Goal: Task Accomplishment & Management: Complete application form

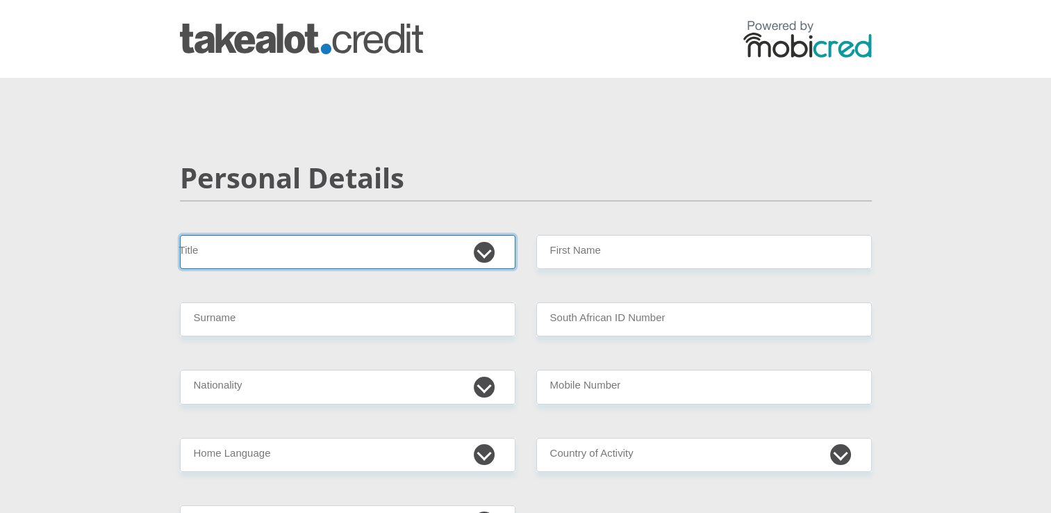
drag, startPoint x: 0, startPoint y: 0, endPoint x: 427, endPoint y: 239, distance: 489.4
click at [427, 239] on select "Mr Ms Mrs Dr [PERSON_NAME]" at bounding box center [347, 252] width 335 height 34
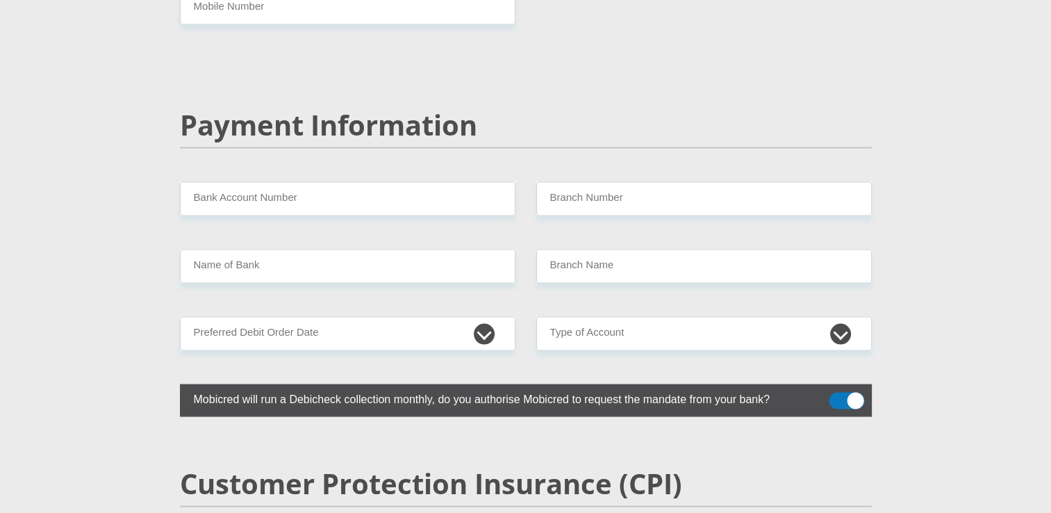
scroll to position [2645, 0]
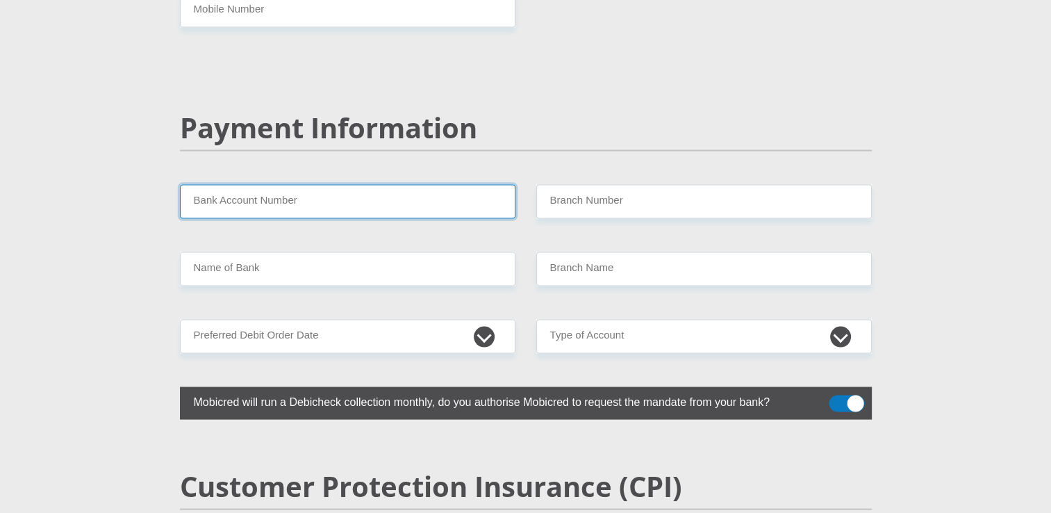
click at [414, 185] on input "Bank Account Number" at bounding box center [347, 202] width 335 height 34
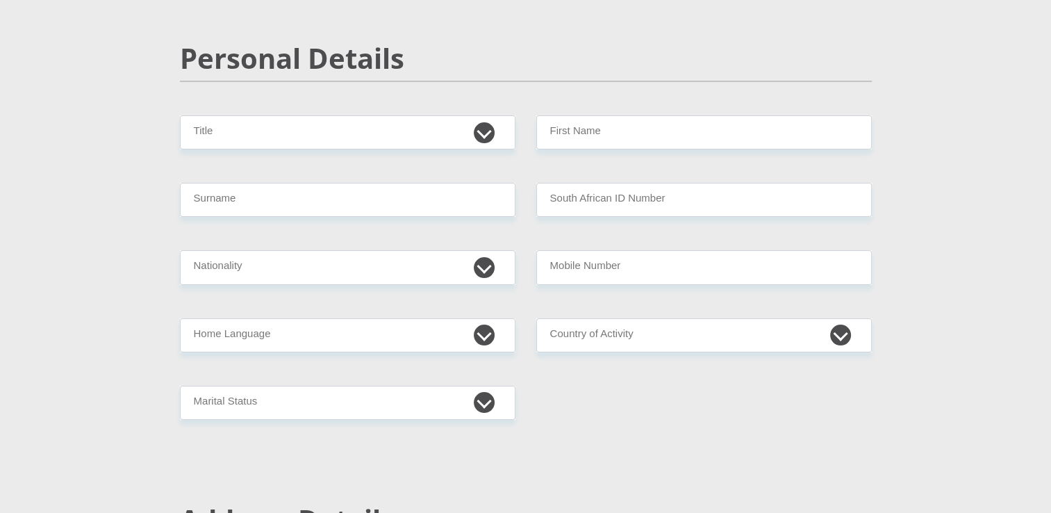
scroll to position [0, 0]
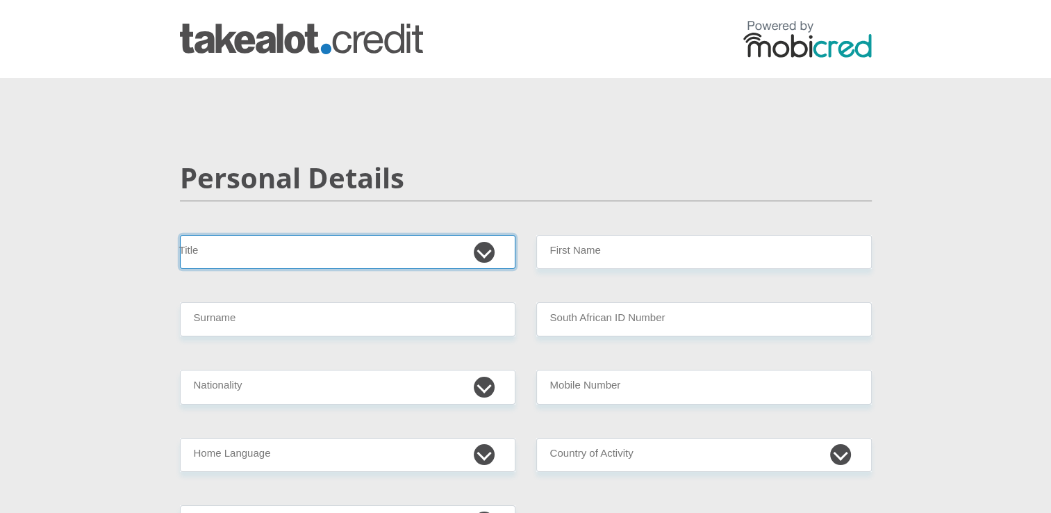
click at [358, 245] on select "Mr Ms Mrs Dr [PERSON_NAME]" at bounding box center [347, 252] width 335 height 34
select select "Ms"
click at [180, 235] on select "Mr Ms Mrs Dr [PERSON_NAME]" at bounding box center [347, 252] width 335 height 34
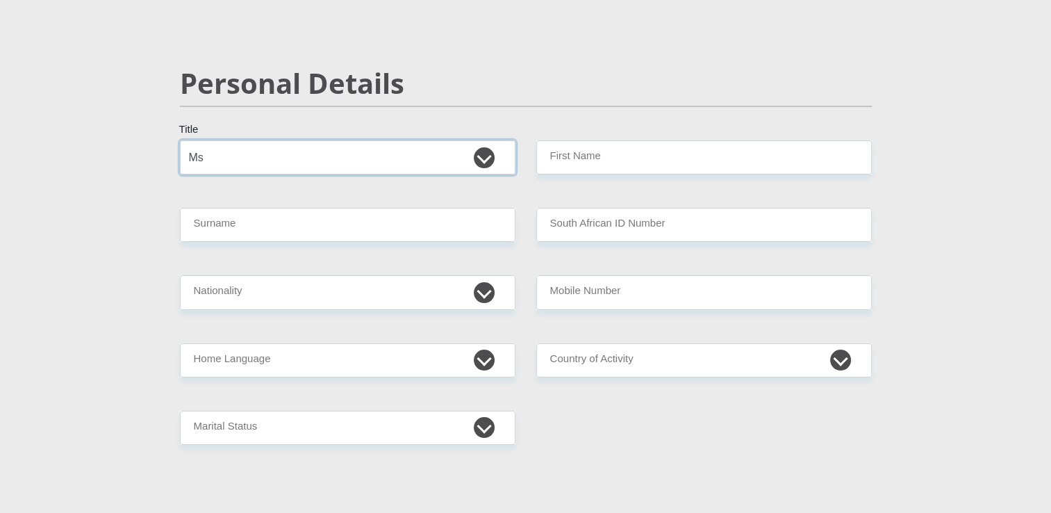
scroll to position [114, 0]
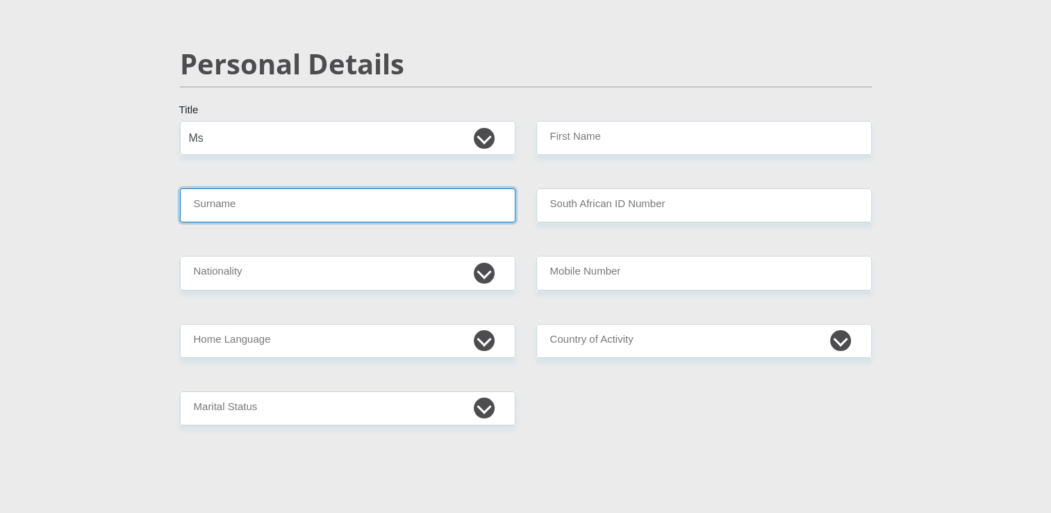
click at [382, 203] on input "Surname" at bounding box center [347, 205] width 335 height 34
type input "Hlatshwayo"
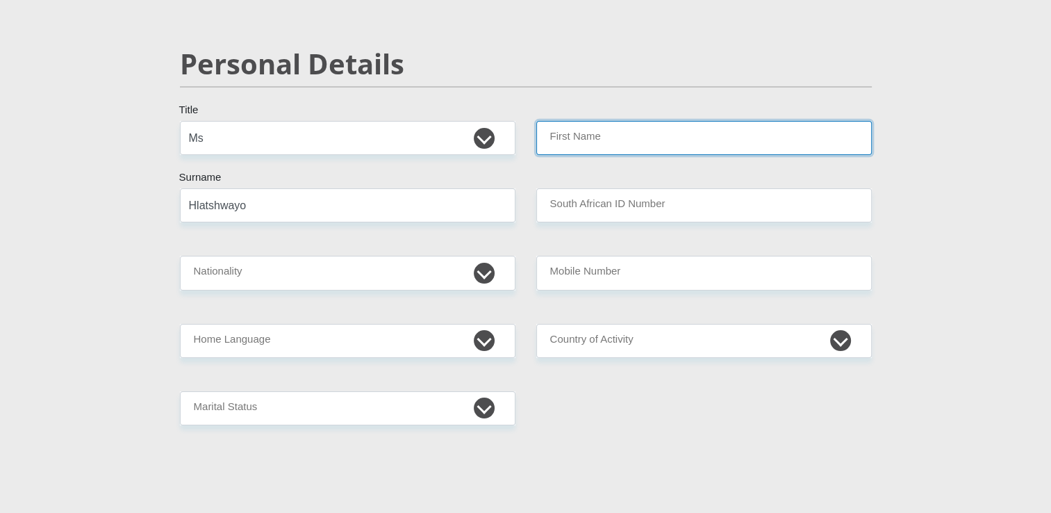
type input "Nontobeko"
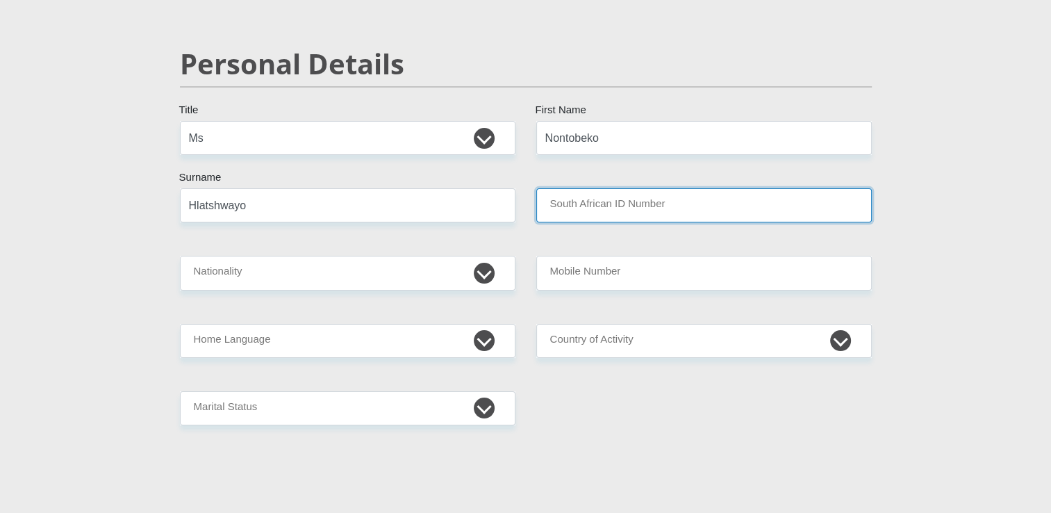
type input "0406151214082"
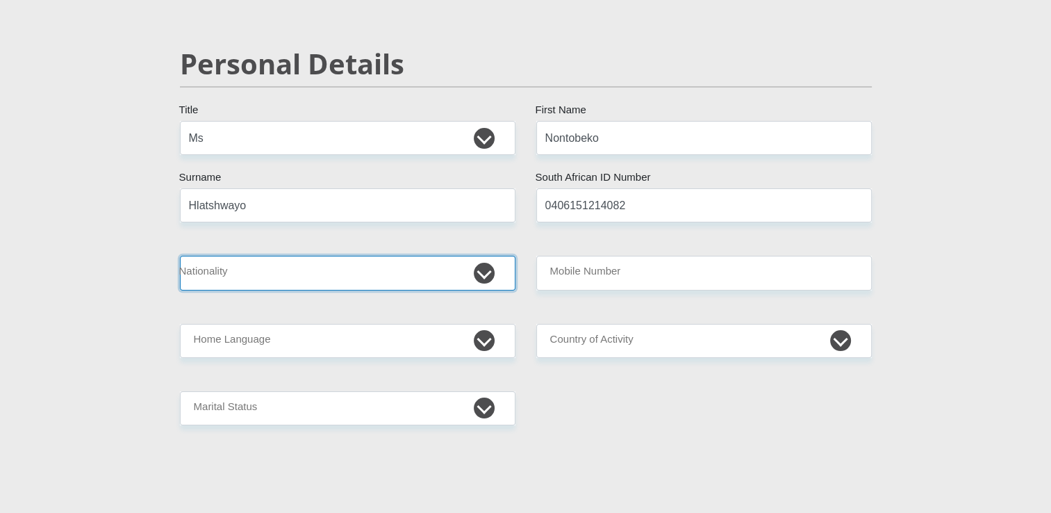
select select "ZAF"
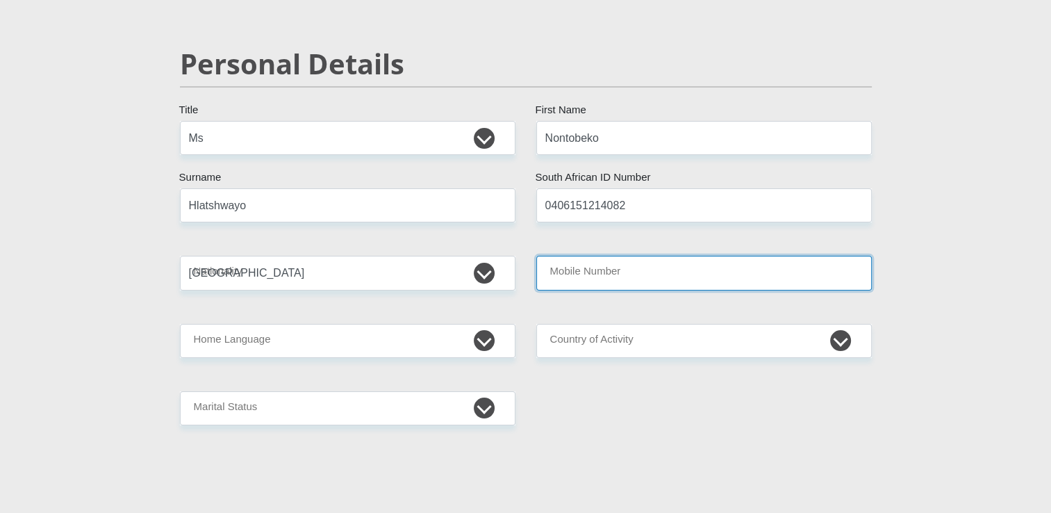
type input "0790381576"
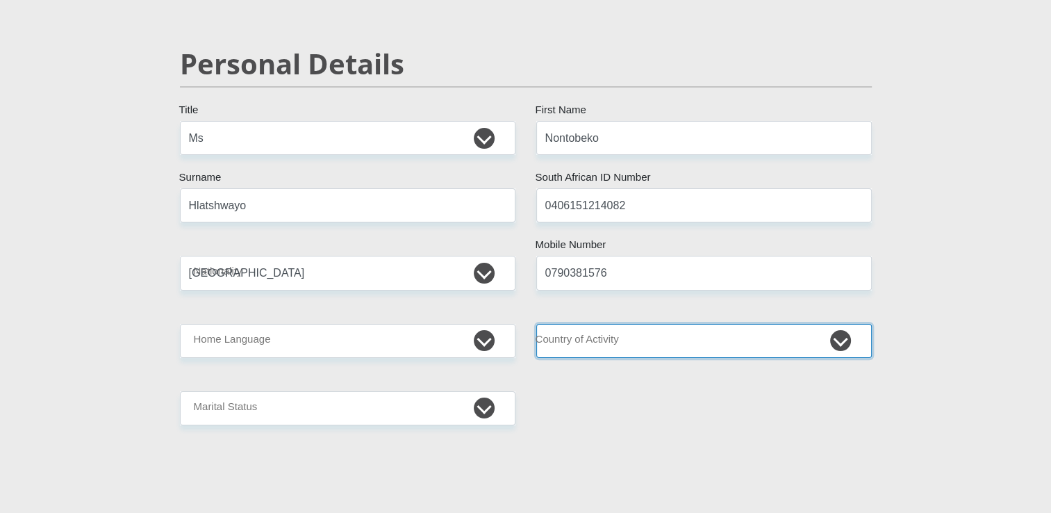
select select "ZAF"
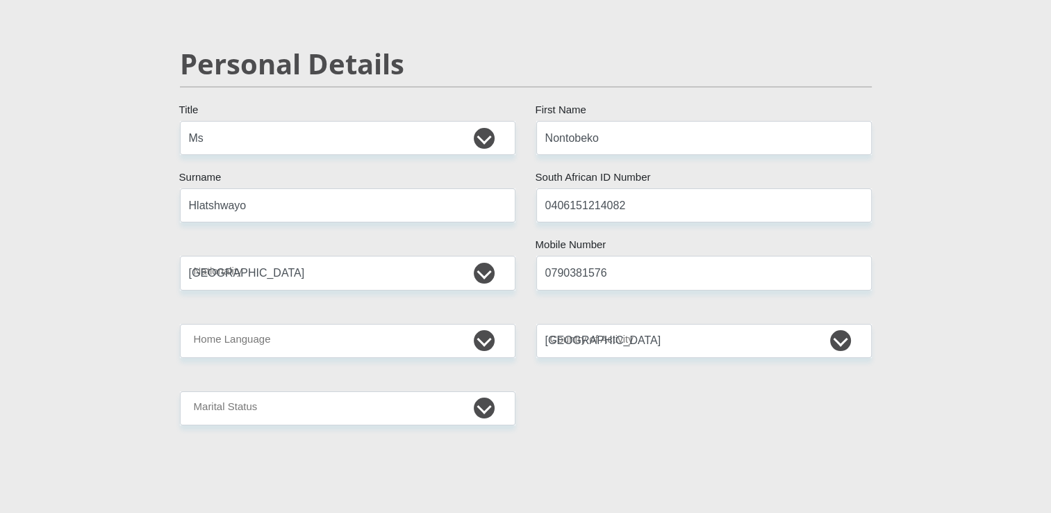
type input "[PERSON_NAME] streets"
type input "[GEOGRAPHIC_DATA]"
type input "0082"
select select "Gauteng"
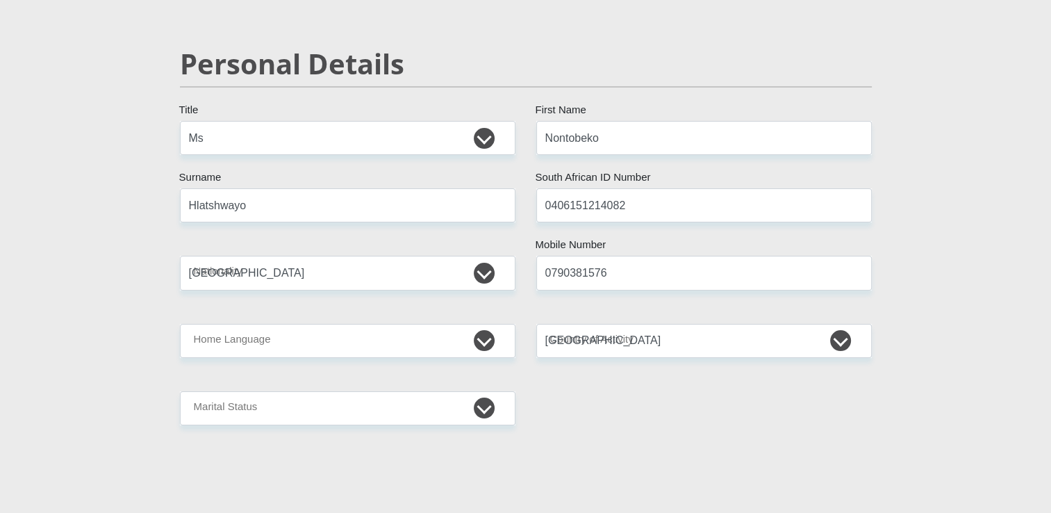
type input "[EMAIL_ADDRESS][DOMAIN_NAME]"
type input "Ntobe123#"
type input "1716"
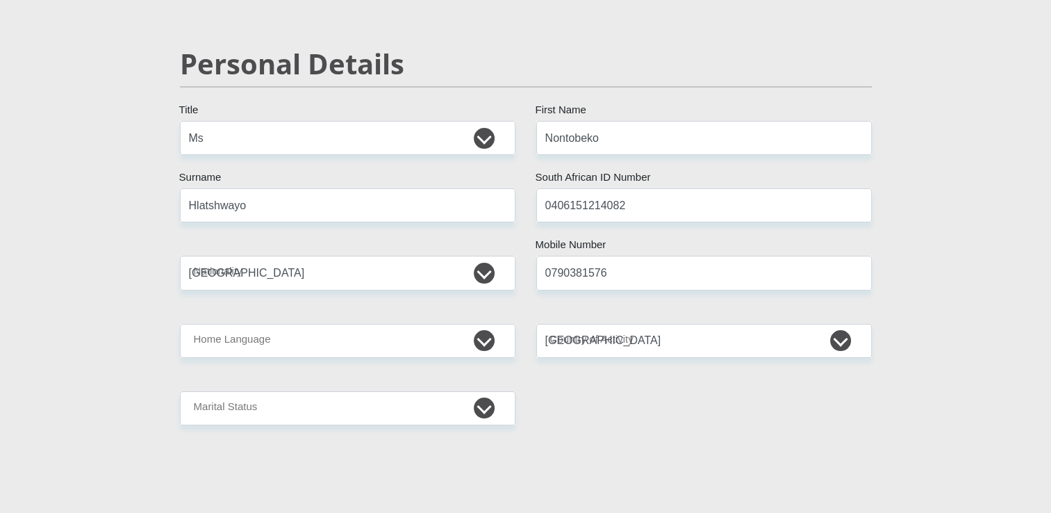
type input "0"
type input "200"
type input "Nontobeko"
type input "Hlatshwayo"
type input "1997536755"
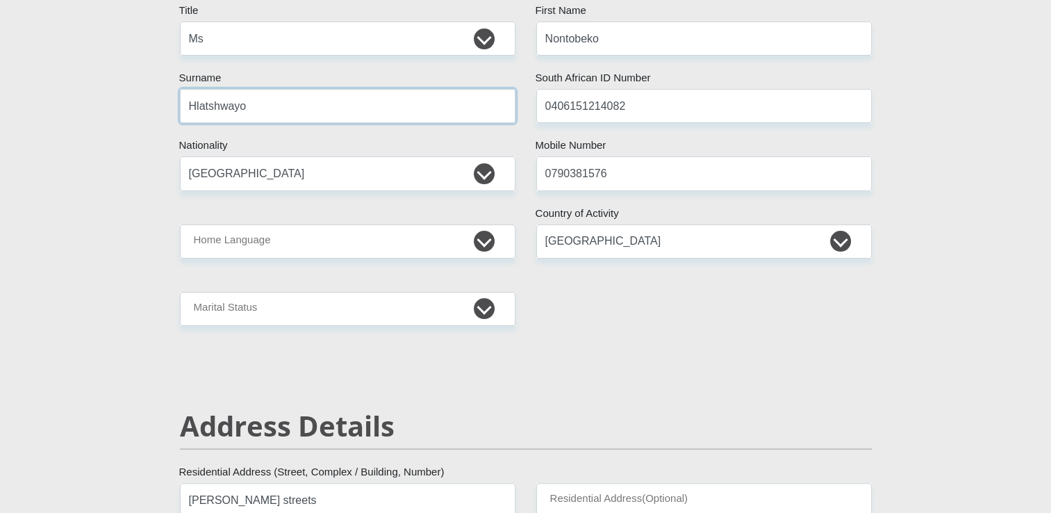
scroll to position [229, 0]
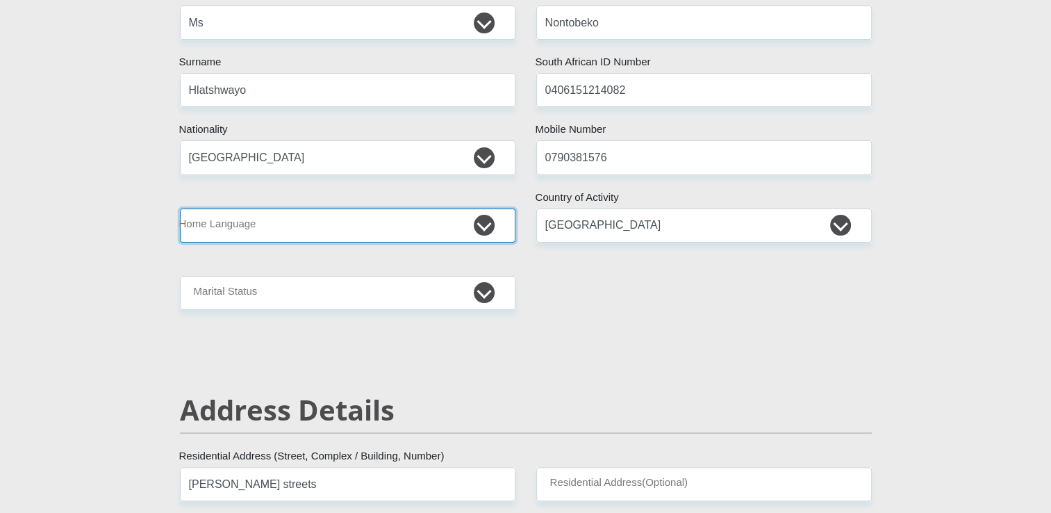
click at [367, 229] on select "Afrikaans English Sepedi South Ndebele Southern Sotho Swati Tsonga Tswana Venda…" at bounding box center [347, 225] width 335 height 34
select select "[DATE]"
click at [180, 208] on select "Afrikaans English Sepedi South Ndebele Southern Sotho Swati Tsonga Tswana Venda…" at bounding box center [347, 225] width 335 height 34
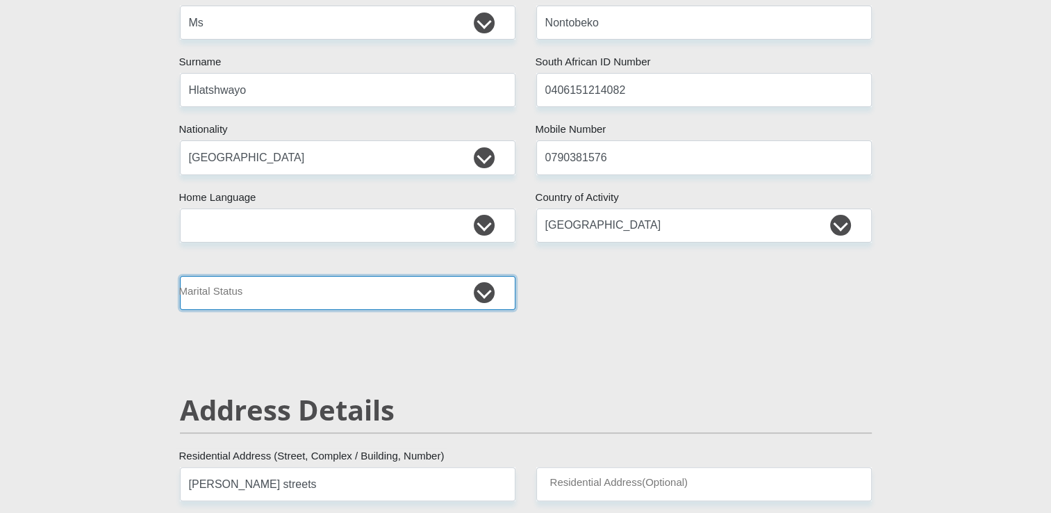
click at [379, 278] on select "Married ANC Single Divorced Widowed Married COP or Customary Law" at bounding box center [347, 293] width 335 height 34
select select "2"
click at [180, 276] on select "Married ANC Single Divorced Widowed Married COP or Customary Law" at bounding box center [347, 293] width 335 height 34
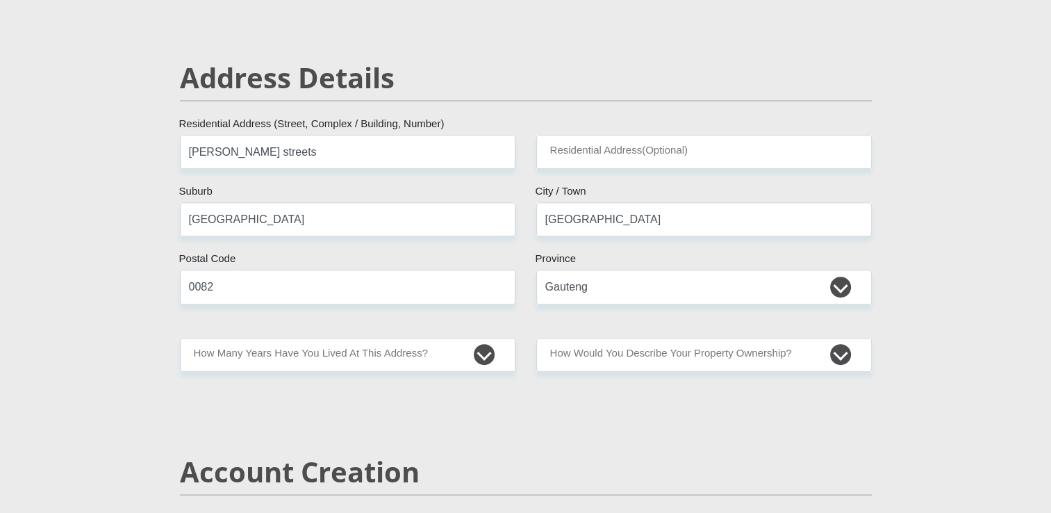
scroll to position [563, 0]
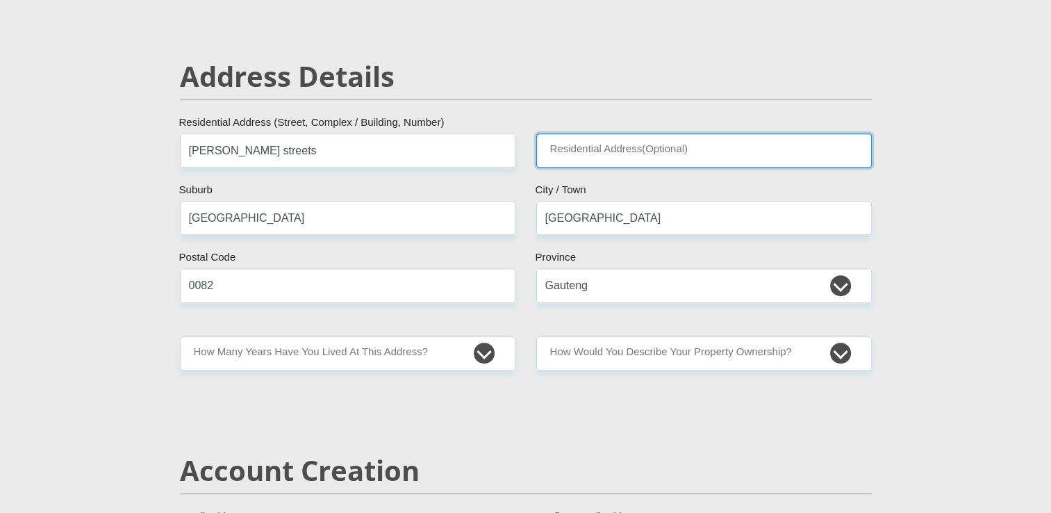
click at [550, 150] on input "Residential Address(Optional)" at bounding box center [703, 150] width 335 height 34
type input "e"
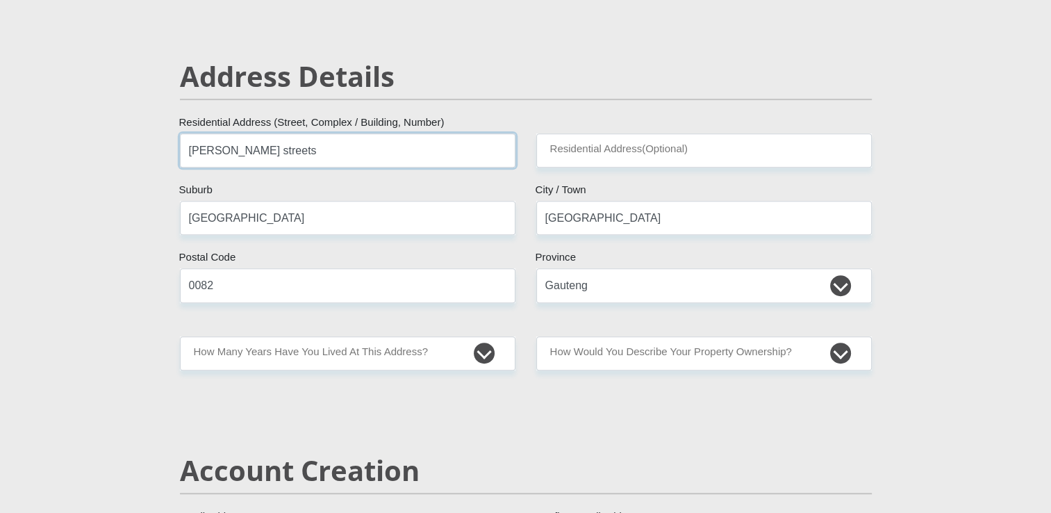
click at [283, 154] on input "[PERSON_NAME] streets" at bounding box center [347, 150] width 335 height 34
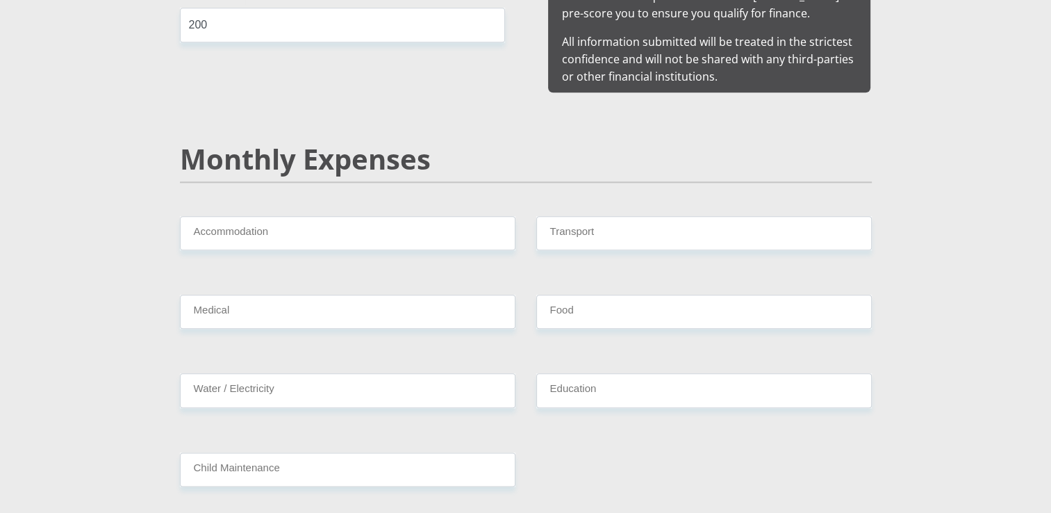
scroll to position [1638, 0]
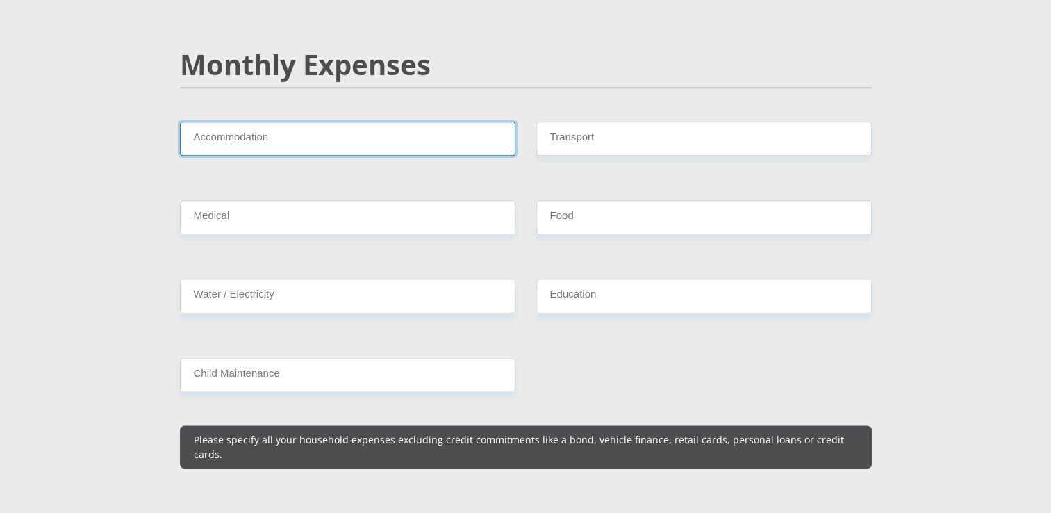
click at [287, 122] on input "Accommodation" at bounding box center [347, 139] width 335 height 34
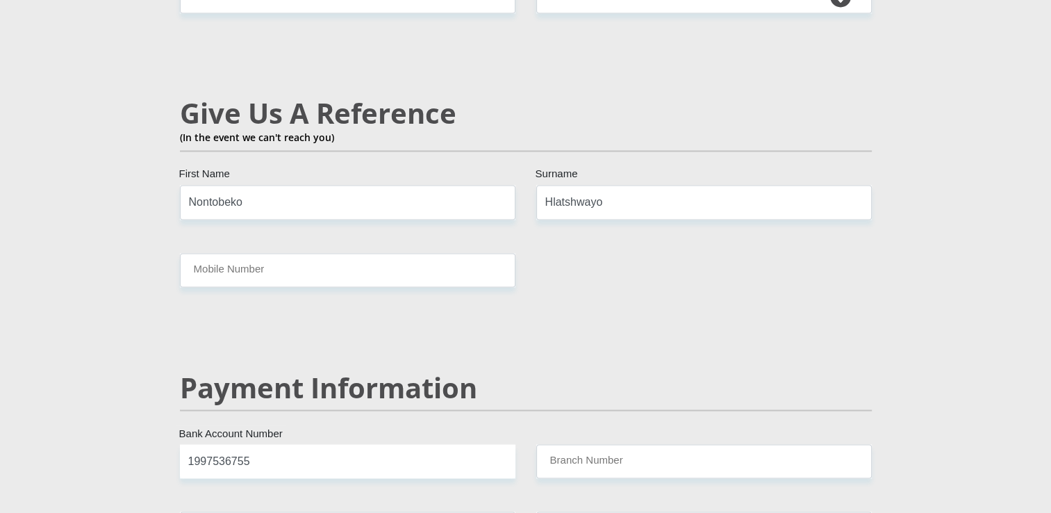
scroll to position [2386, 0]
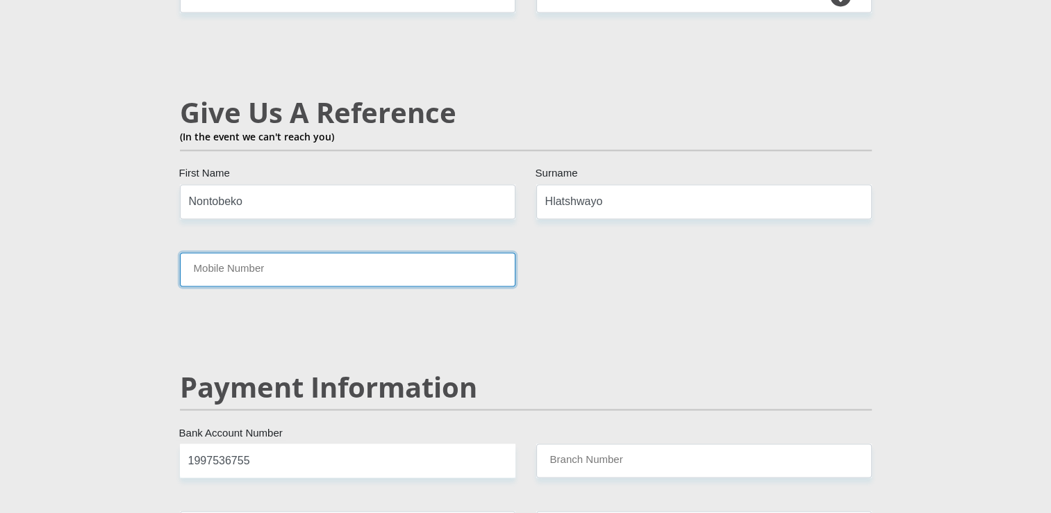
click at [283, 252] on input "Mobile Number" at bounding box center [347, 269] width 335 height 34
type input "0790381576"
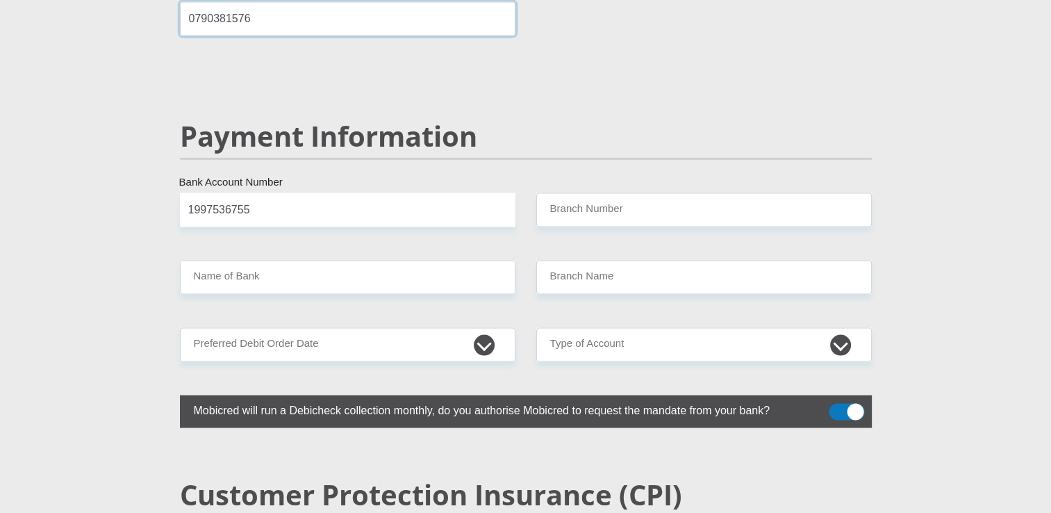
scroll to position [2639, 0]
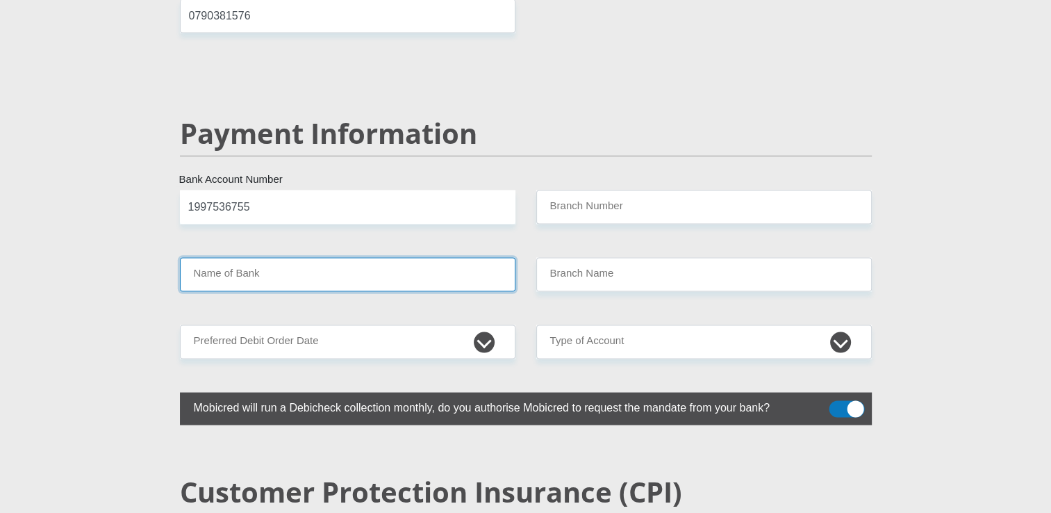
click at [269, 258] on input "Name of Bank" at bounding box center [347, 275] width 335 height 34
click at [261, 258] on input "Name of Bank" at bounding box center [347, 275] width 335 height 34
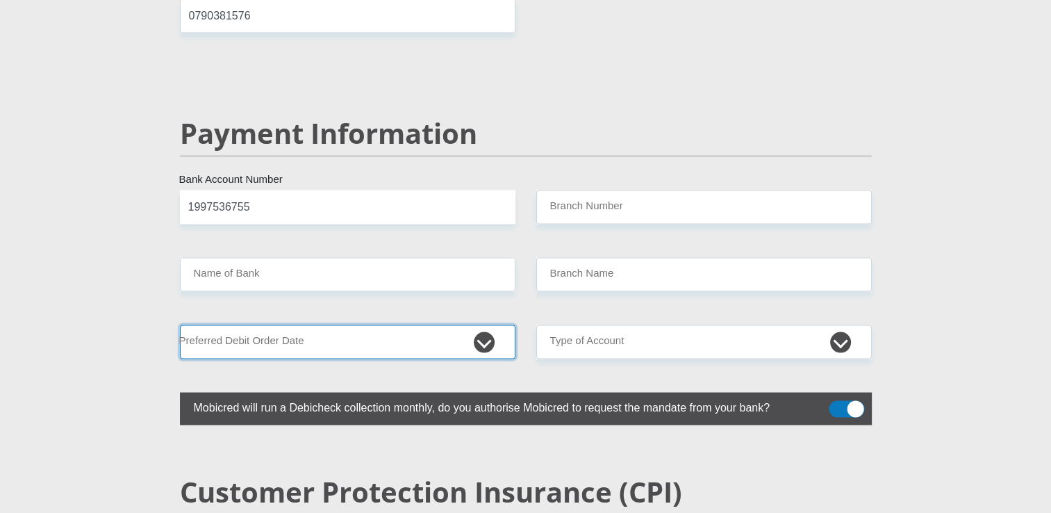
click at [294, 325] on select "1st 2nd 3rd 4th 5th 7th 18th 19th 20th 21st 22nd 23rd 24th 25th 26th 27th 28th …" at bounding box center [347, 342] width 335 height 34
select select "1"
click at [180, 325] on select "1st 2nd 3rd 4th 5th 7th 18th 19th 20th 21st 22nd 23rd 24th 25th 26th 27th 28th …" at bounding box center [347, 342] width 335 height 34
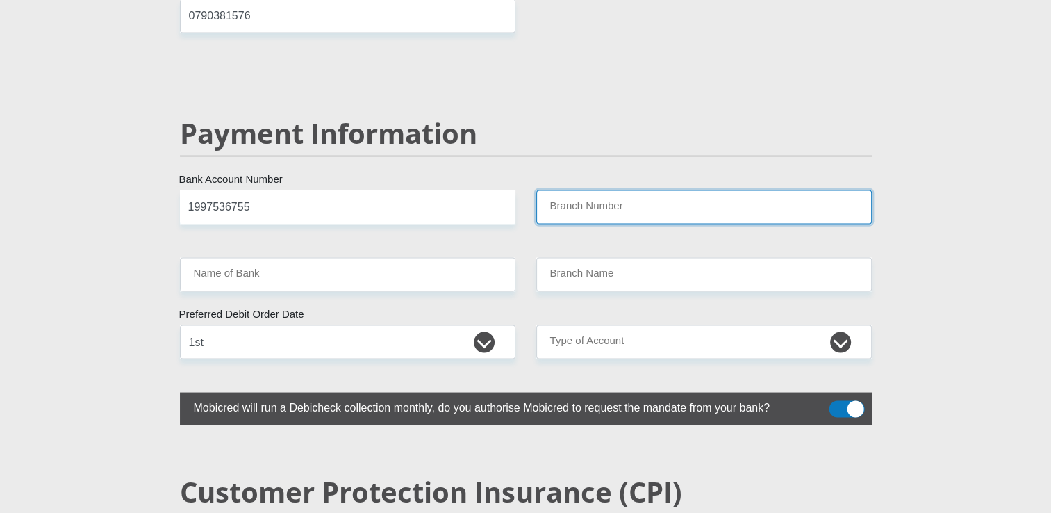
click at [609, 190] on input "Branch Number" at bounding box center [703, 207] width 335 height 34
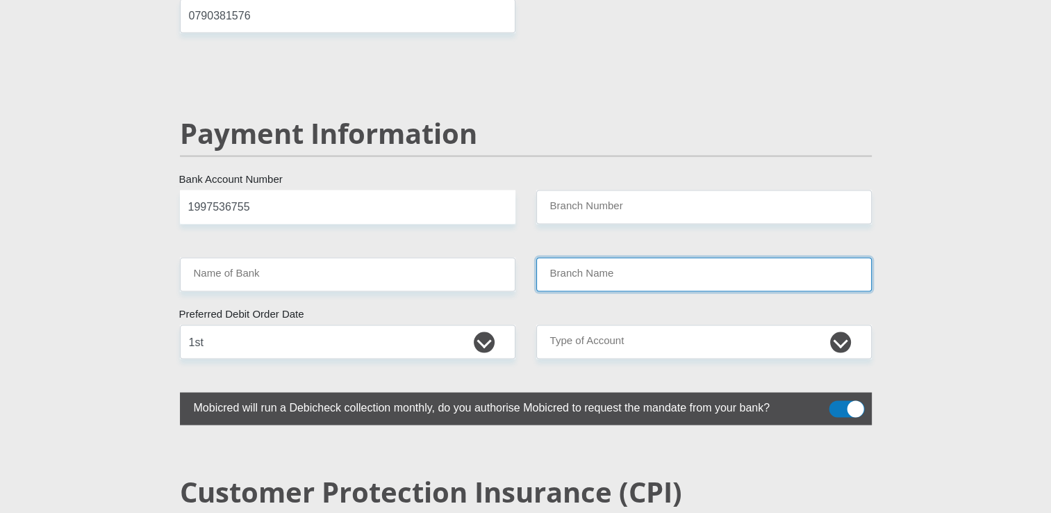
click at [617, 258] on input "Branch Name" at bounding box center [703, 275] width 335 height 34
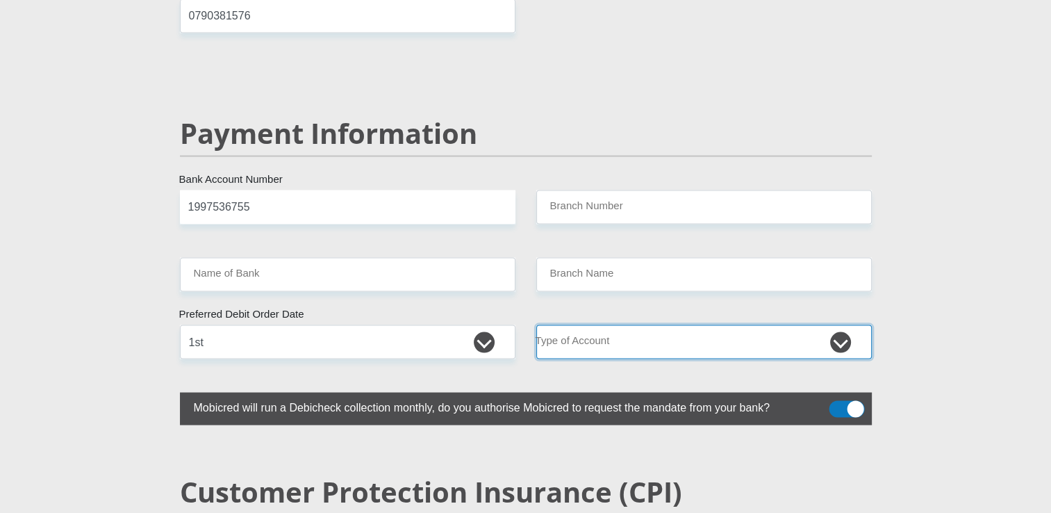
click at [613, 325] on select "Cheque Savings" at bounding box center [703, 342] width 335 height 34
select select "SAV"
click at [536, 325] on select "Cheque Savings" at bounding box center [703, 342] width 335 height 34
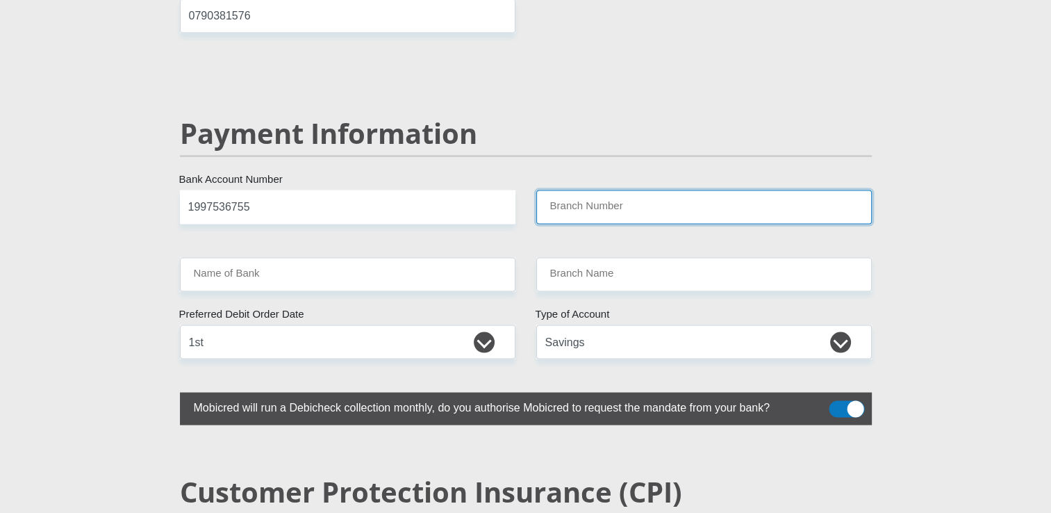
click at [614, 190] on input "Branch Number" at bounding box center [703, 207] width 335 height 34
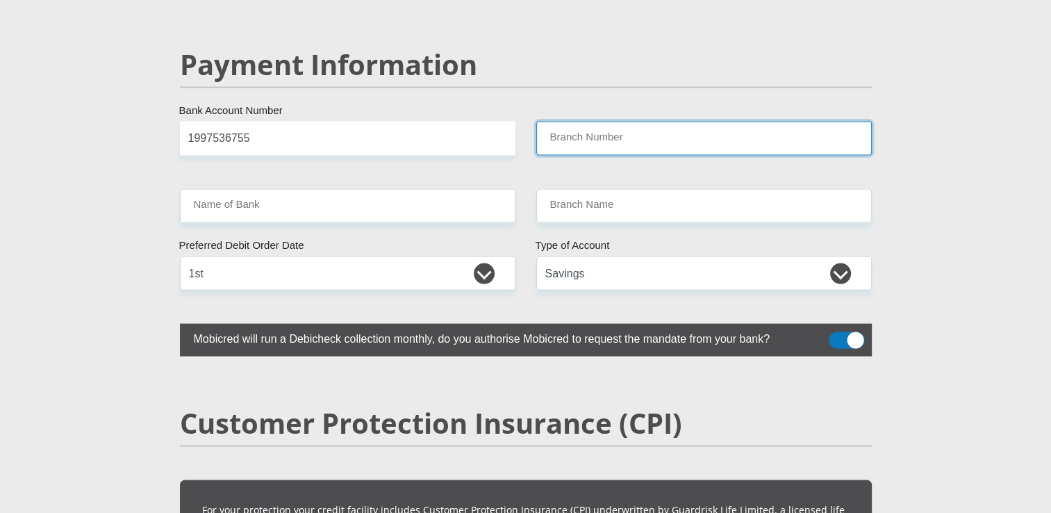
scroll to position [2752, 0]
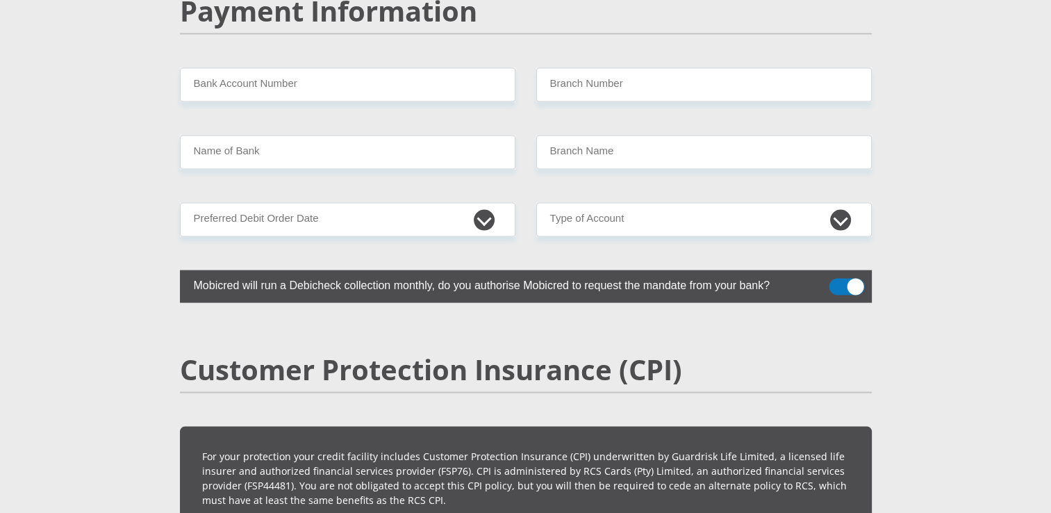
scroll to position [2763, 0]
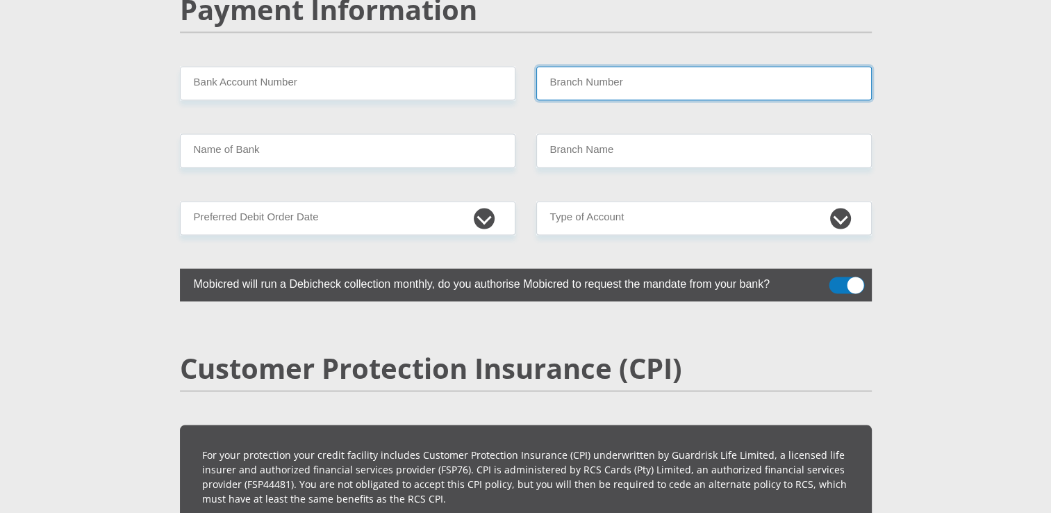
click at [667, 67] on input "Branch Number" at bounding box center [703, 84] width 335 height 34
click at [683, 67] on input "40" at bounding box center [703, 84] width 335 height 34
click at [554, 67] on input "400010" at bounding box center [703, 84] width 335 height 34
type input "470010"
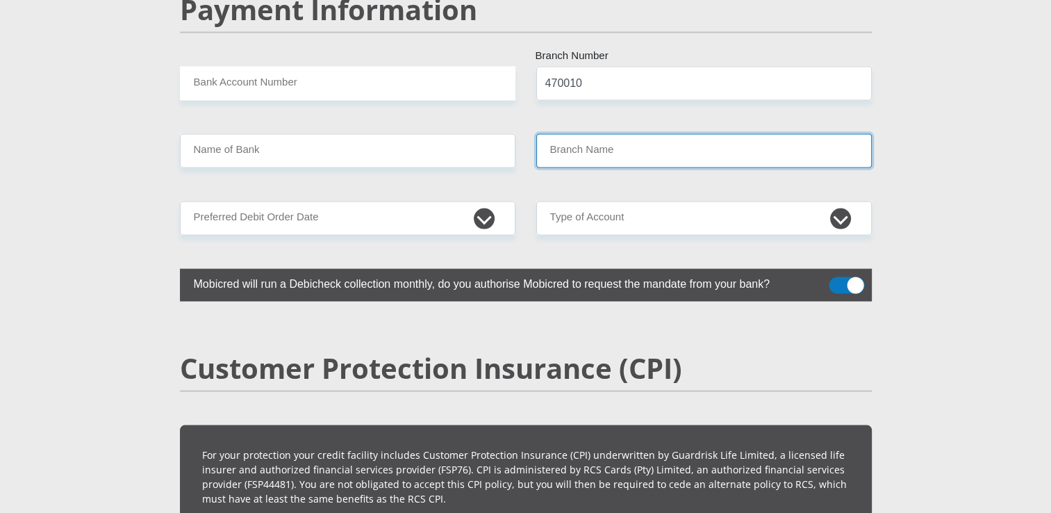
click at [625, 134] on input "Branch Name" at bounding box center [703, 151] width 335 height 34
type input "CAPITEC BANK LIMITED"
type input "CAPITEC BANK CPC"
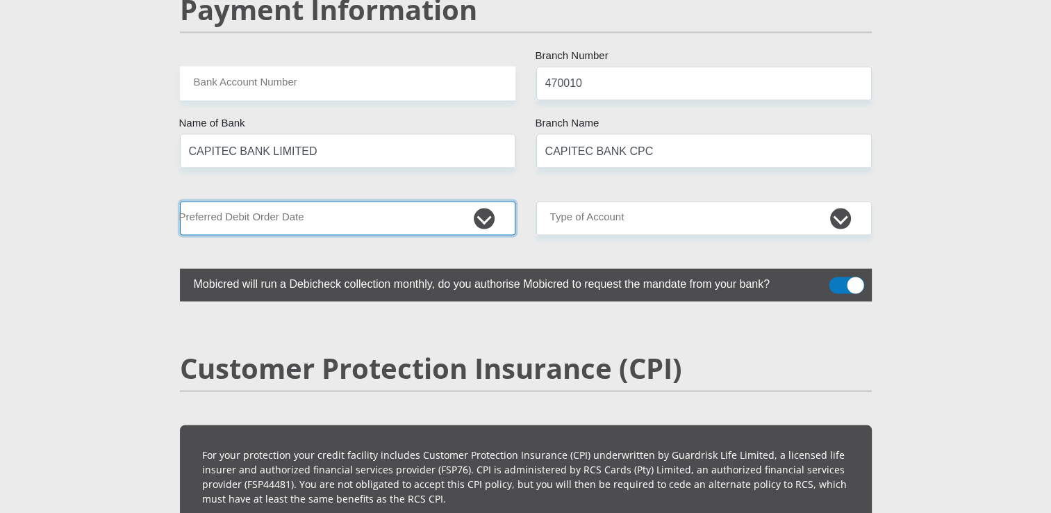
click at [376, 201] on select "1st 2nd 3rd 4th 5th 7th 18th 19th 20th 21st 22nd 23rd 24th 25th 26th 27th 28th …" at bounding box center [347, 218] width 335 height 34
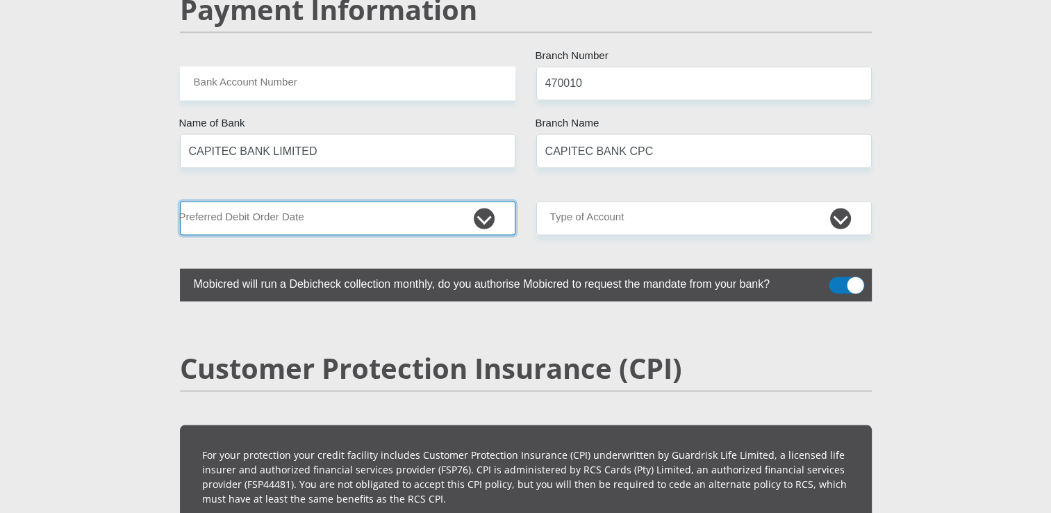
click at [381, 201] on select "1st 2nd 3rd 4th 5th 7th 18th 19th 20th 21st 22nd 23rd 24th 25th 26th 27th 28th …" at bounding box center [347, 218] width 335 height 34
select select "1"
click at [180, 201] on select "1st 2nd 3rd 4th 5th 7th 18th 19th 20th 21st 22nd 23rd 24th 25th 26th 27th 28th …" at bounding box center [347, 218] width 335 height 34
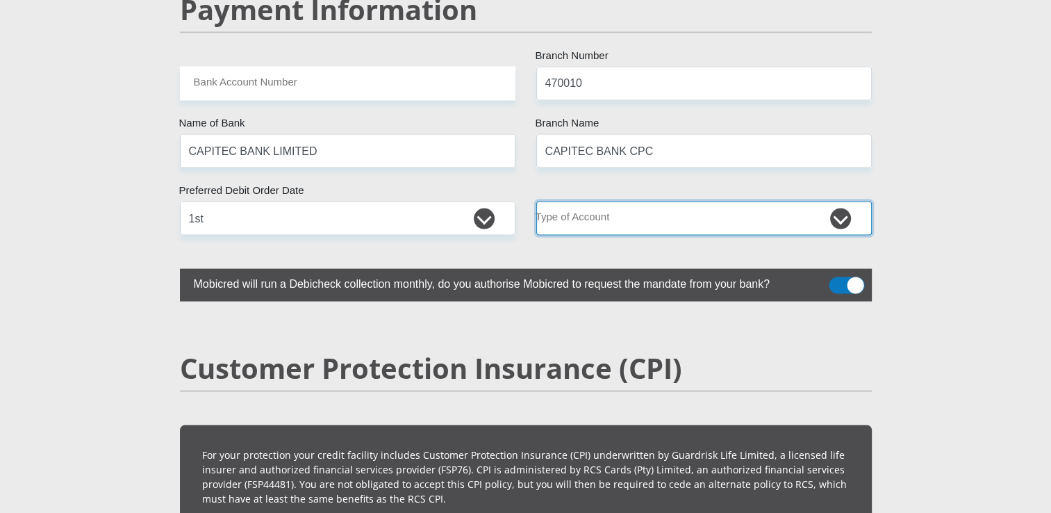
click at [565, 201] on select "Cheque Savings" at bounding box center [703, 218] width 335 height 34
select select "SAV"
click at [536, 201] on select "Cheque Savings" at bounding box center [703, 218] width 335 height 34
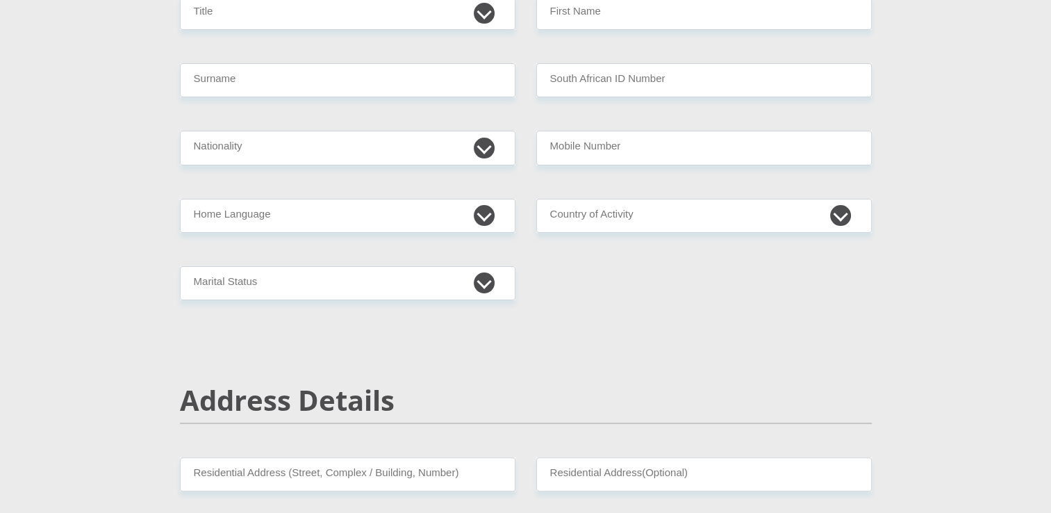
scroll to position [0, 0]
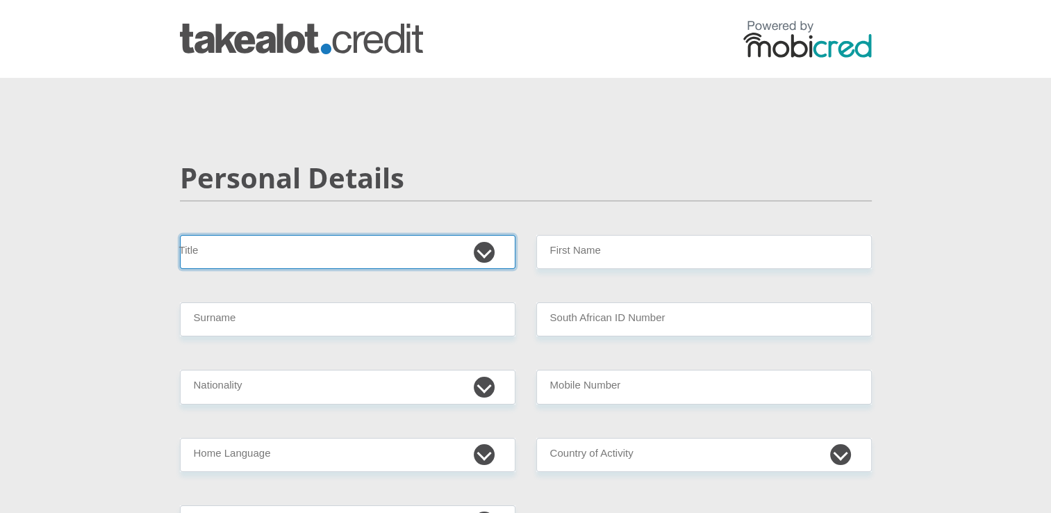
click at [435, 260] on select "Mr Ms Mrs Dr [PERSON_NAME]" at bounding box center [347, 252] width 335 height 34
select select "Ms"
click at [180, 235] on select "Mr Ms Mrs Dr Other" at bounding box center [347, 252] width 335 height 34
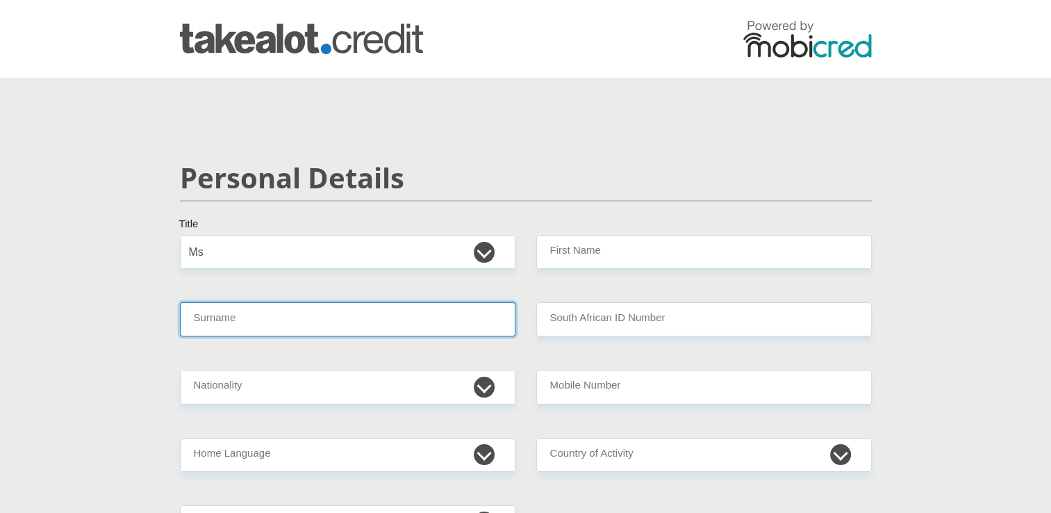
click at [425, 316] on input "Surname" at bounding box center [347, 319] width 335 height 34
type input "Hlatshwayo"
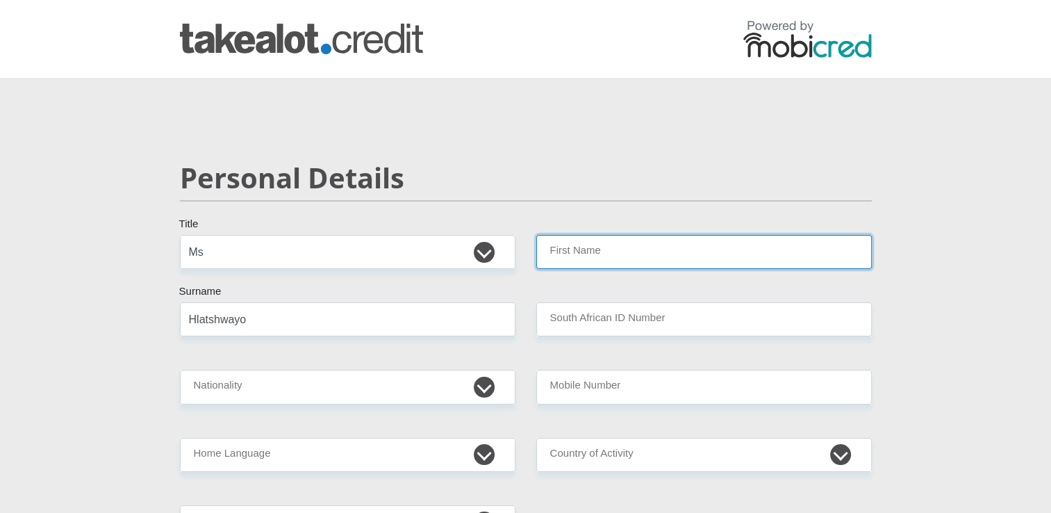
type input "Nontobeko"
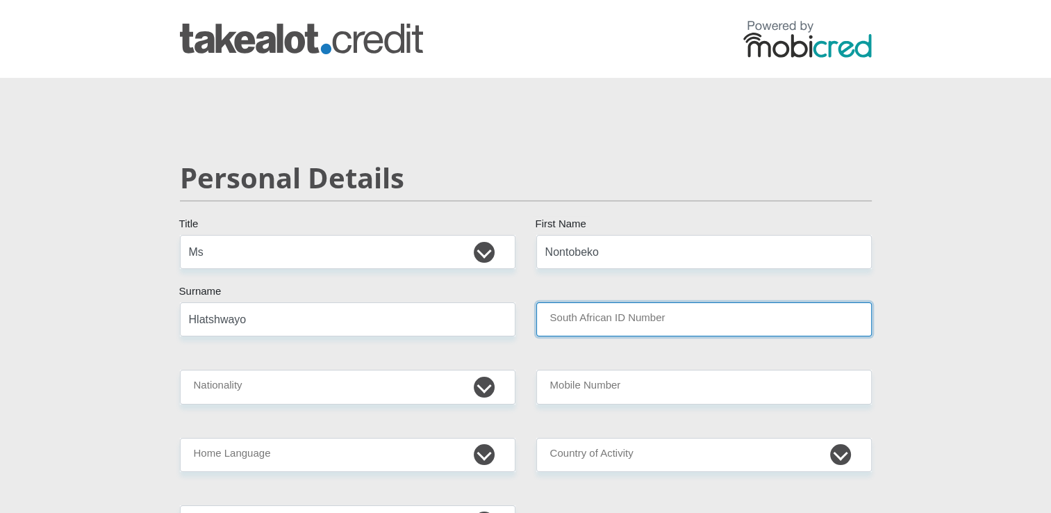
type input "0406151214082"
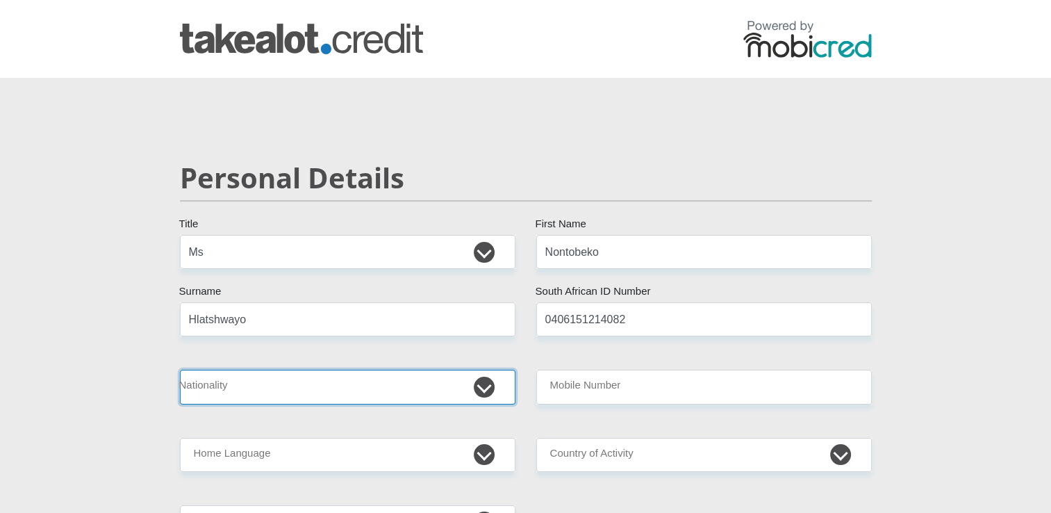
select select "ZAF"
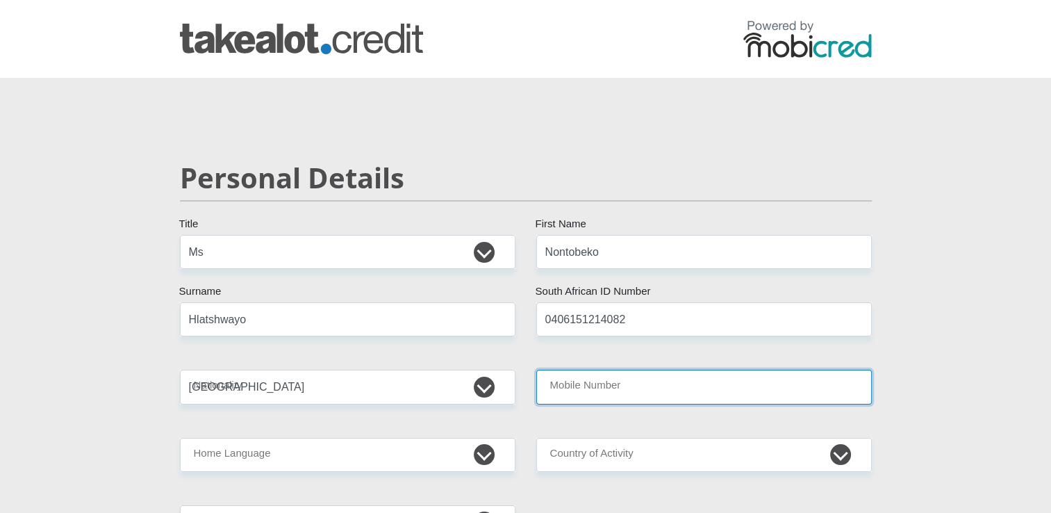
type input "0790381576"
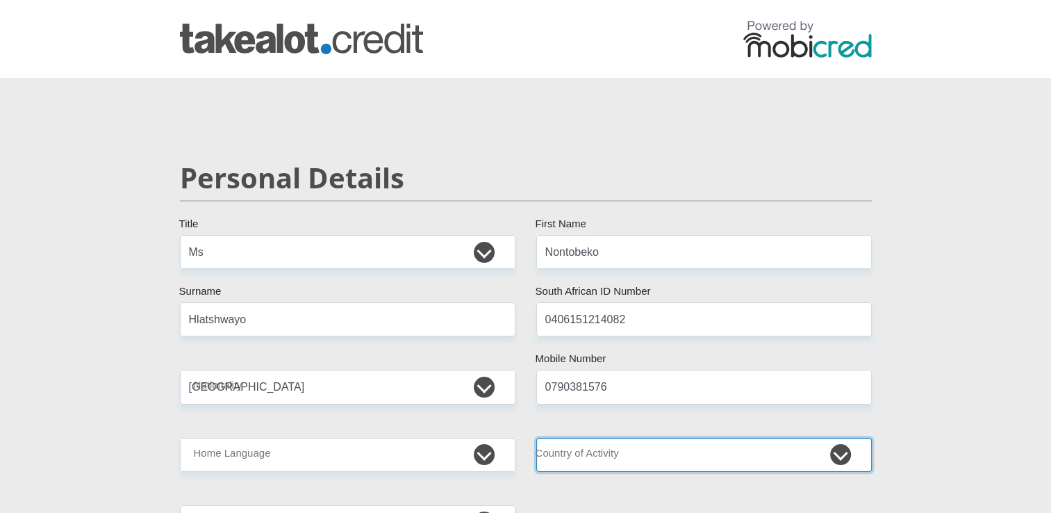
select select "ZAF"
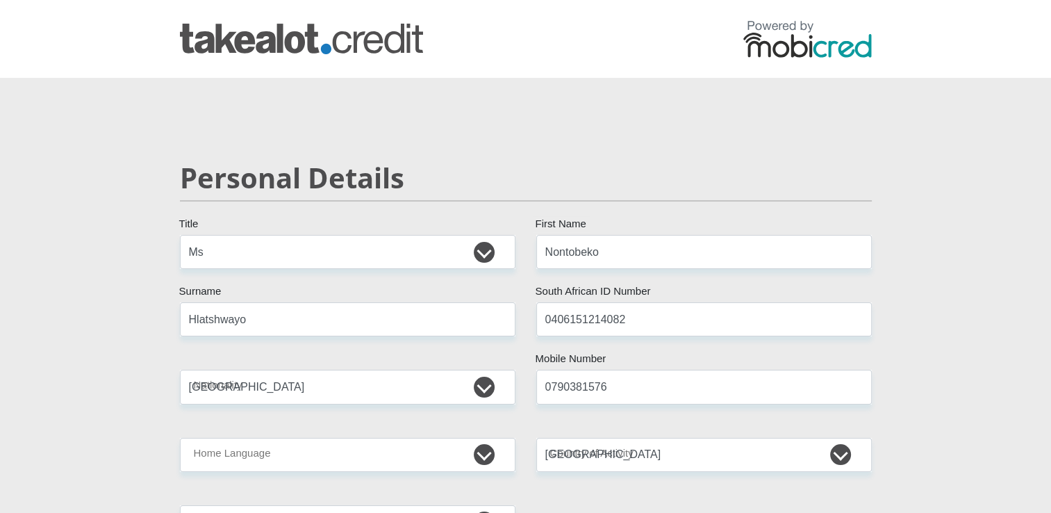
type input "[PERSON_NAME] streets"
type input "[GEOGRAPHIC_DATA]"
type input "0082"
select select "Gauteng"
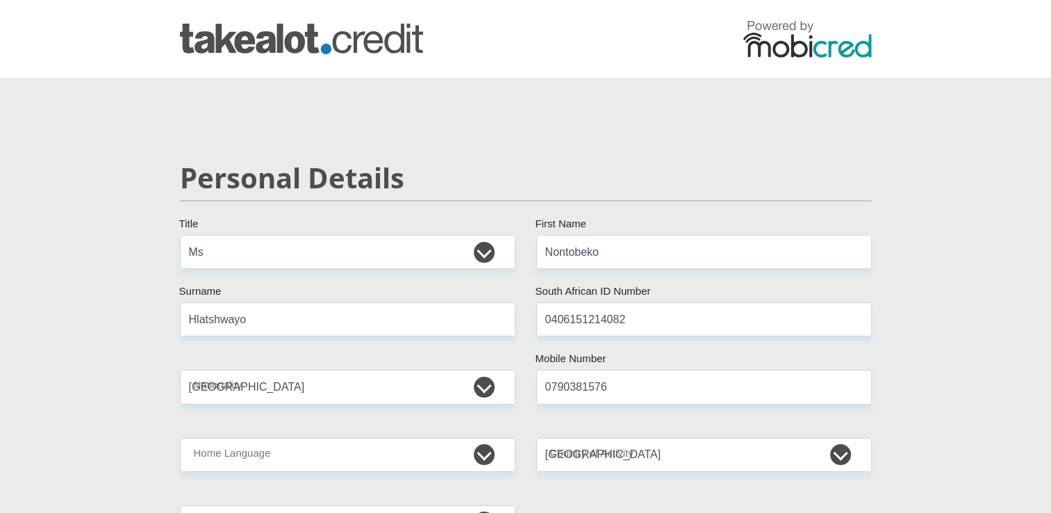
type input "[EMAIL_ADDRESS][DOMAIN_NAME]"
type input "Ntobe123#"
type input "1716"
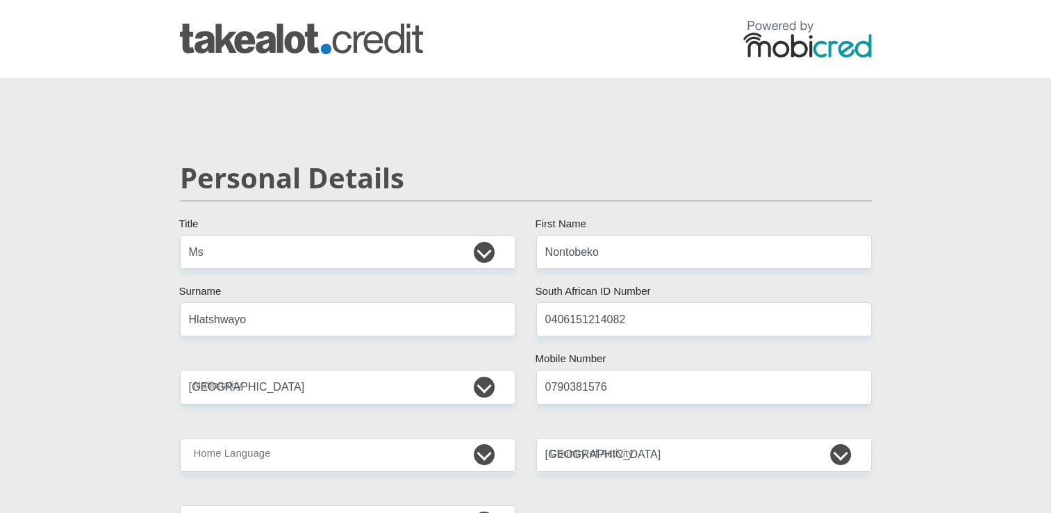
type input "0"
type input "200"
type input "Nontobeko"
type input "Hlatshwayo"
type input "0790381576"
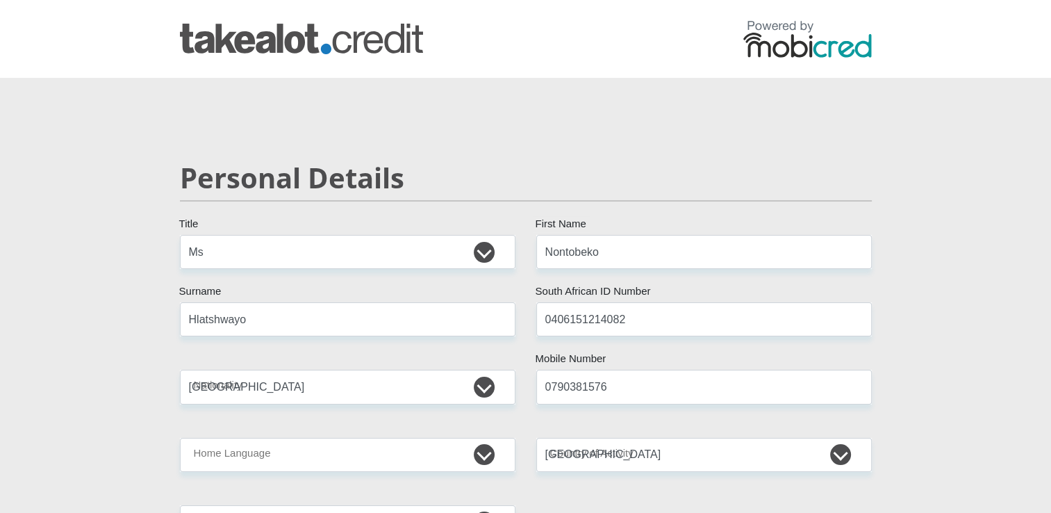
type input "1997536755"
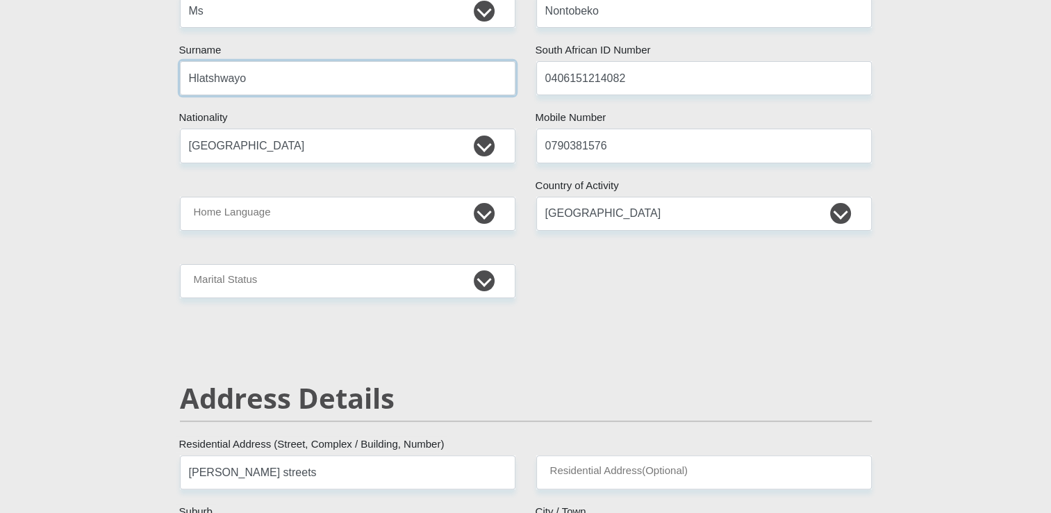
scroll to position [242, 0]
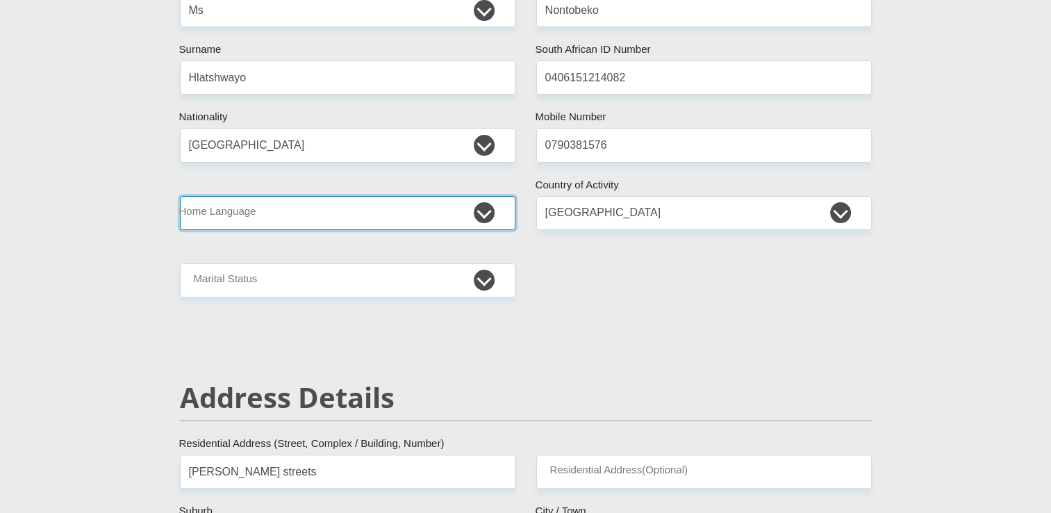
click at [412, 207] on select "Afrikaans English Sepedi South Ndebele Southern Sotho Swati Tsonga Tswana Venda…" at bounding box center [347, 213] width 335 height 34
select select "[DATE]"
click at [180, 196] on select "Afrikaans English Sepedi South Ndebele Southern Sotho Swati Tsonga Tswana Venda…" at bounding box center [347, 213] width 335 height 34
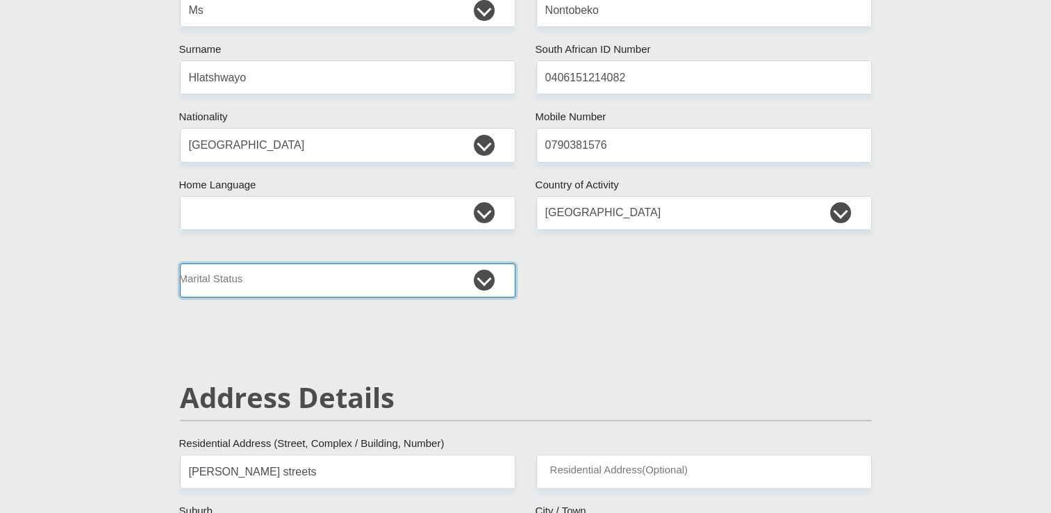
click at [433, 272] on select "Married ANC Single Divorced Widowed Married COP or Customary Law" at bounding box center [347, 280] width 335 height 34
select select "2"
click at [180, 263] on select "Married ANC Single Divorced Widowed Married COP or Customary Law" at bounding box center [347, 280] width 335 height 34
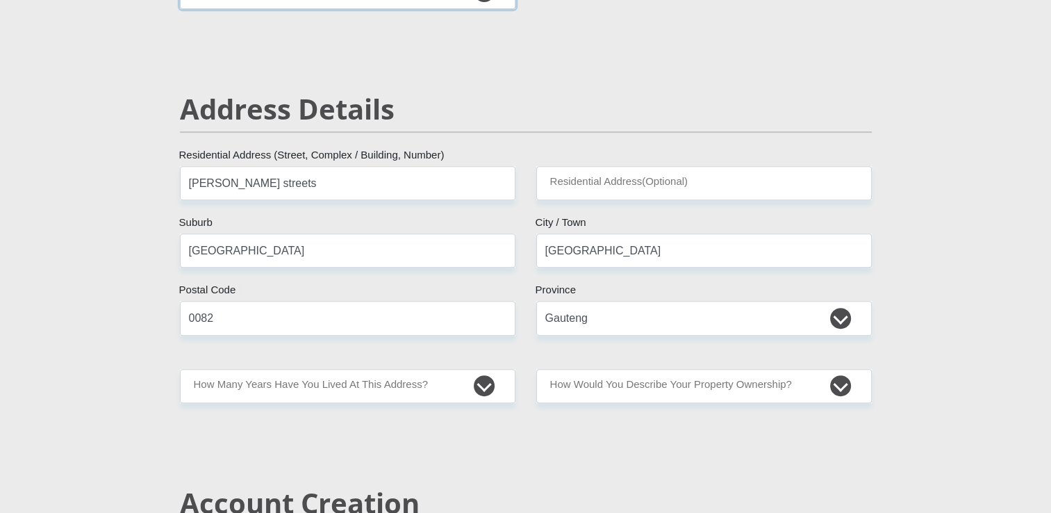
scroll to position [585, 0]
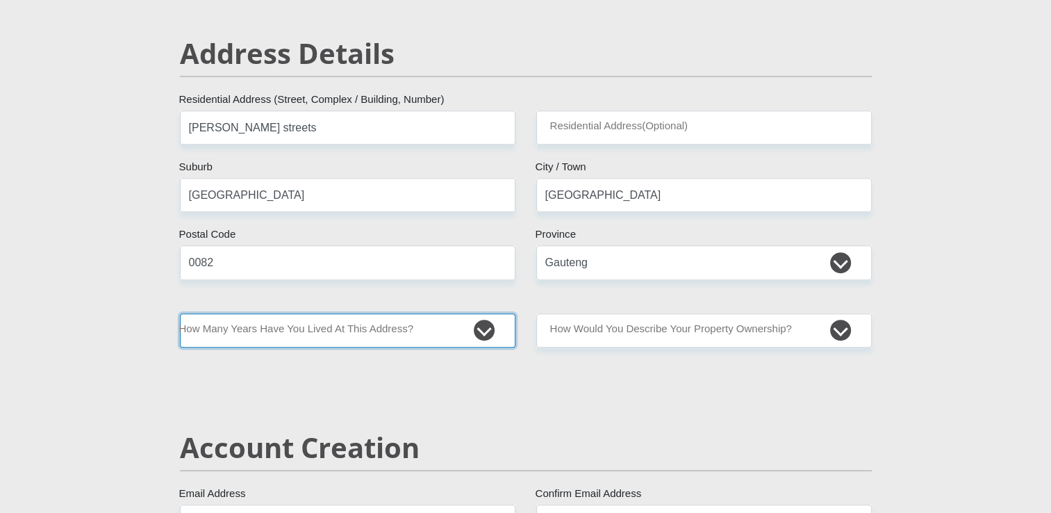
click at [447, 319] on select "less than 1 year 1-3 years 3-5 years 5+ years" at bounding box center [347, 330] width 335 height 34
select select "2"
click at [180, 313] on select "less than 1 year 1-3 years 3-5 years 5+ years" at bounding box center [347, 330] width 335 height 34
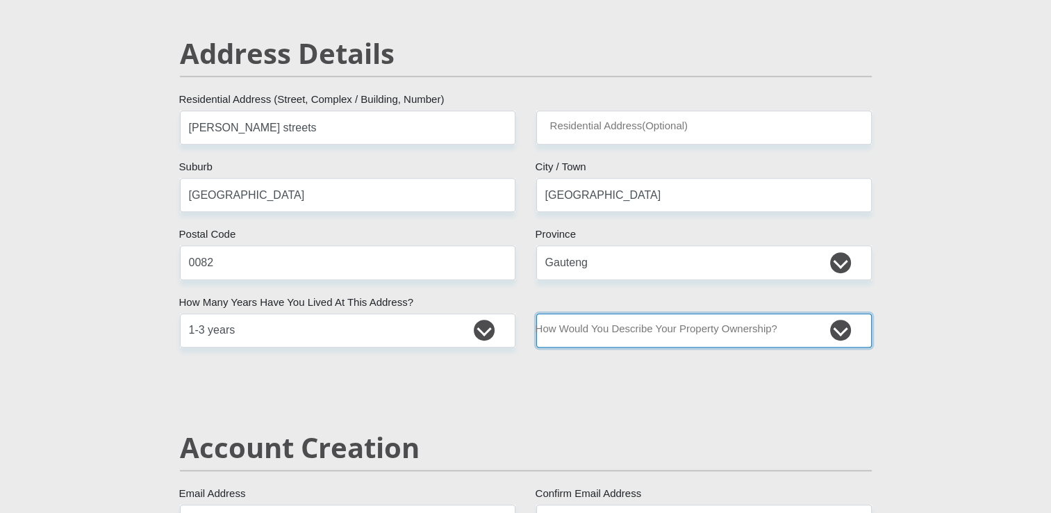
click at [612, 329] on select "Owned Rented Family Owned Company Dwelling" at bounding box center [703, 330] width 335 height 34
select select "Owned"
click at [536, 313] on select "Owned Rented Family Owned Company Dwelling" at bounding box center [703, 330] width 335 height 34
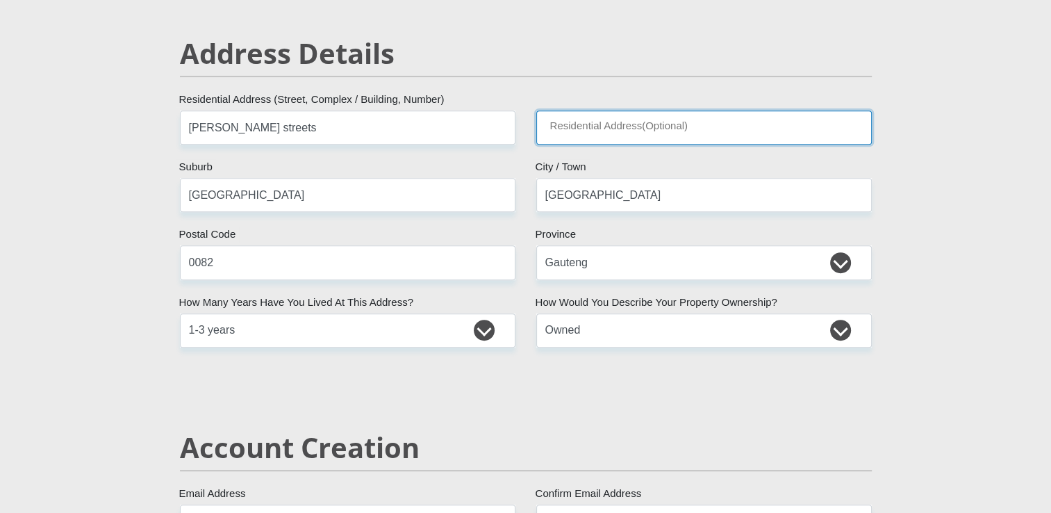
click at [689, 133] on input "Residential Address(Optional)" at bounding box center [703, 127] width 335 height 34
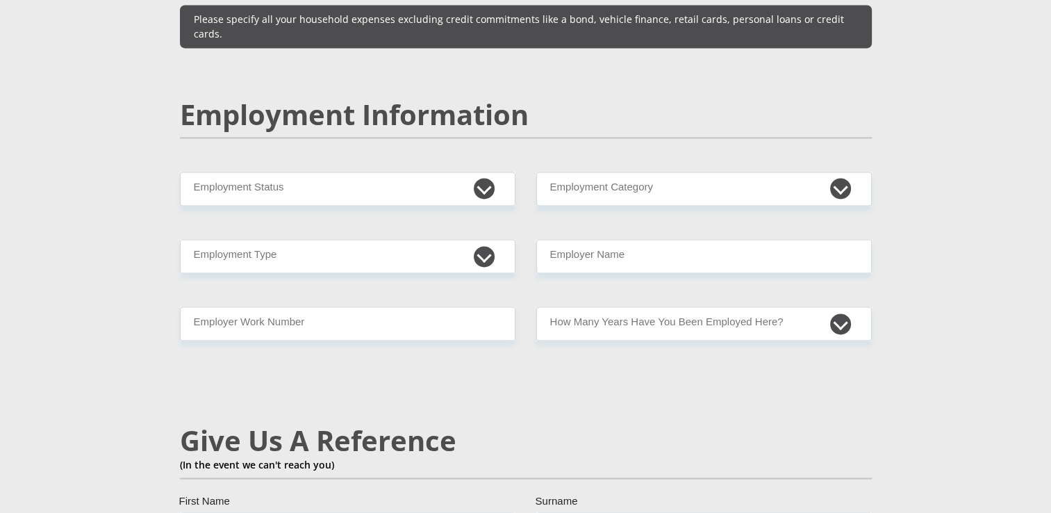
scroll to position [2061, 0]
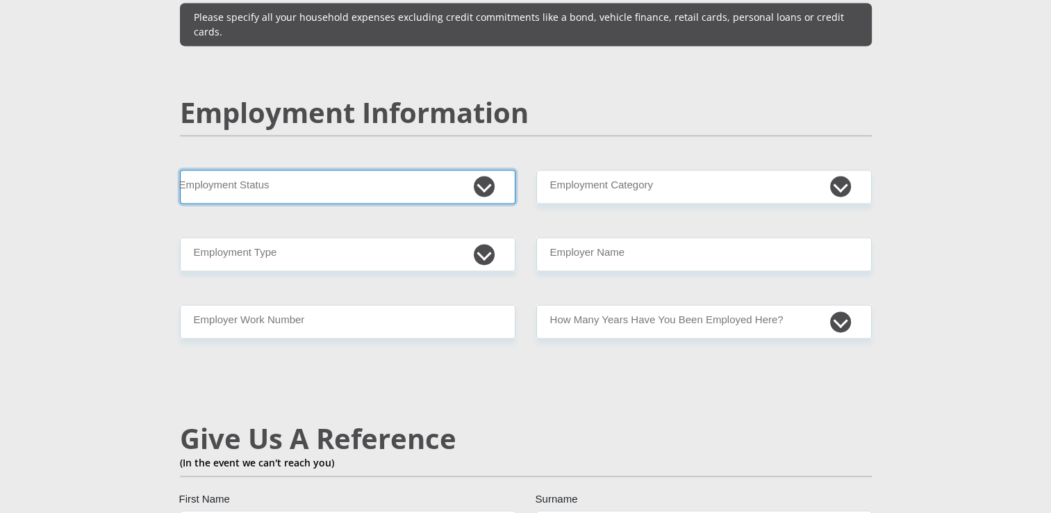
click at [398, 169] on select "Permanent/Full-time Part-time/Casual [DEMOGRAPHIC_DATA] Worker Self-Employed Ho…" at bounding box center [347, 186] width 335 height 34
select select "7"
click at [180, 169] on select "Permanent/Full-time Part-time/Casual [DEMOGRAPHIC_DATA] Worker Self-Employed Ho…" at bounding box center [347, 186] width 335 height 34
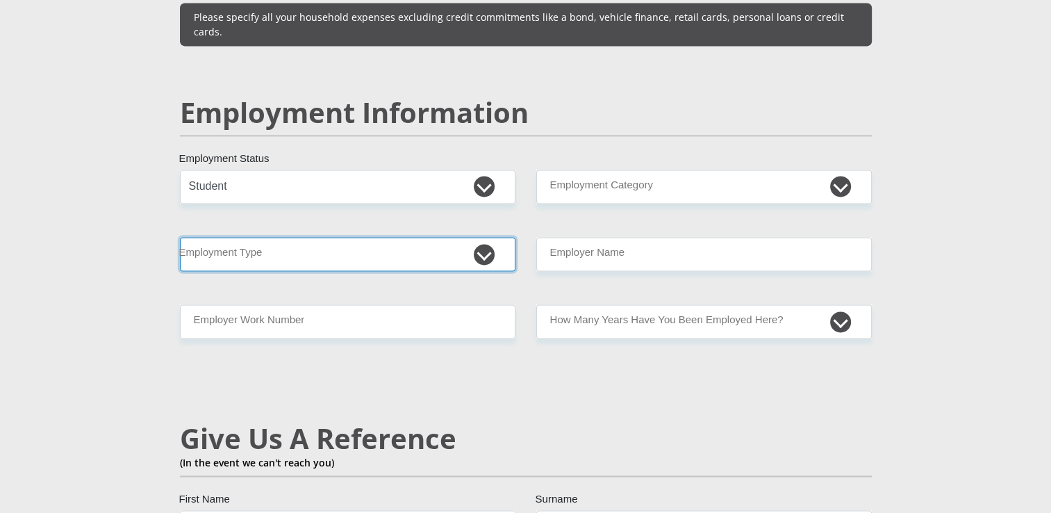
click at [408, 237] on select "College/Lecturer Craft Seller Creative Driver Executive Farmer Forces - Non Com…" at bounding box center [347, 254] width 335 height 34
select select "Student"
click at [180, 237] on select "College/Lecturer Craft Seller Creative Driver Executive Farmer Forces - Non Com…" at bounding box center [347, 254] width 335 height 34
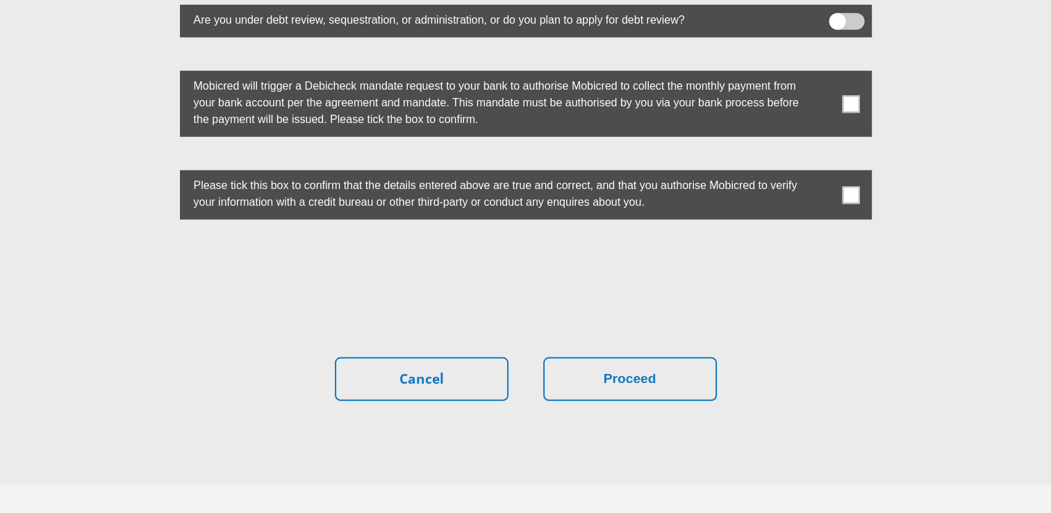
scroll to position [3905, 0]
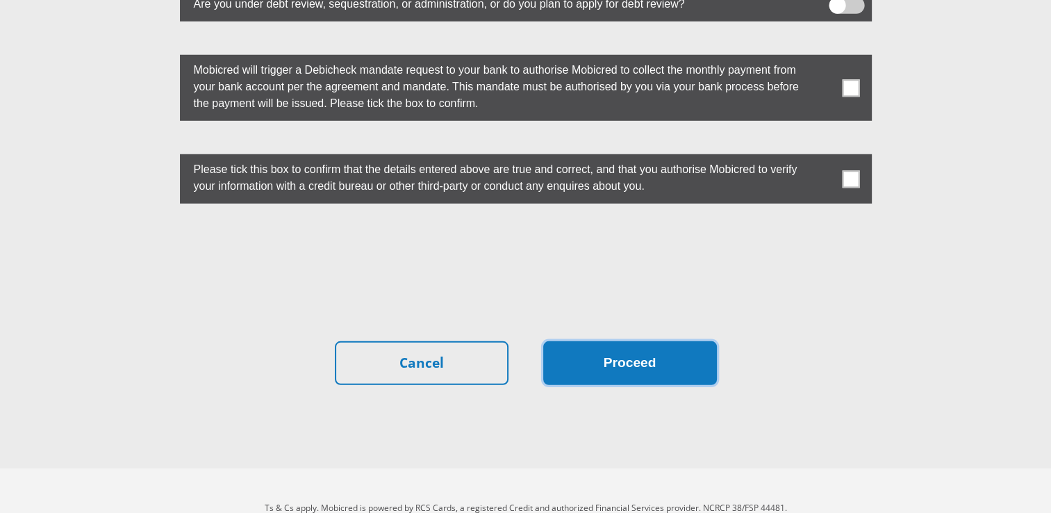
click at [672, 341] on button "Proceed" at bounding box center [630, 363] width 174 height 44
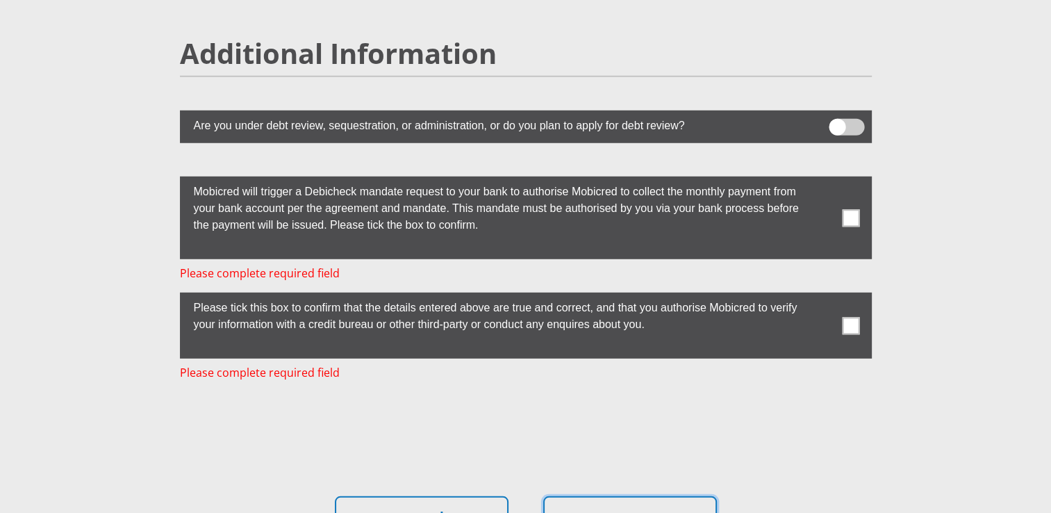
scroll to position [4055, 0]
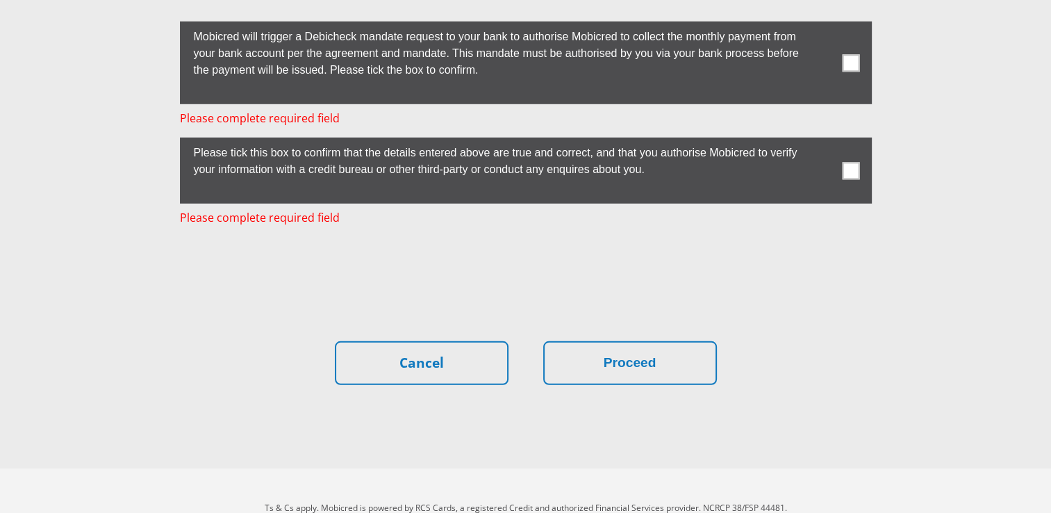
click at [856, 54] on span at bounding box center [850, 62] width 17 height 17
click at [823, 25] on input "checkbox" at bounding box center [823, 25] width 0 height 0
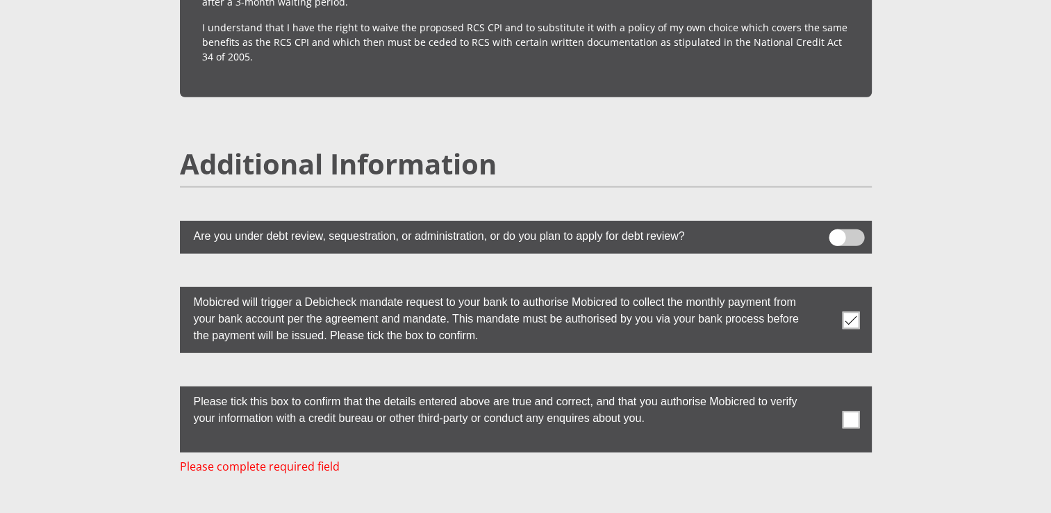
click at [849, 410] on span at bounding box center [850, 418] width 17 height 17
click at [823, 390] on input "checkbox" at bounding box center [823, 390] width 0 height 0
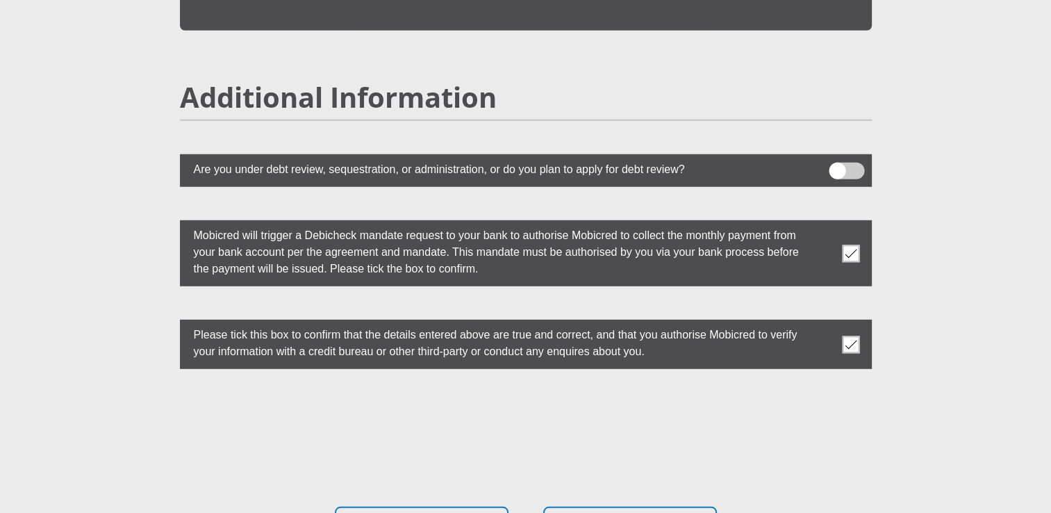
scroll to position [3898, 0]
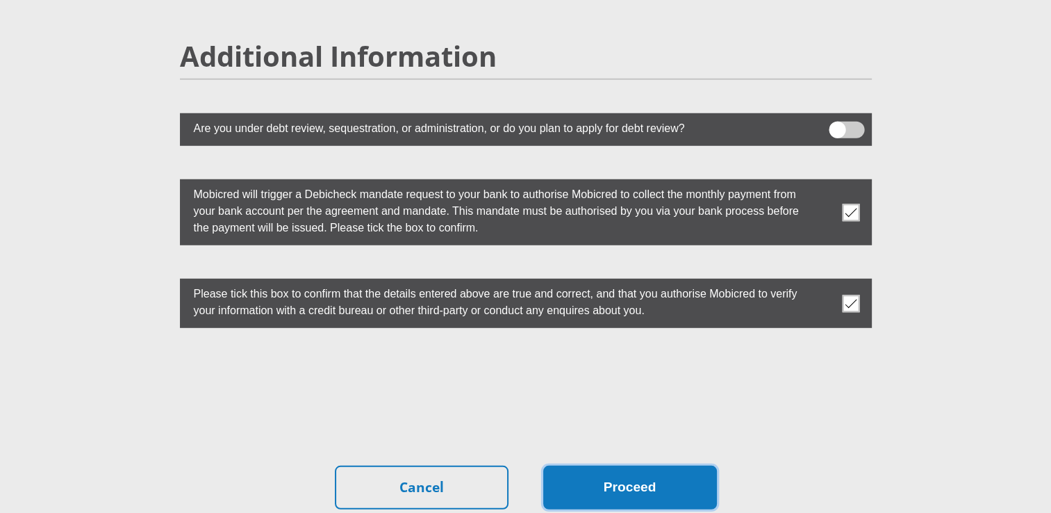
click at [688, 465] on button "Proceed" at bounding box center [630, 487] width 174 height 44
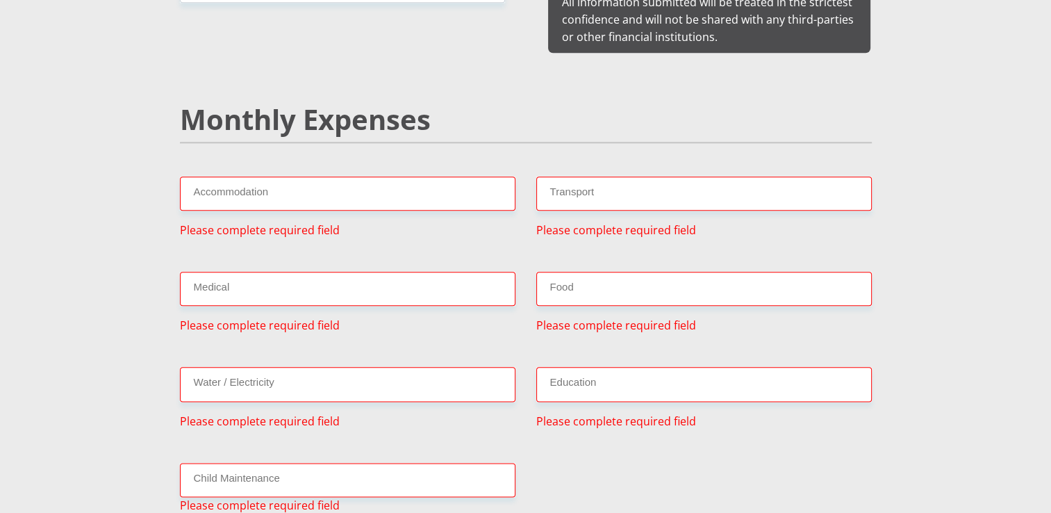
scroll to position [1578, 0]
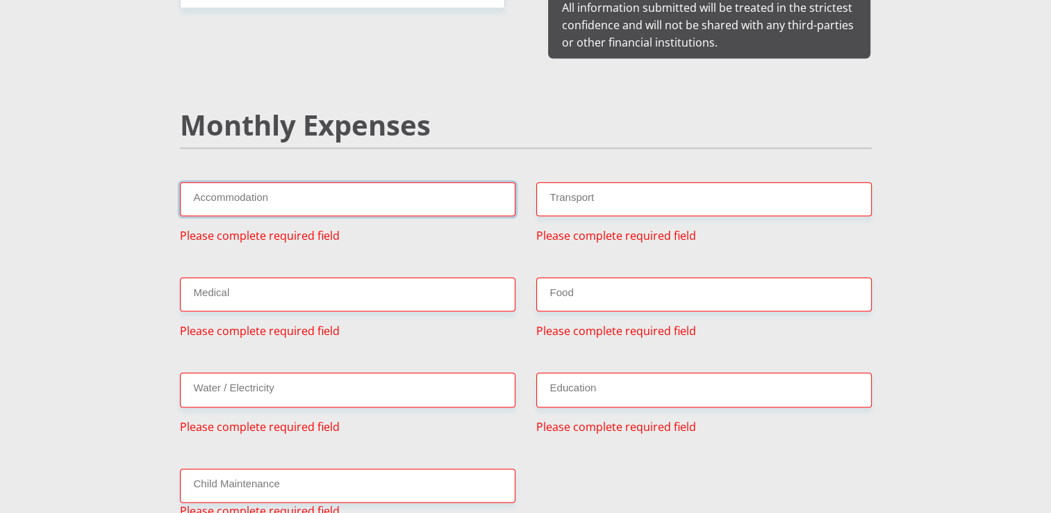
click at [399, 192] on input "Accommodation" at bounding box center [347, 199] width 335 height 34
click at [392, 277] on input "Medical" at bounding box center [347, 294] width 335 height 34
click at [400, 185] on input "Accommodation" at bounding box center [347, 199] width 335 height 34
click at [380, 182] on input "Accommodation" at bounding box center [347, 199] width 335 height 34
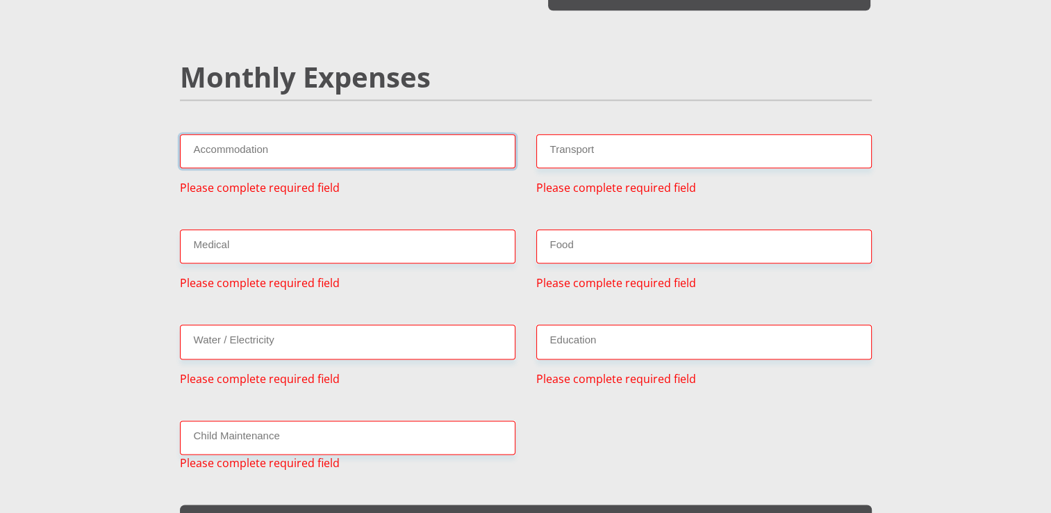
scroll to position [1695, 0]
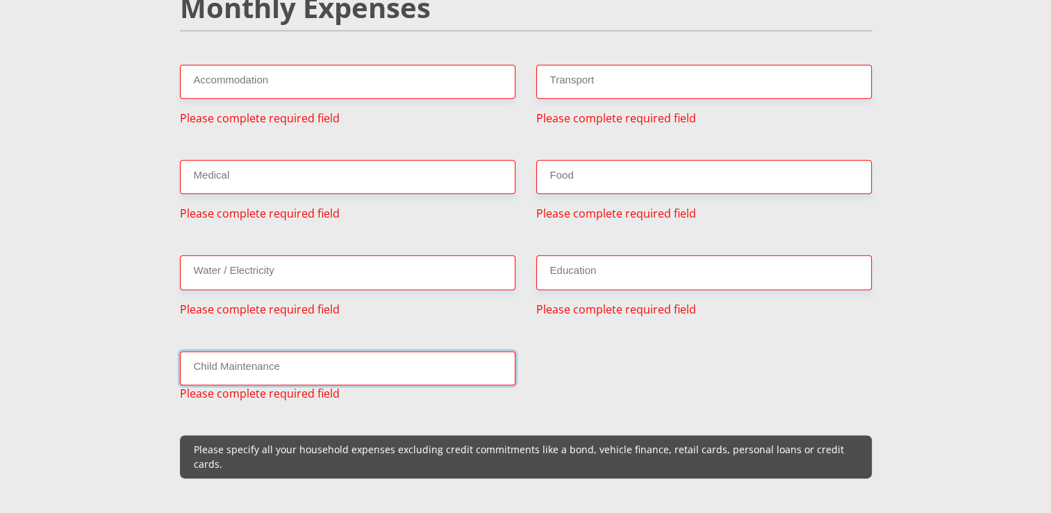
click at [317, 351] on input "Child Maintenance" at bounding box center [347, 368] width 335 height 34
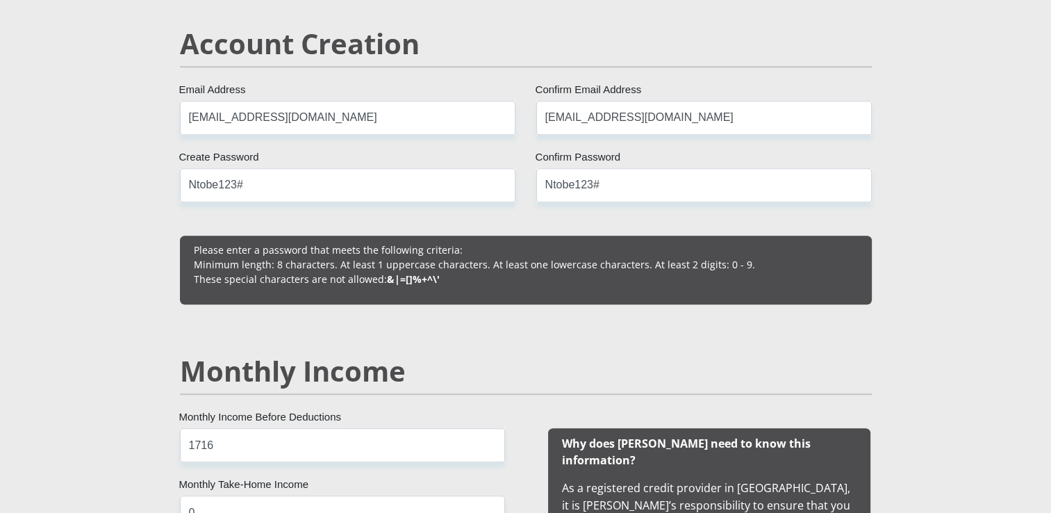
scroll to position [997, 0]
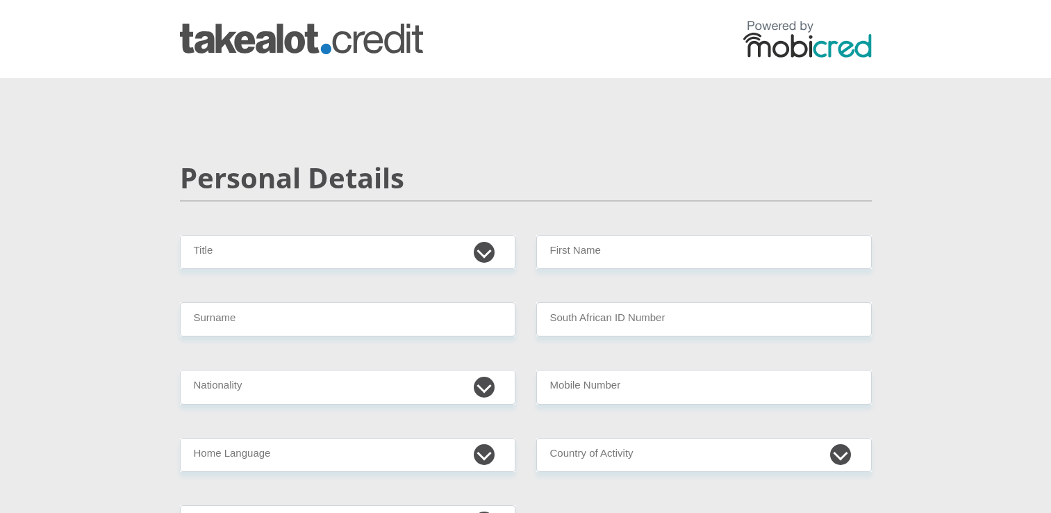
scroll to position [128, 0]
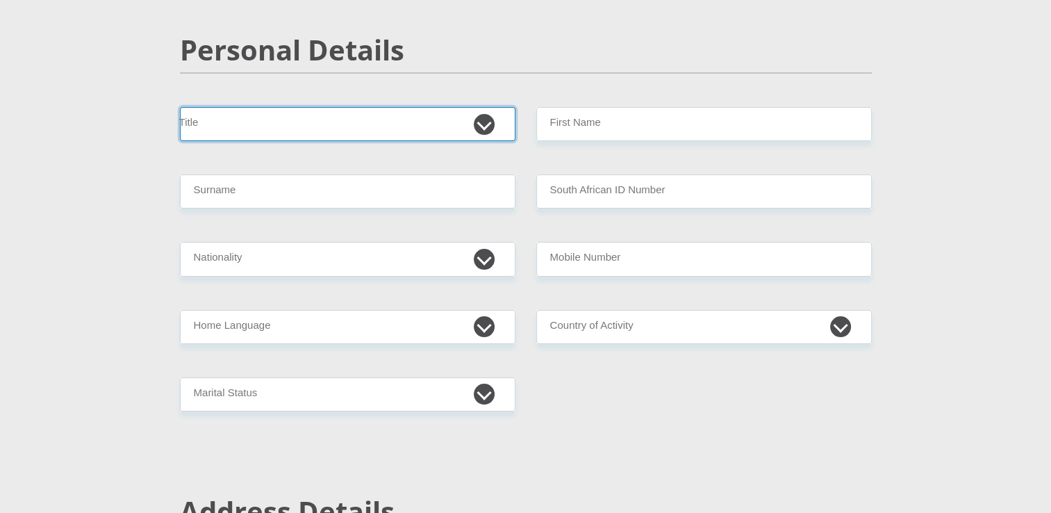
click at [415, 126] on select "Mr Ms Mrs Dr [PERSON_NAME]" at bounding box center [347, 124] width 335 height 34
select select "Ms"
click at [180, 107] on select "Mr Ms Mrs Dr [PERSON_NAME]" at bounding box center [347, 124] width 335 height 34
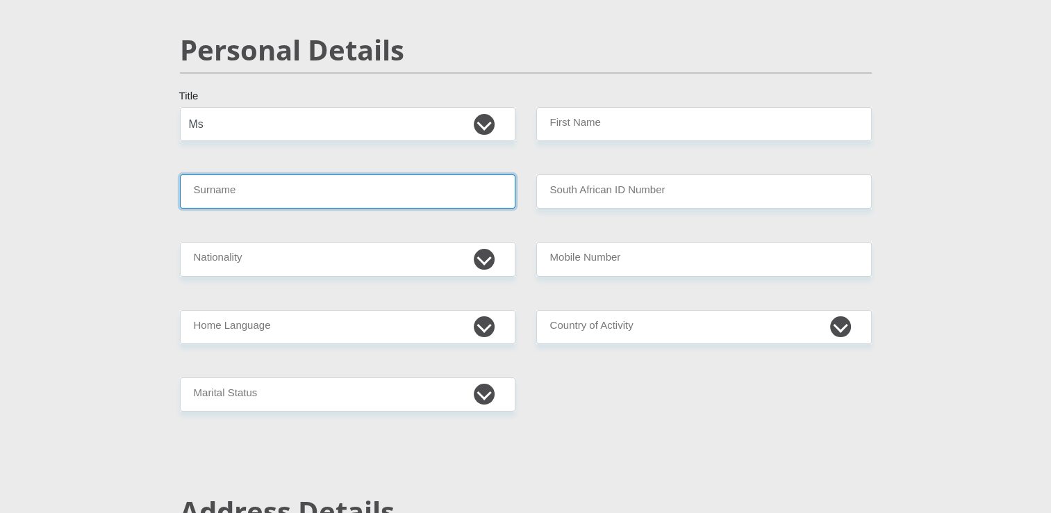
click at [389, 195] on input "Surname" at bounding box center [347, 191] width 335 height 34
type input "Hlatshwayo"
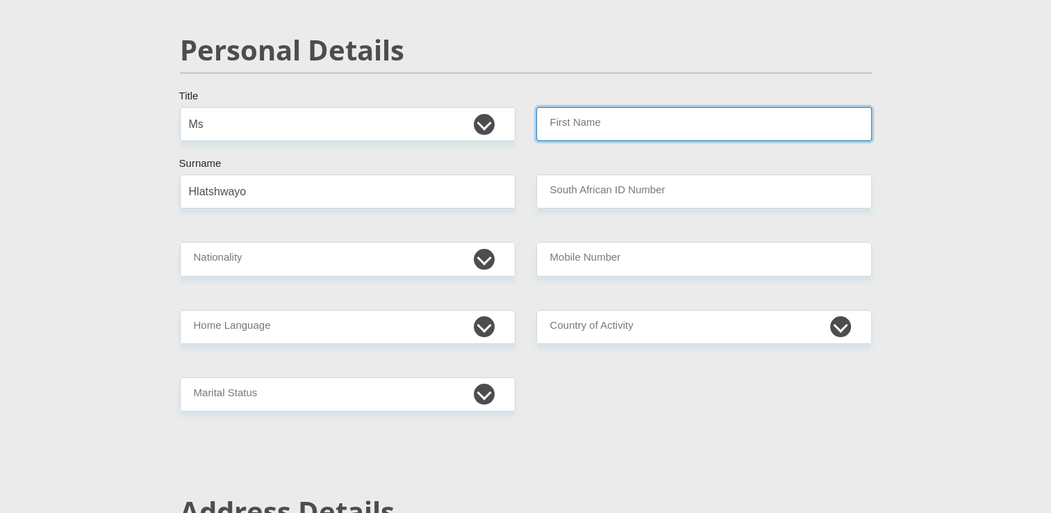
type input "Nontobeko"
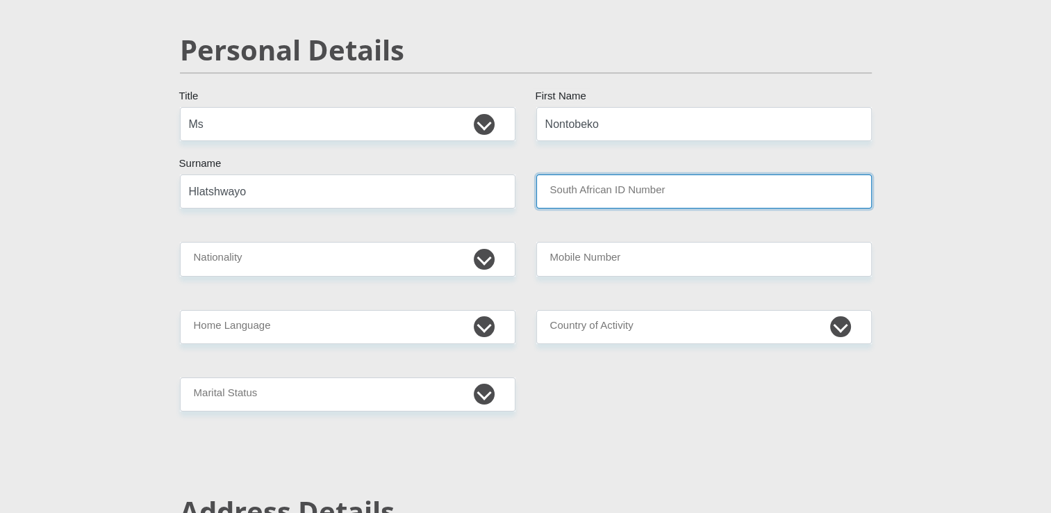
type input "0406151214082"
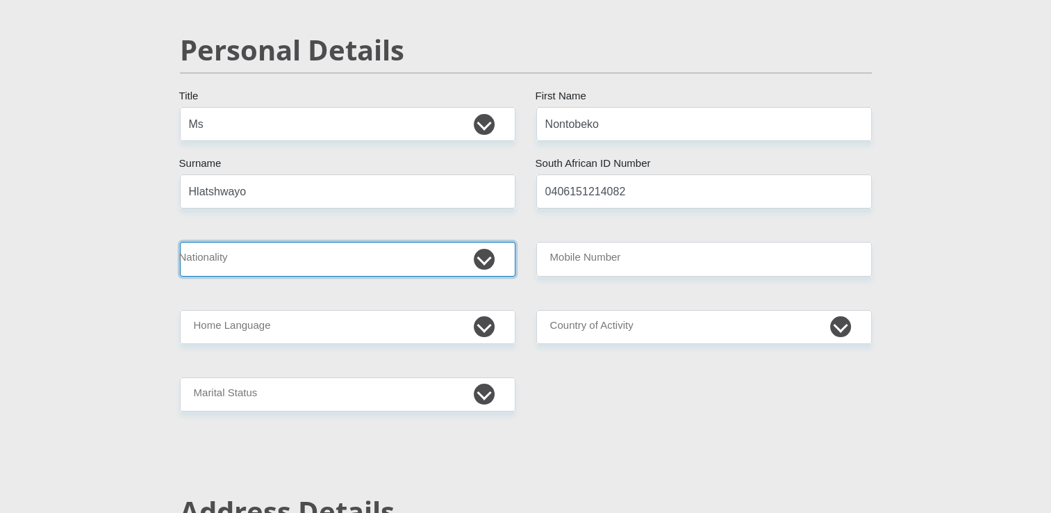
select select "ZAF"
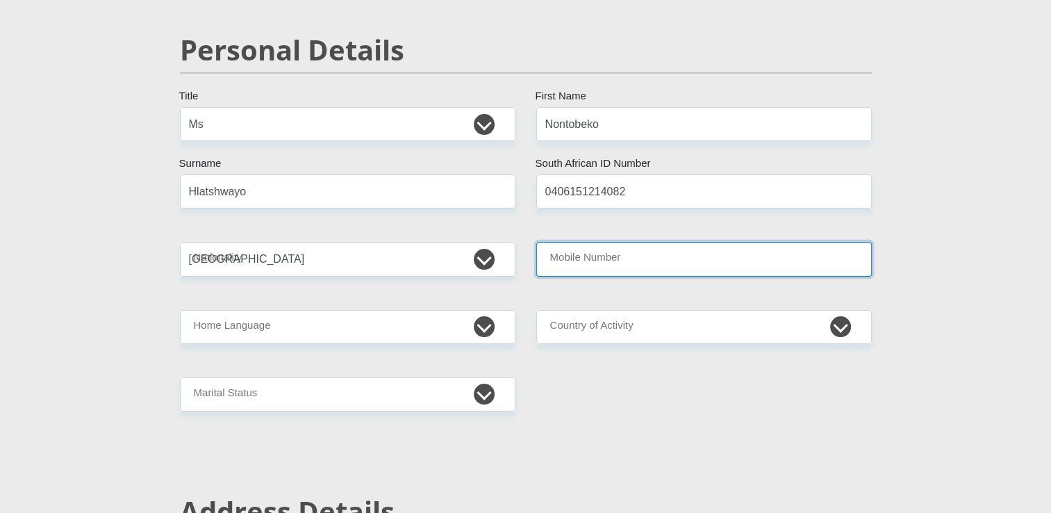
type input "0790381576"
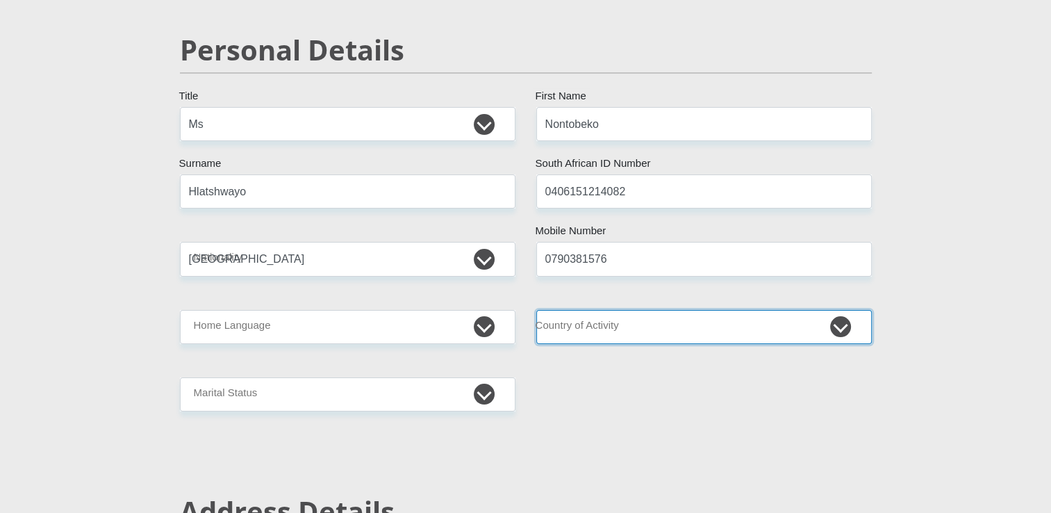
select select "ZAF"
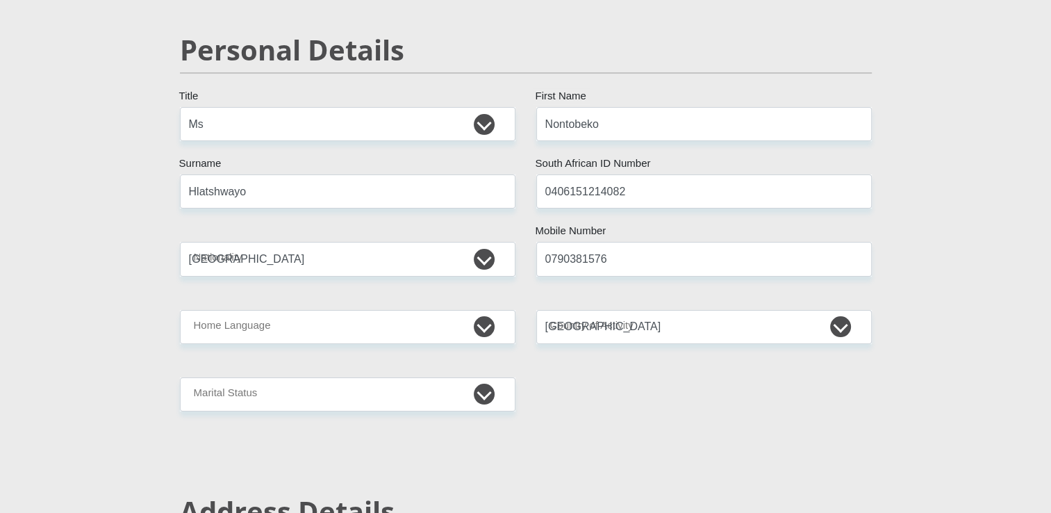
type input "[PERSON_NAME] streets"
type input "[GEOGRAPHIC_DATA]"
type input "0082"
select select "Gauteng"
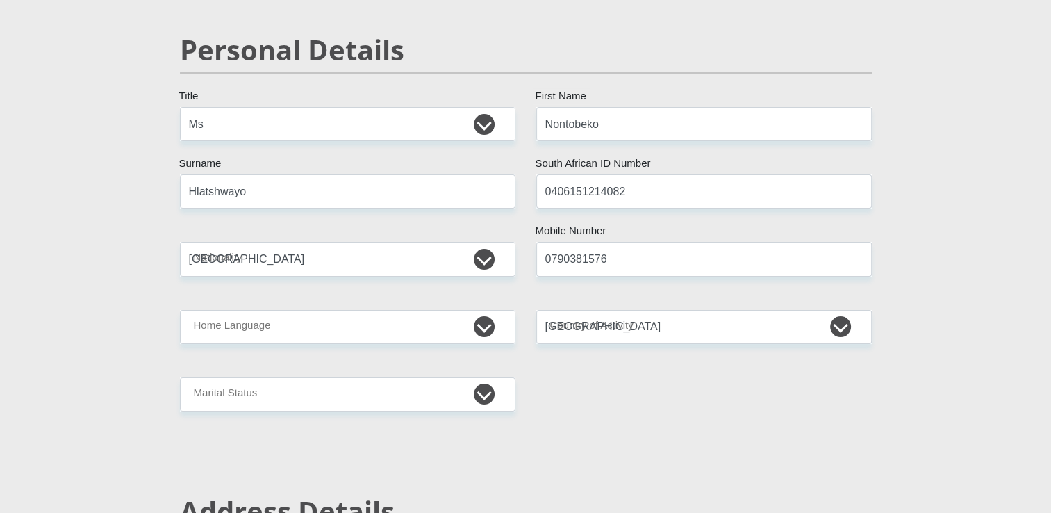
type input "hlatshwayonontobeko911@gmail.com"
type input "Ntobe123#"
type input "1716"
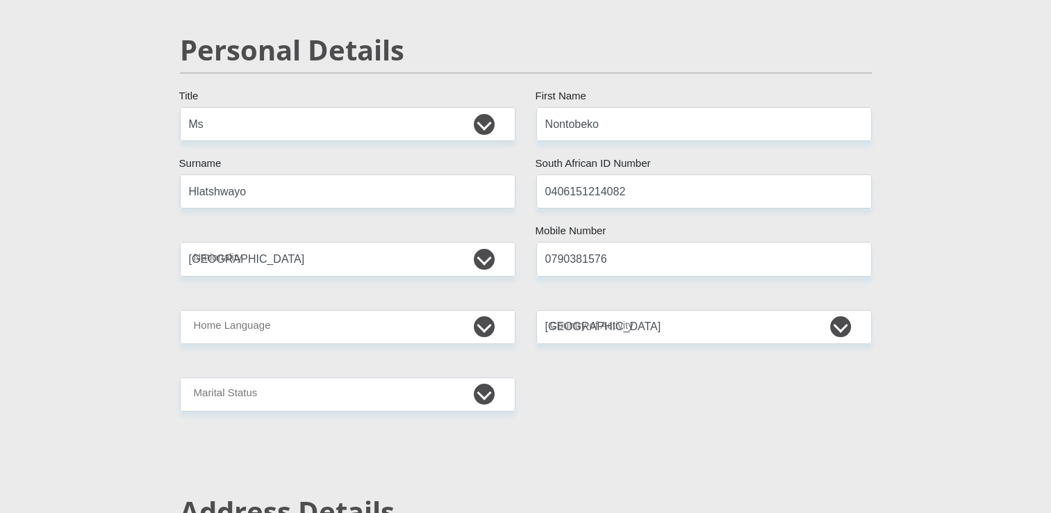
type input "0"
type input "200"
type input "Nontobeko"
type input "Hlatshwayo"
type input "1997536755"
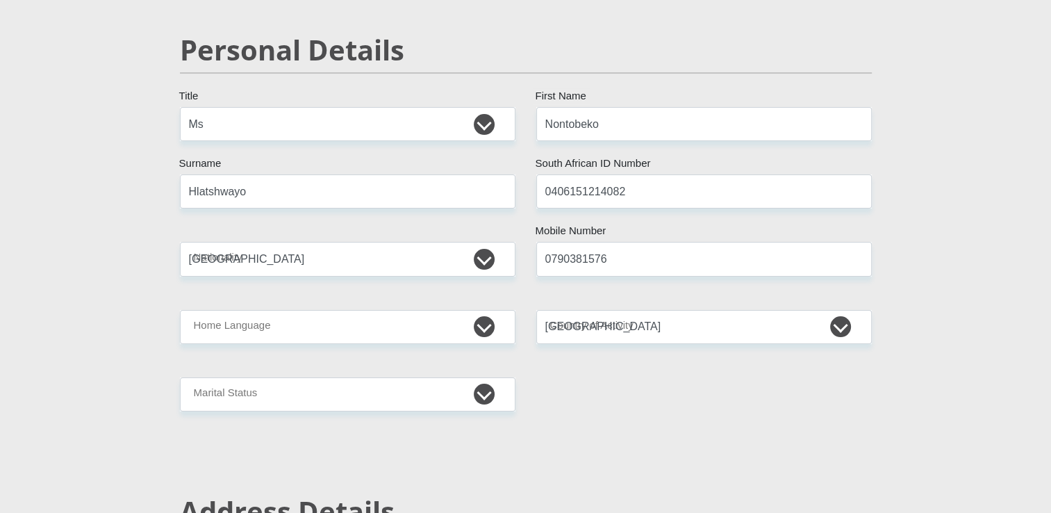
type input "470010"
type input "CAPITEC BANK LIMITED"
type input "CAPITEC BANK CPC"
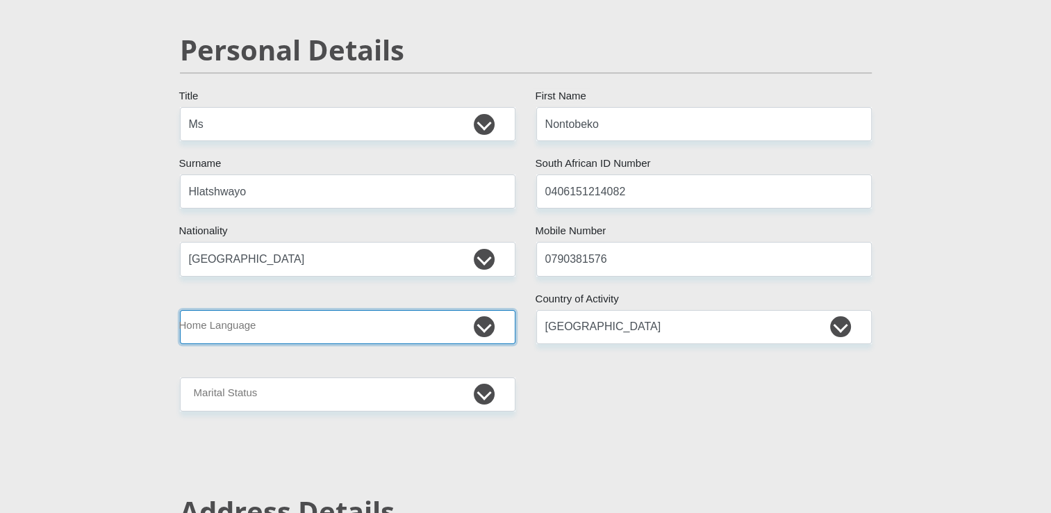
click at [358, 326] on select "Afrikaans English Sepedi South Ndebele Southern Sotho Swati Tsonga Tswana Venda…" at bounding box center [347, 327] width 335 height 34
select select "[DATE]"
click at [180, 310] on select "Afrikaans English Sepedi South Ndebele Southern Sotho Swati Tsonga Tswana Venda…" at bounding box center [347, 327] width 335 height 34
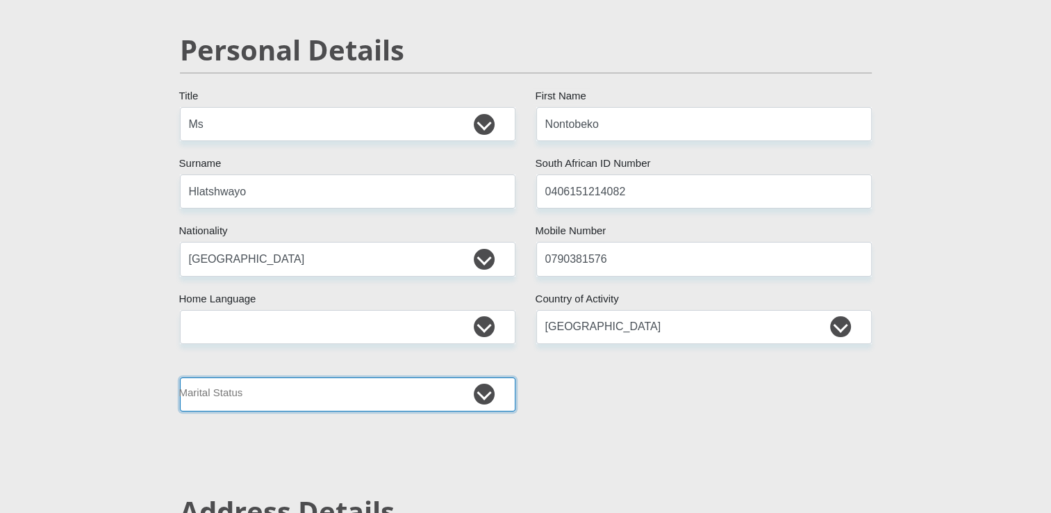
click at [383, 404] on select "Married ANC Single Divorced Widowed Married COP or Customary Law" at bounding box center [347, 394] width 335 height 34
select select "2"
click at [180, 377] on select "Married ANC Single Divorced Widowed Married COP or Customary Law" at bounding box center [347, 394] width 335 height 34
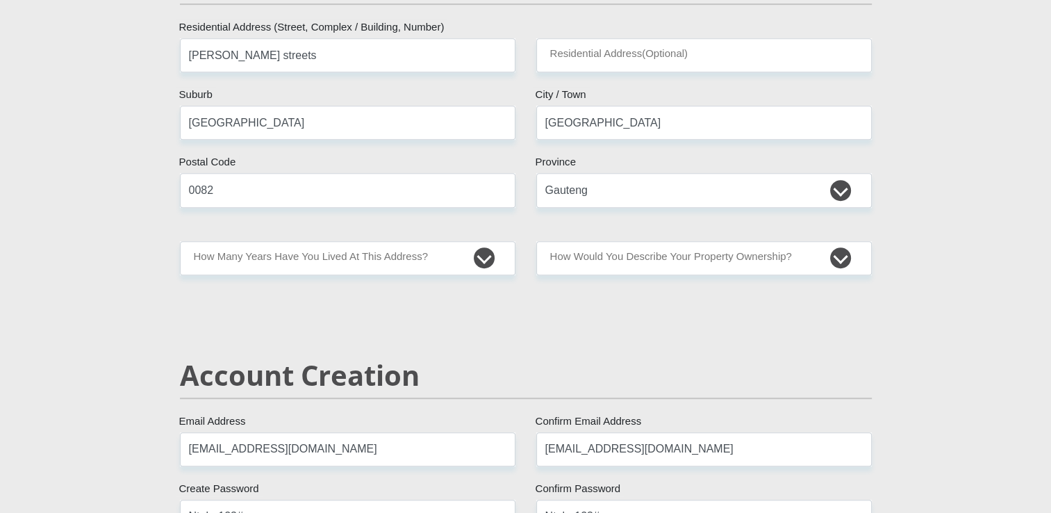
scroll to position [658, 0]
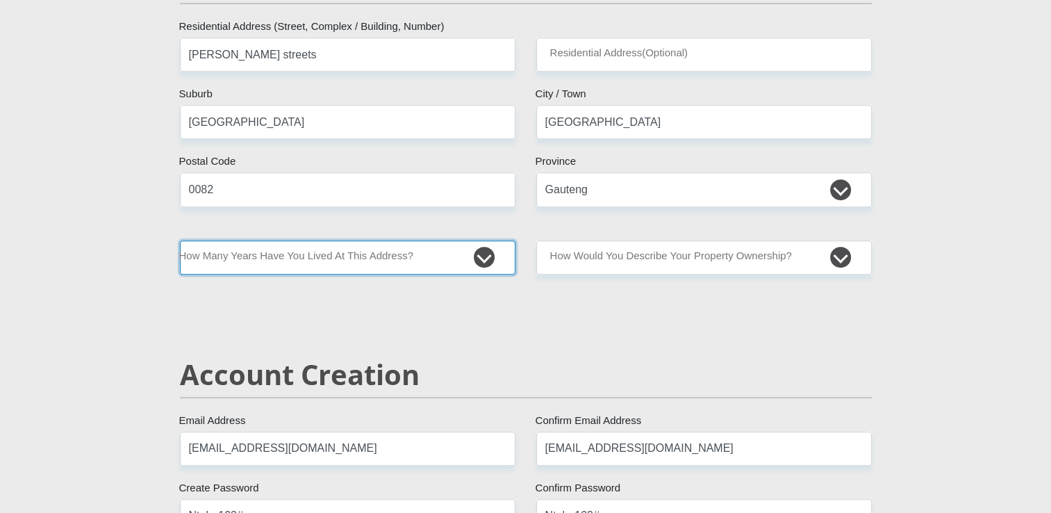
click at [375, 260] on select "less than 1 year 1-3 years 3-5 years 5+ years" at bounding box center [347, 257] width 335 height 34
select select "2"
click at [180, 240] on select "less than 1 year 1-3 years 3-5 years 5+ years" at bounding box center [347, 257] width 335 height 34
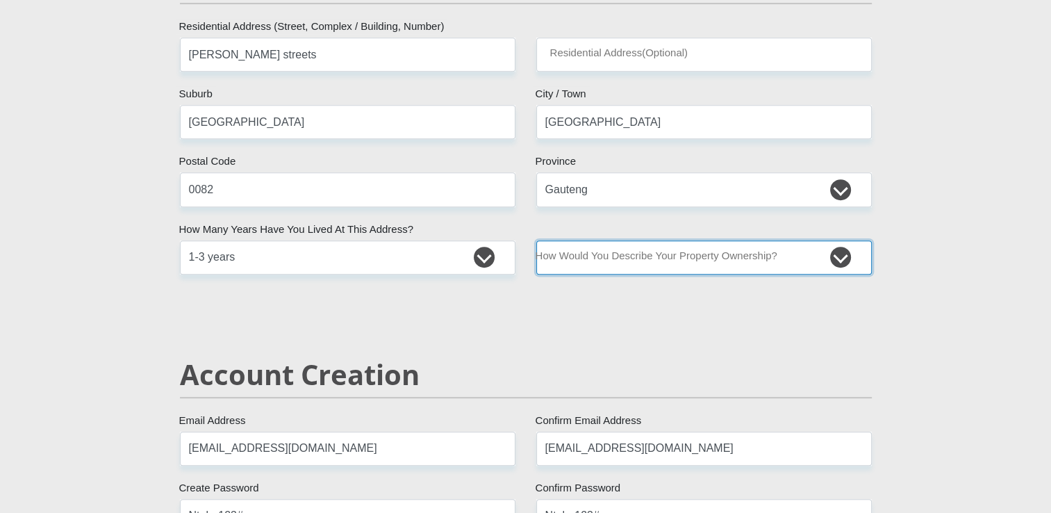
click at [553, 252] on select "Owned Rented Family Owned Company Dwelling" at bounding box center [703, 257] width 335 height 34
select select "Owned"
click at [536, 240] on select "Owned Rented Family Owned Company Dwelling" at bounding box center [703, 257] width 335 height 34
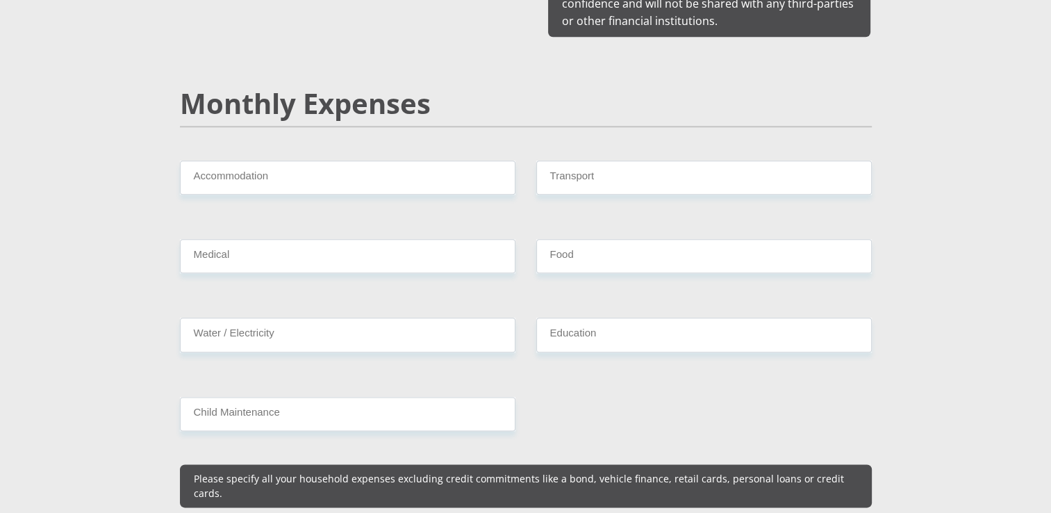
scroll to position [1599, 0]
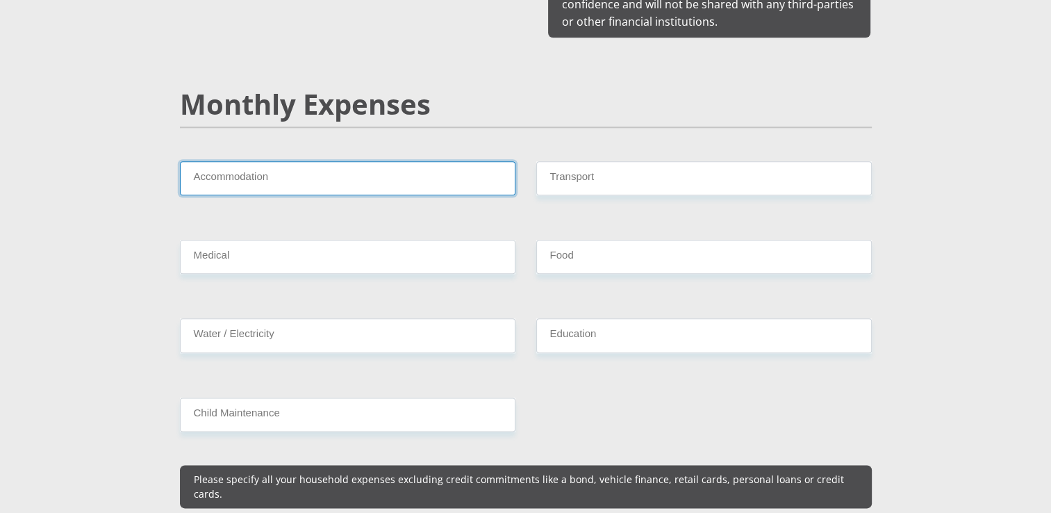
click at [458, 161] on input "Accommodation" at bounding box center [347, 178] width 335 height 34
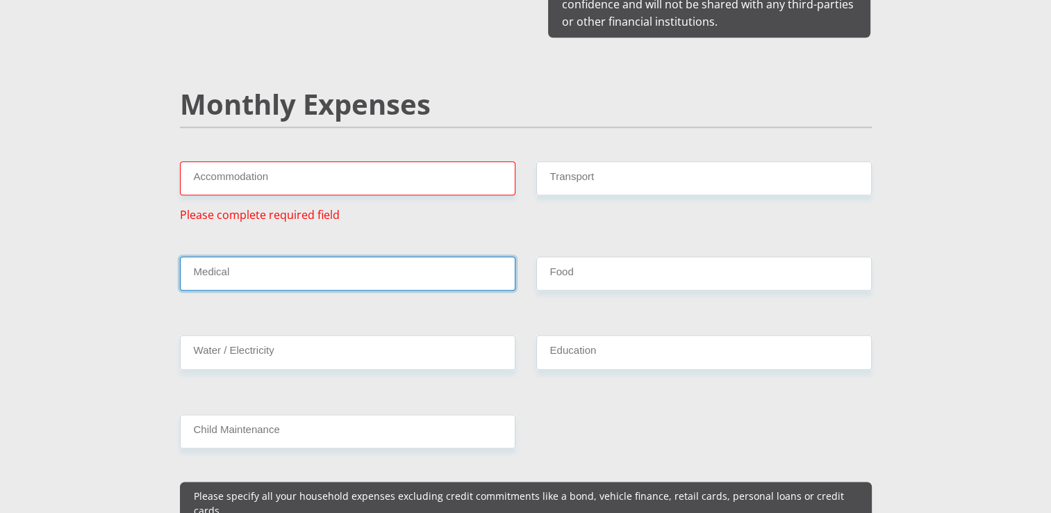
click at [374, 256] on input "Medical" at bounding box center [347, 273] width 335 height 34
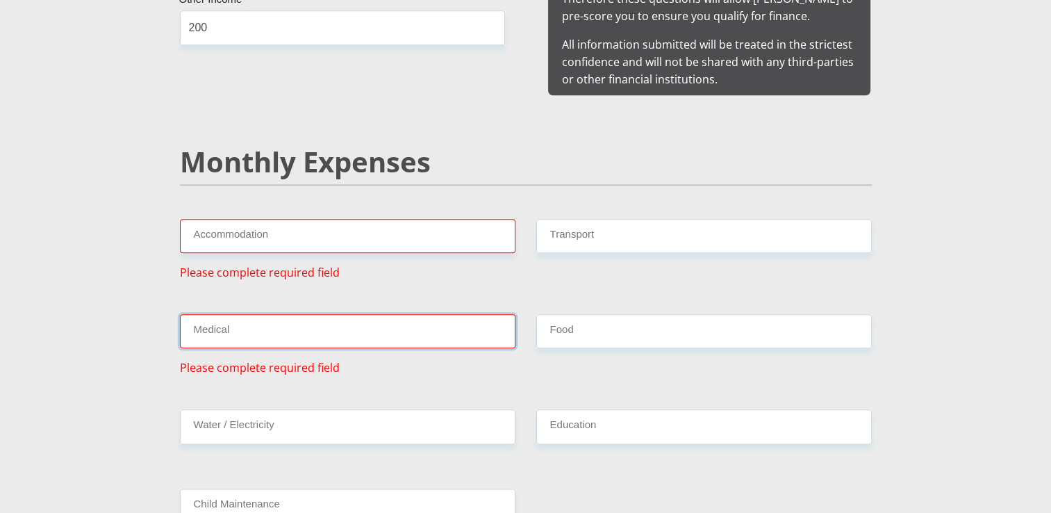
scroll to position [1569, 0]
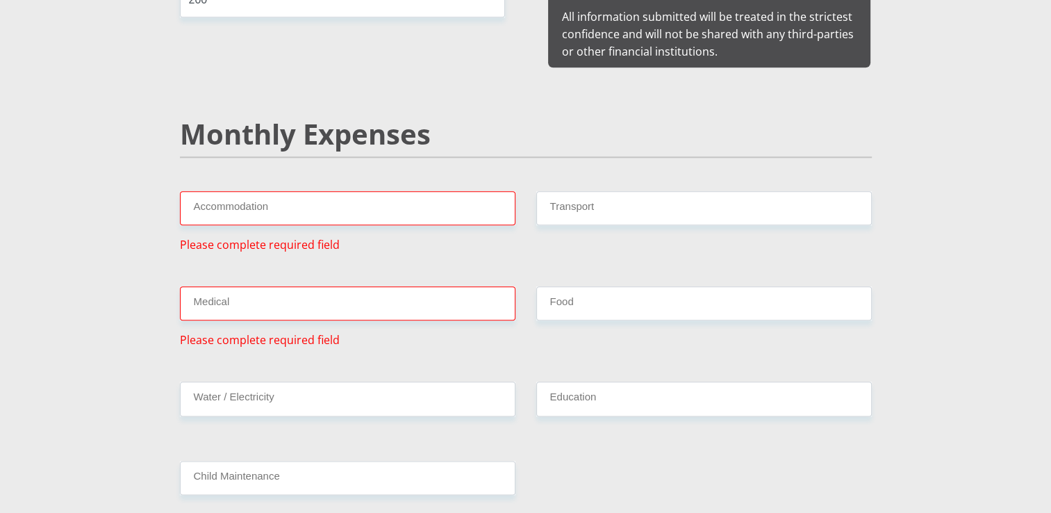
click at [569, 211] on div "Transport" at bounding box center [704, 222] width 356 height 62
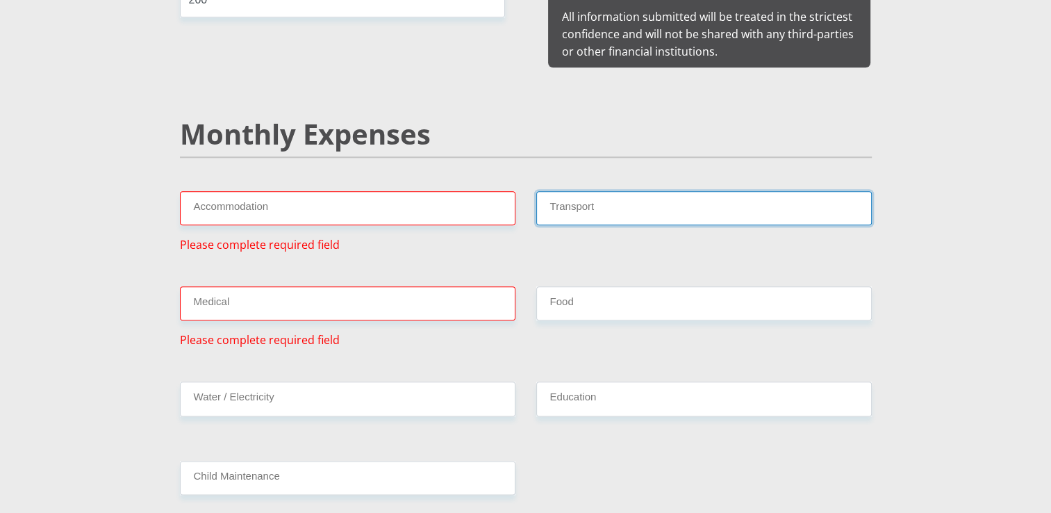
click at [575, 191] on input "Transport" at bounding box center [703, 208] width 335 height 34
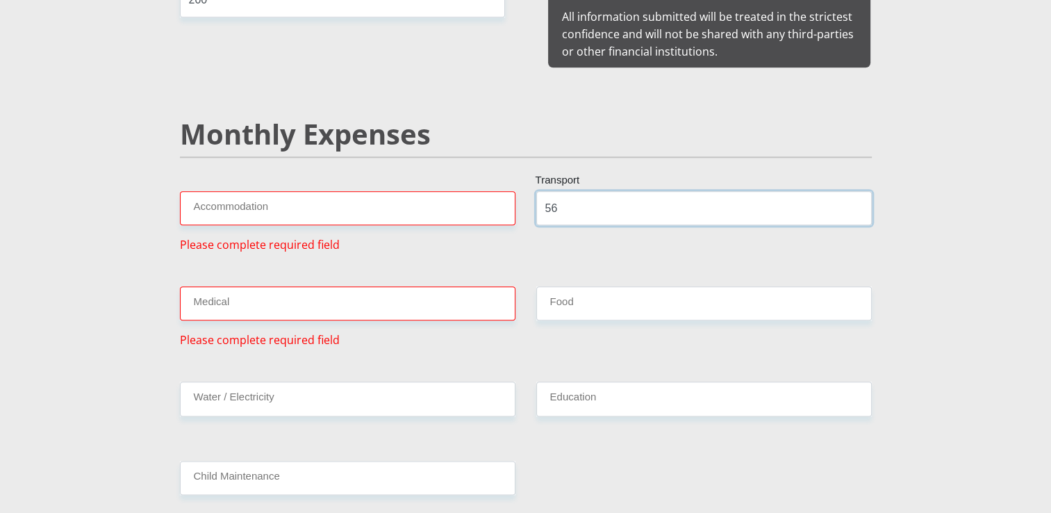
type input "5"
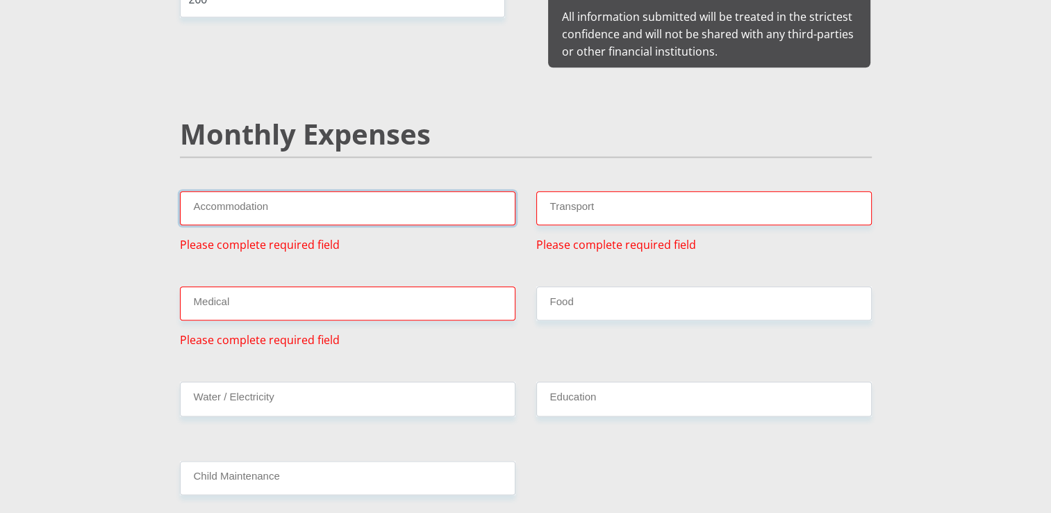
click at [489, 191] on input "Accommodation" at bounding box center [347, 208] width 335 height 34
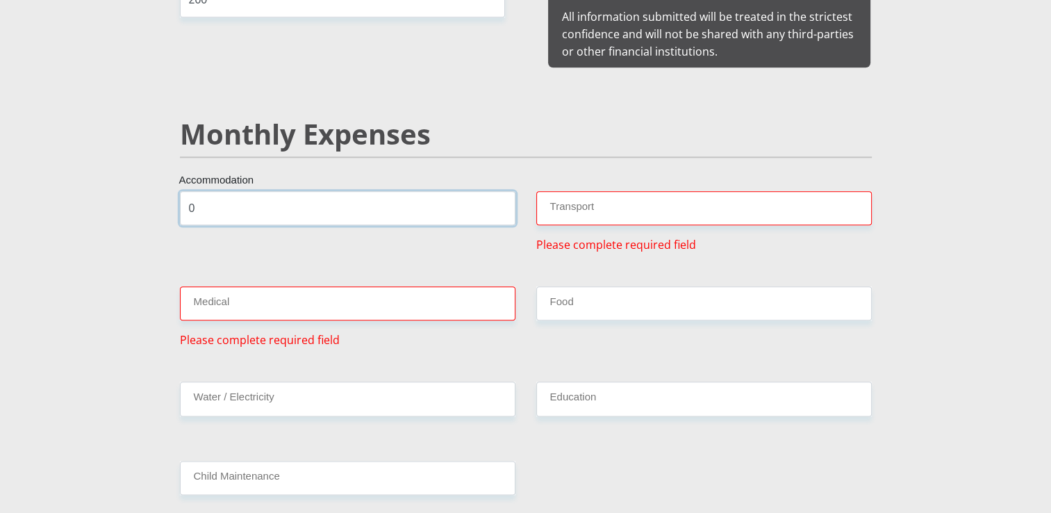
type input "0"
click at [400, 286] on input "Medical" at bounding box center [347, 303] width 335 height 34
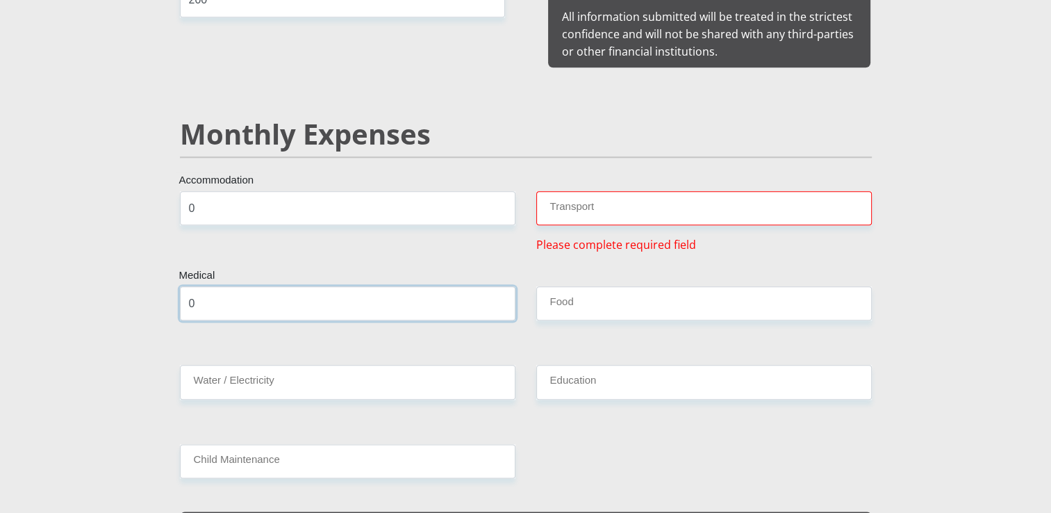
type input "0"
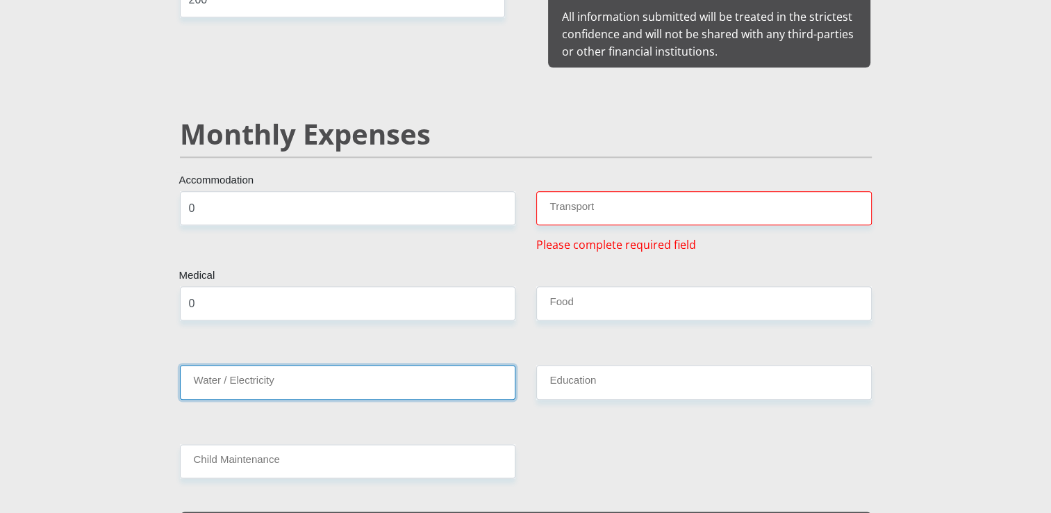
click at [381, 373] on input "Water / Electricity" at bounding box center [347, 382] width 335 height 34
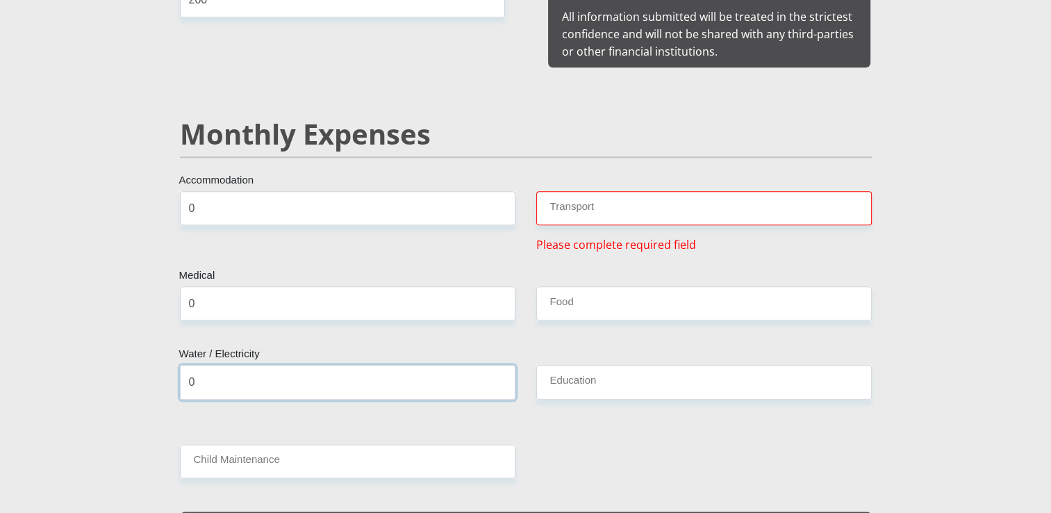
scroll to position [1666, 0]
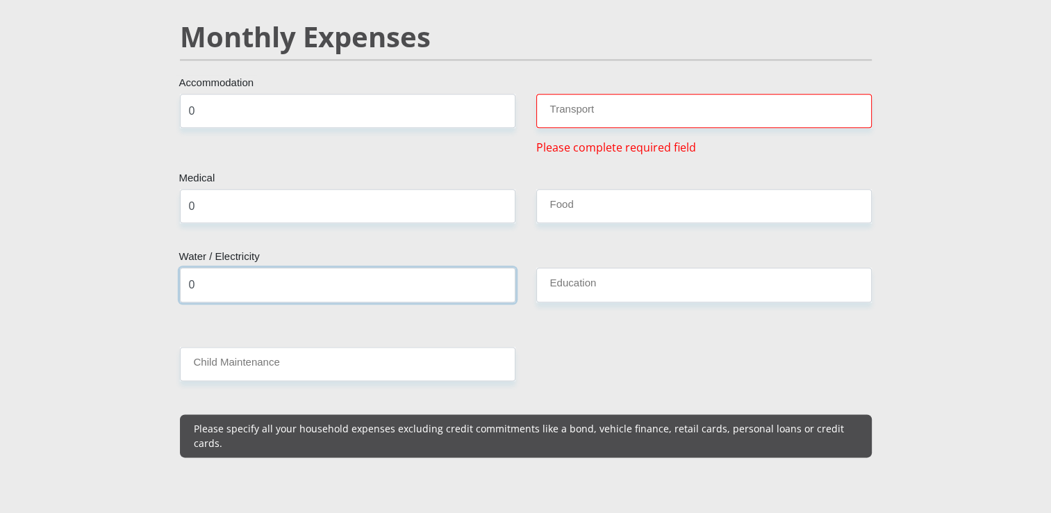
type input "0"
click at [377, 355] on input "Child Maintenance" at bounding box center [347, 364] width 335 height 34
type input "0"
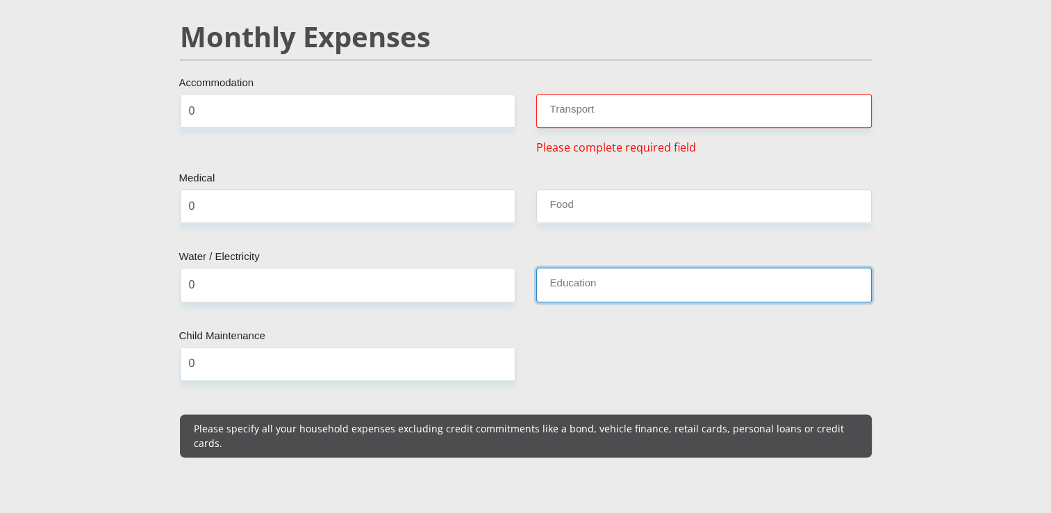
click at [578, 276] on input "Education" at bounding box center [703, 284] width 335 height 34
type input "0"
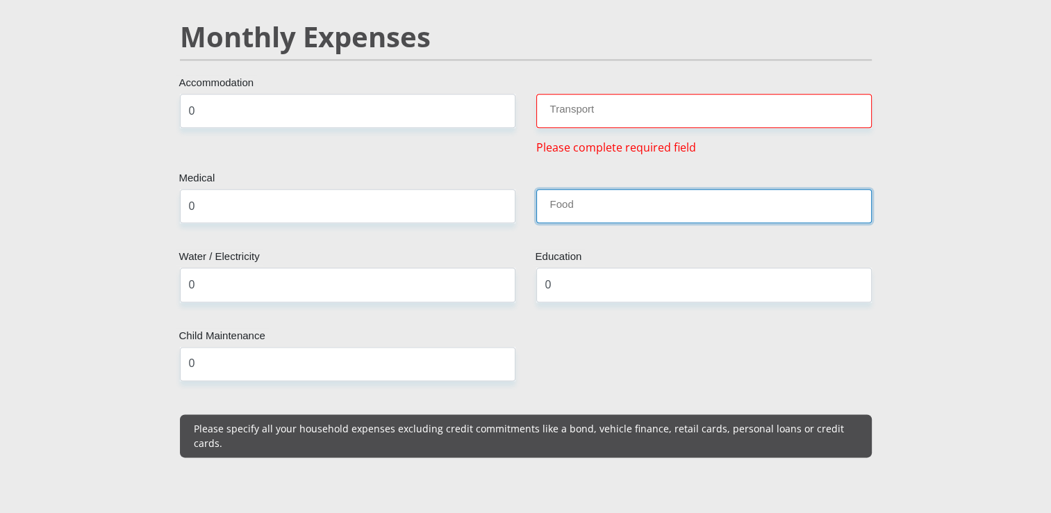
click at [636, 189] on input "Food" at bounding box center [703, 206] width 335 height 34
type input "600"
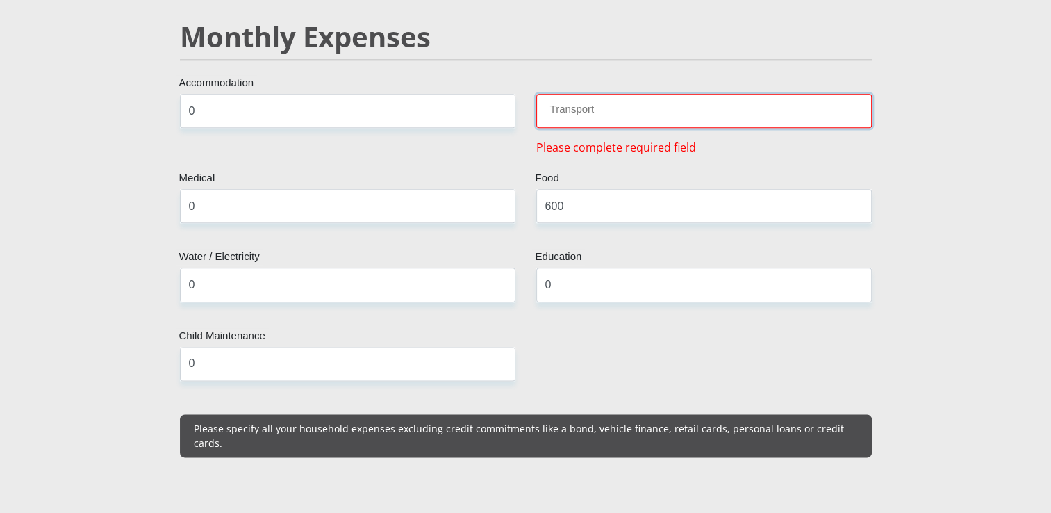
click at [689, 94] on input "Transport" at bounding box center [703, 111] width 335 height 34
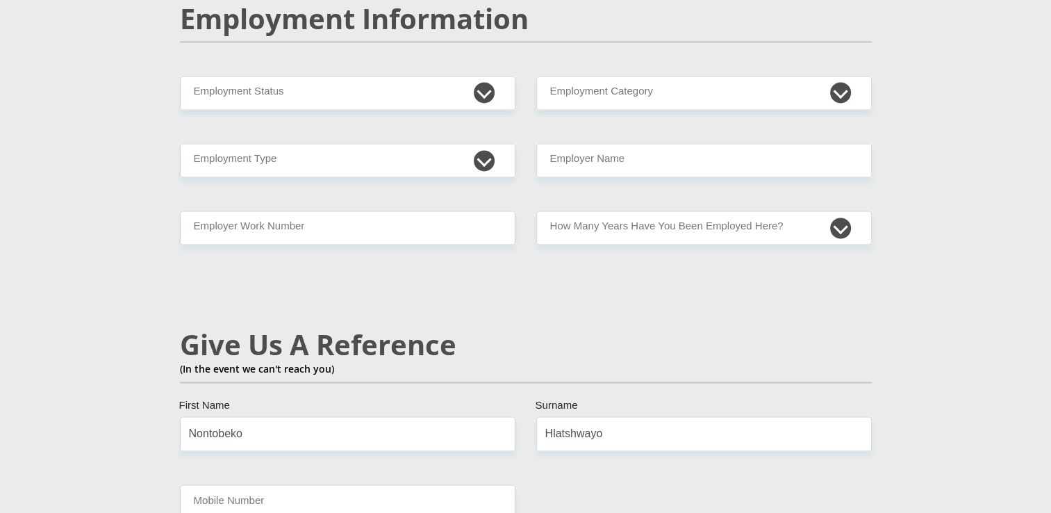
scroll to position [2156, 0]
type input "0"
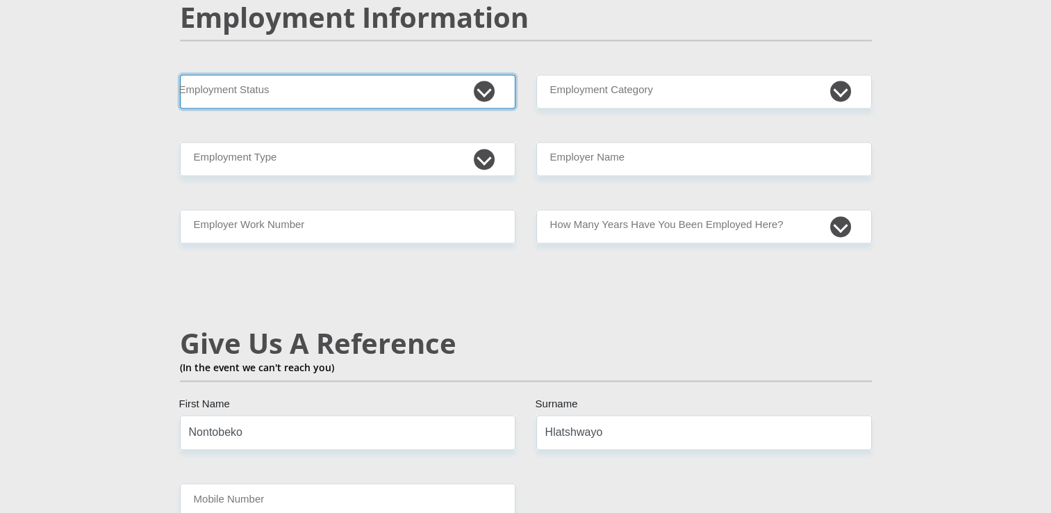
click at [425, 74] on select "Permanent/Full-time Part-time/Casual [DEMOGRAPHIC_DATA] Worker Self-Employed Ho…" at bounding box center [347, 91] width 335 height 34
select select "7"
click at [180, 74] on select "Permanent/Full-time Part-time/Casual [DEMOGRAPHIC_DATA] Worker Self-Employed Ho…" at bounding box center [347, 91] width 335 height 34
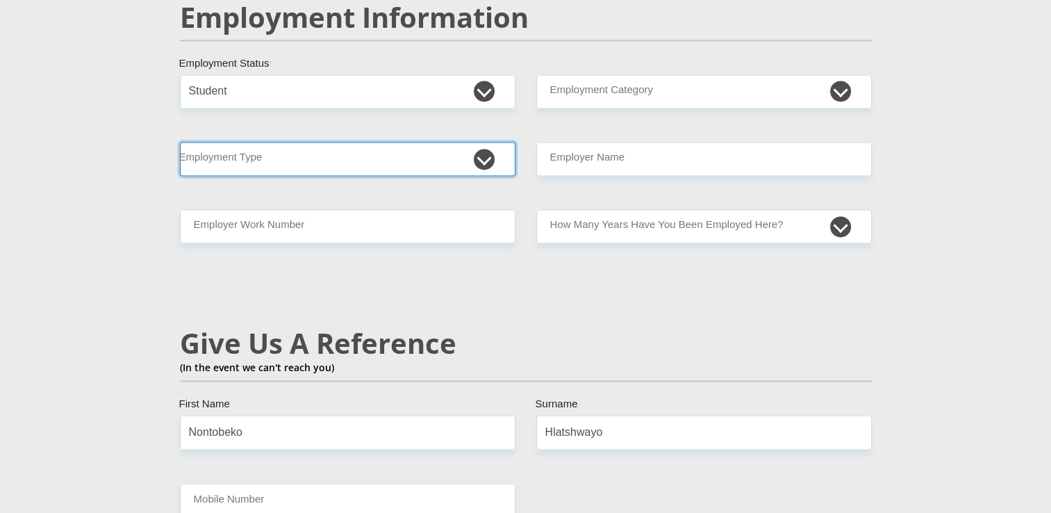
click at [429, 142] on select "College/Lecturer Craft Seller Creative Driver Executive Farmer Forces - Non Com…" at bounding box center [347, 159] width 335 height 34
select select "Student"
click at [180, 142] on select "College/Lecturer Craft Seller Creative Driver Executive Farmer Forces - Non Com…" at bounding box center [347, 159] width 335 height 34
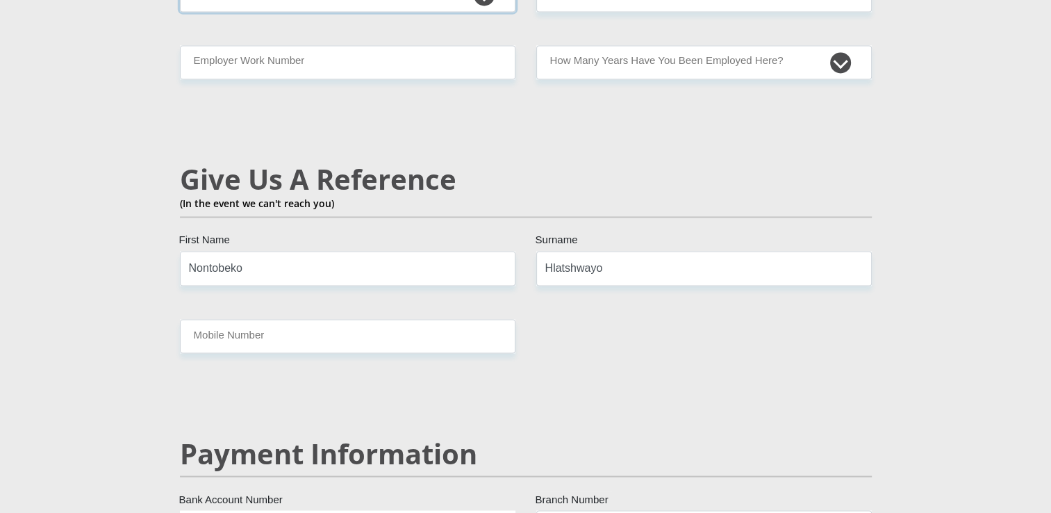
scroll to position [2333, 0]
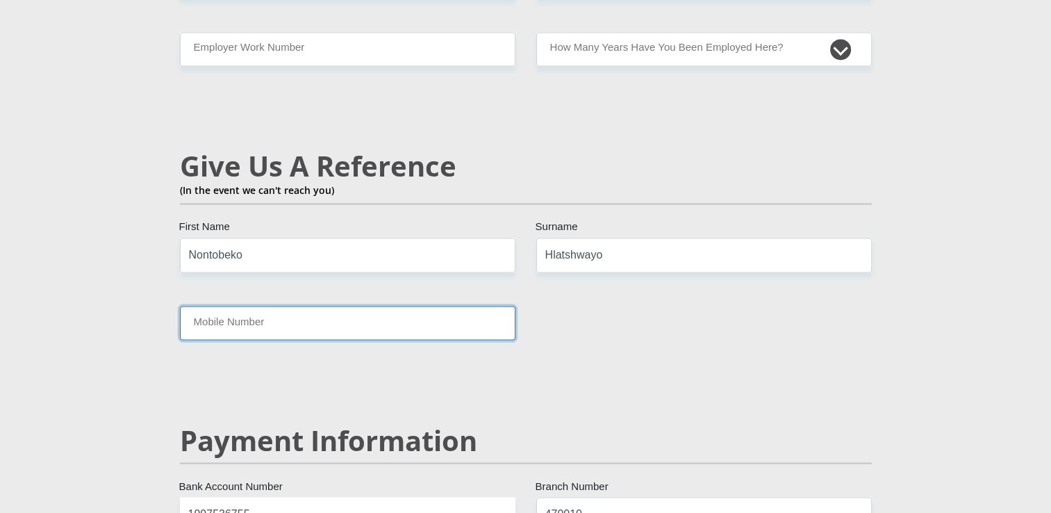
click at [348, 306] on input "Mobile Number" at bounding box center [347, 323] width 335 height 34
type input "0790381576"
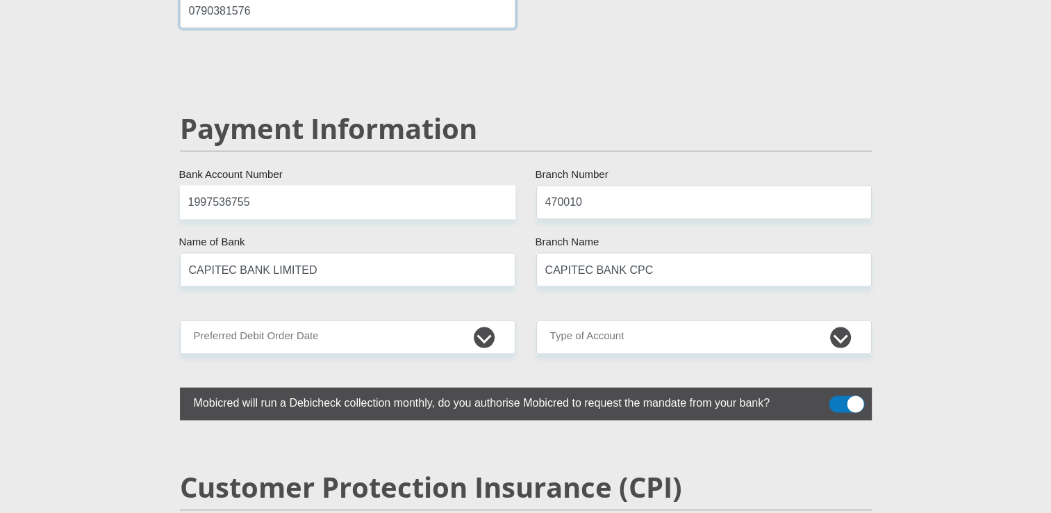
scroll to position [2646, 0]
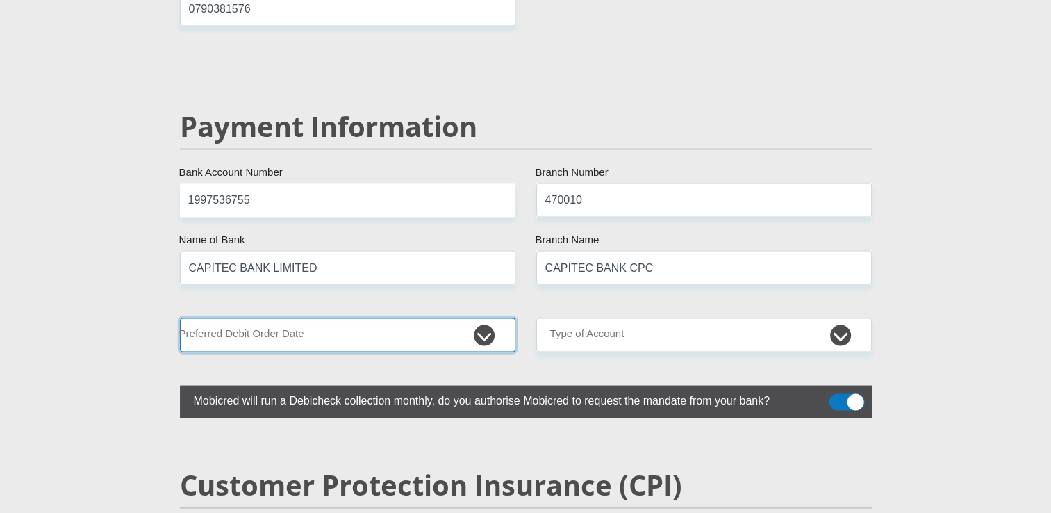
click at [339, 318] on select "1st 2nd 3rd 4th 5th 7th 18th 19th 20th 21st 22nd 23rd 24th 25th 26th 27th 28th …" at bounding box center [347, 335] width 335 height 34
select select "1"
click at [180, 318] on select "1st 2nd 3rd 4th 5th 7th 18th 19th 20th 21st 22nd 23rd 24th 25th 26th 27th 28th …" at bounding box center [347, 335] width 335 height 34
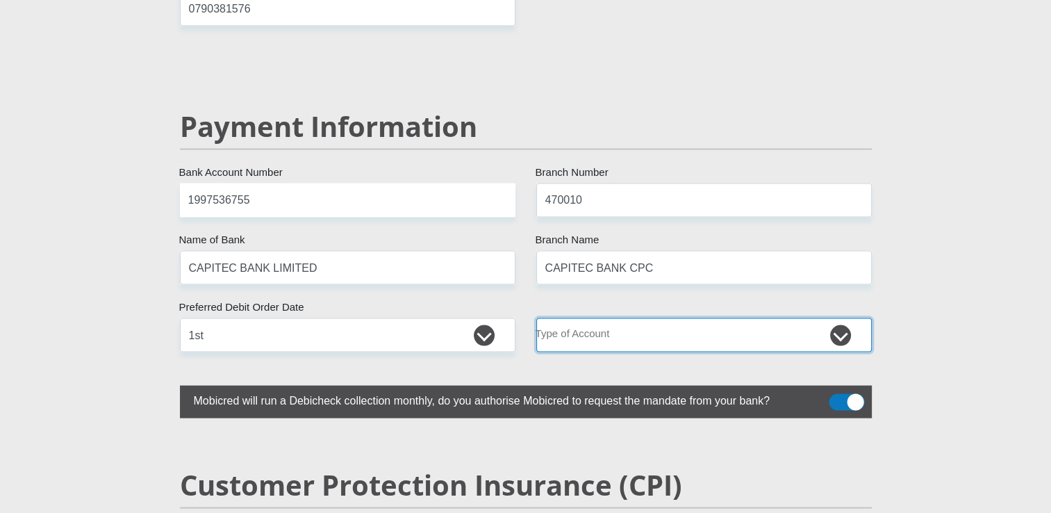
click at [635, 318] on select "Cheque Savings" at bounding box center [703, 335] width 335 height 34
select select "SAV"
click at [536, 318] on select "Cheque Savings" at bounding box center [703, 335] width 335 height 34
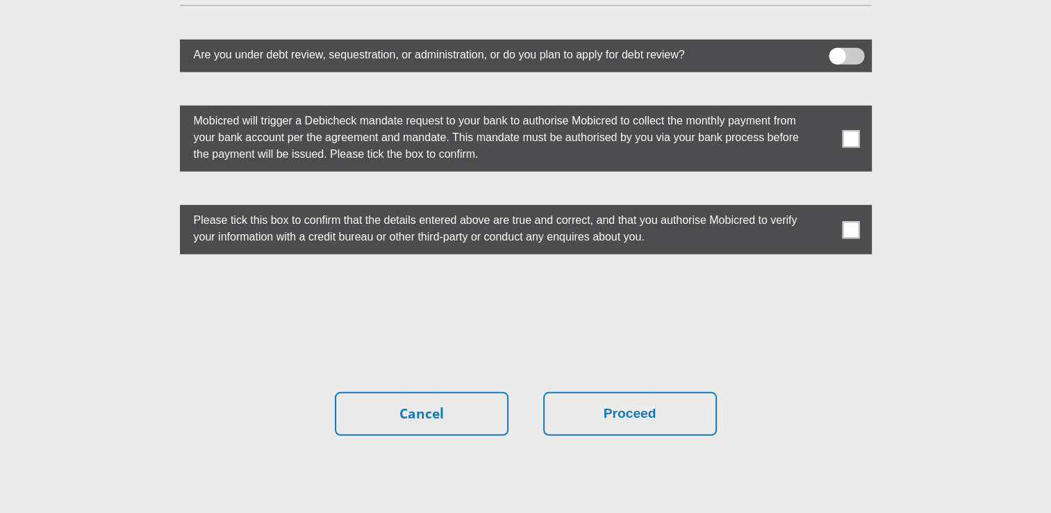
scroll to position [3867, 0]
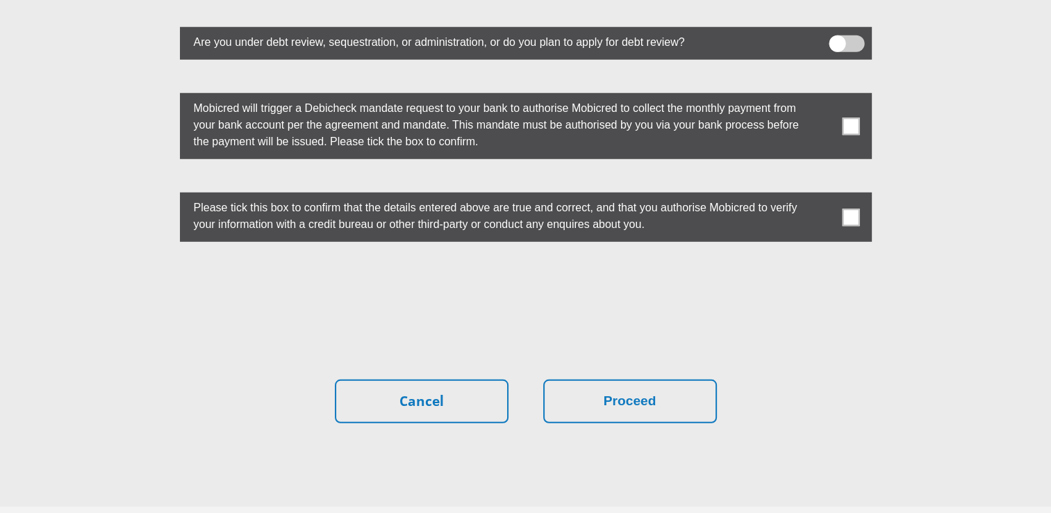
click at [850, 208] on span at bounding box center [850, 216] width 17 height 17
click at [823, 196] on input "checkbox" at bounding box center [823, 196] width 0 height 0
click at [849, 117] on span at bounding box center [850, 125] width 17 height 17
click at [823, 97] on input "checkbox" at bounding box center [823, 97] width 0 height 0
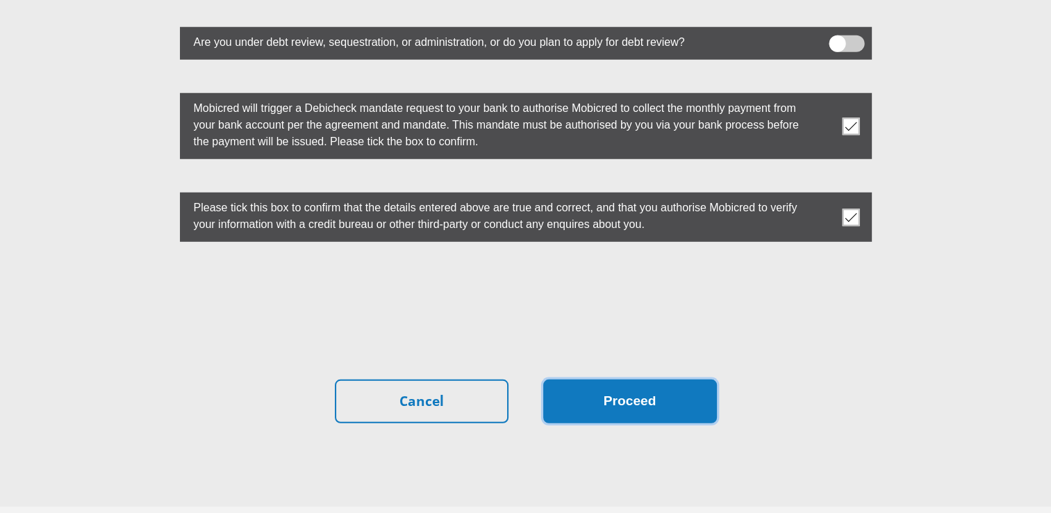
click at [653, 385] on button "Proceed" at bounding box center [630, 401] width 174 height 44
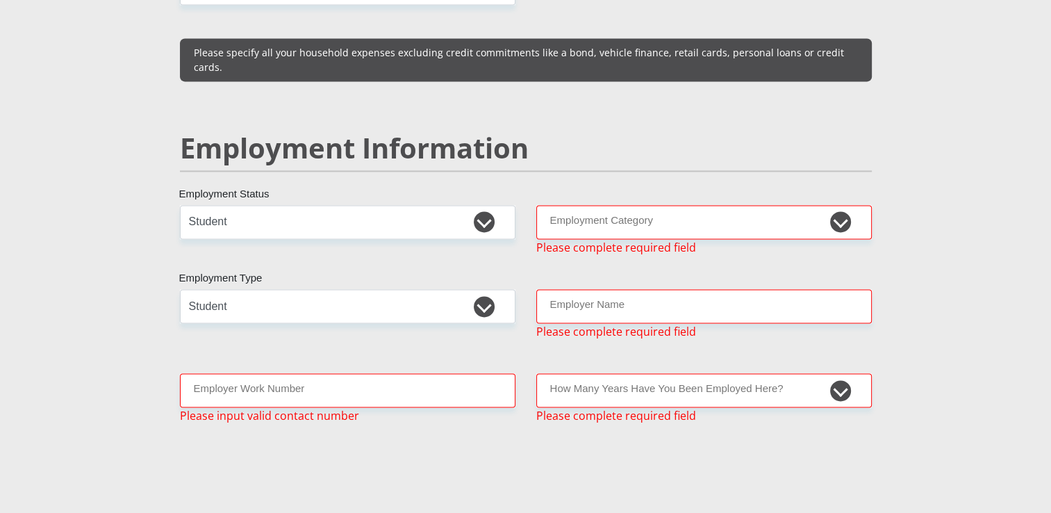
scroll to position [2022, 0]
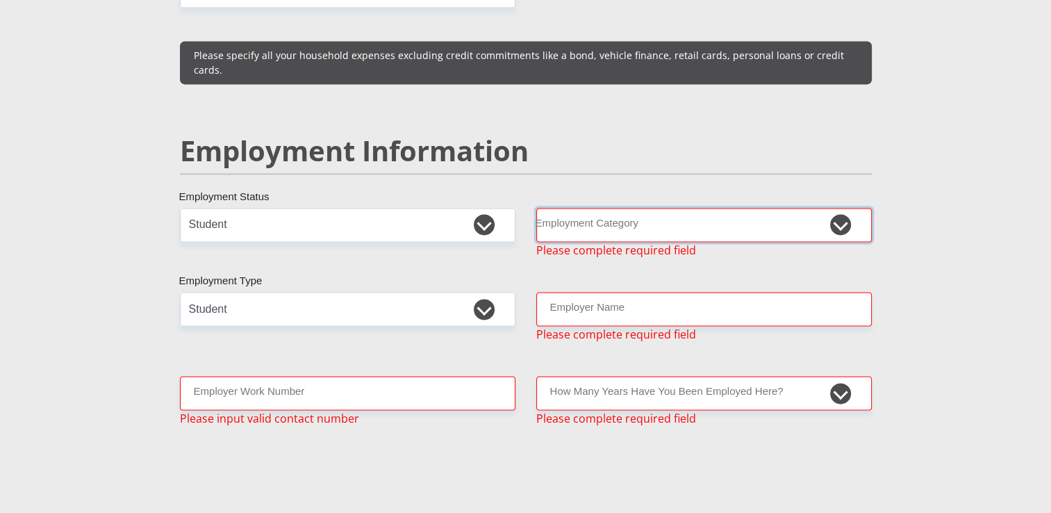
click at [733, 208] on select "AGRICULTURE ALCOHOL & TOBACCO CONSTRUCTION MATERIALS METALLURGY EQUIPMENT FOR R…" at bounding box center [703, 225] width 335 height 34
click at [272, 376] on input "Employer Work Number" at bounding box center [347, 393] width 335 height 34
type input "0790381576"
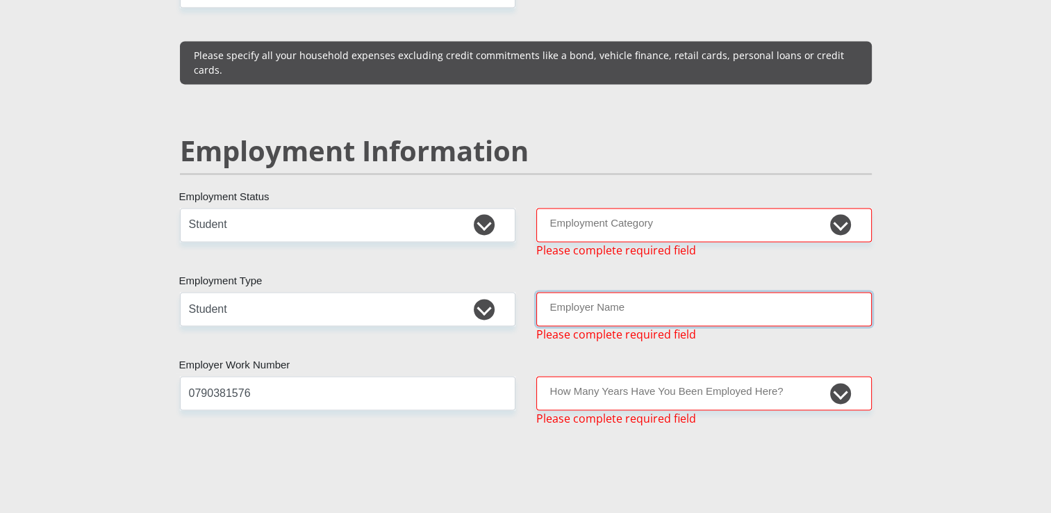
click at [583, 292] on input "Employer Name" at bounding box center [703, 309] width 335 height 34
type input "n"
click at [684, 376] on select "less than 1 year 1-3 years 3-5 years 5+ years" at bounding box center [703, 393] width 335 height 34
click at [683, 208] on select "AGRICULTURE ALCOHOL & TOBACCO CONSTRUCTION MATERIALS METALLURGY EQUIPMENT FOR R…" at bounding box center [703, 225] width 335 height 34
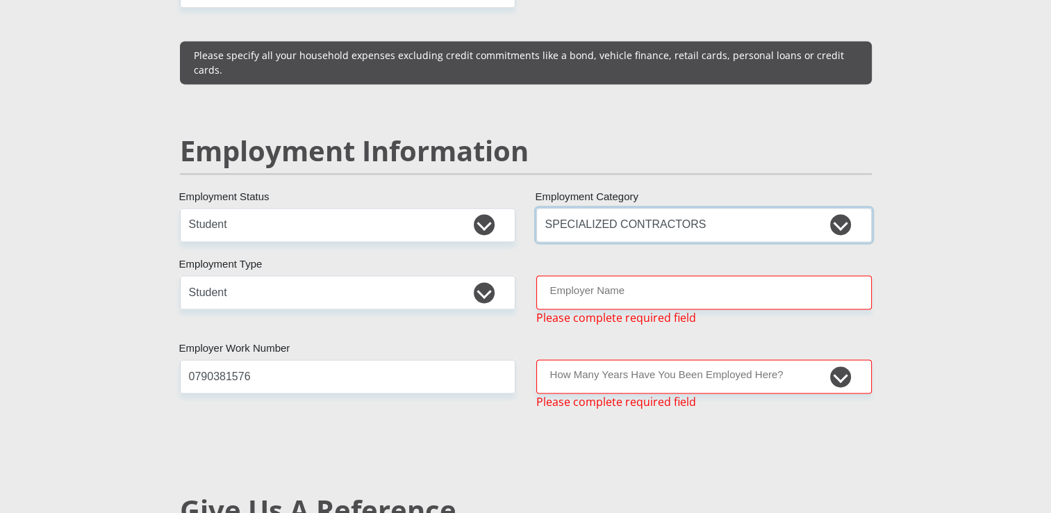
click at [714, 208] on select "AGRICULTURE ALCOHOL & TOBACCO CONSTRUCTION MATERIALS METALLURGY EQUIPMENT FOR R…" at bounding box center [703, 225] width 335 height 34
click at [724, 212] on div "Mr Ms Mrs Dr Other Title Nontobeko First Name Hlatshwayo Surname 0406151214082 …" at bounding box center [525, 209] width 713 height 3995
click at [724, 208] on select "AGRICULTURE ALCOHOL & TOBACCO CONSTRUCTION MATERIALS METALLURGY EQUIPMENT FOR R…" at bounding box center [703, 225] width 335 height 34
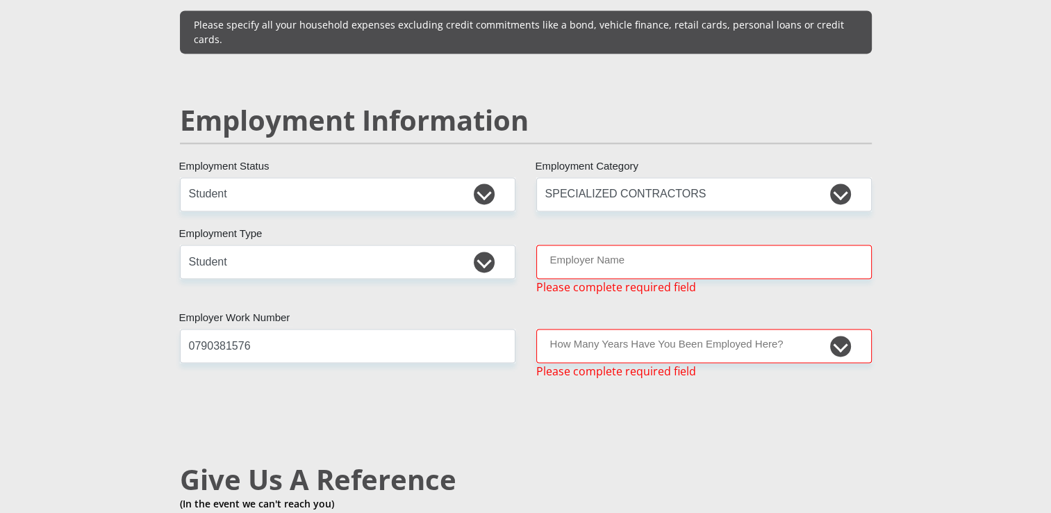
scroll to position [2054, 0]
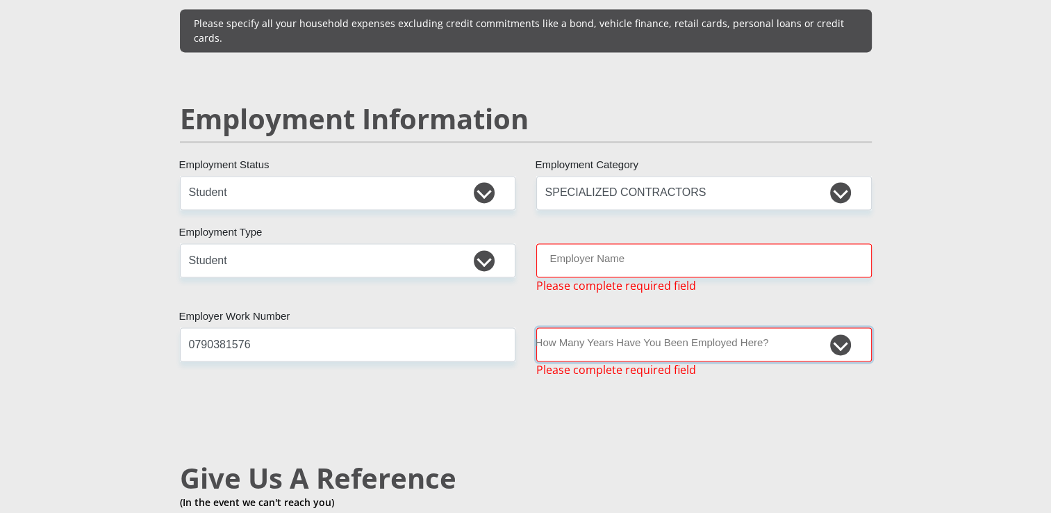
click at [645, 327] on select "less than 1 year 1-3 years 3-5 years 5+ years" at bounding box center [703, 344] width 335 height 34
click at [703, 176] on select "AGRICULTURE ALCOHOL & TOBACCO CONSTRUCTION MATERIALS METALLURGY EQUIPMENT FOR R…" at bounding box center [703, 193] width 335 height 34
select select "80"
click at [1021, 165] on section "Personal Details Mr Ms Mrs Dr Other Title Nontobeko First Name Hlatshwayo Surna…" at bounding box center [525, 187] width 1051 height 4329
click at [803, 243] on input "Employer Name" at bounding box center [703, 260] width 335 height 34
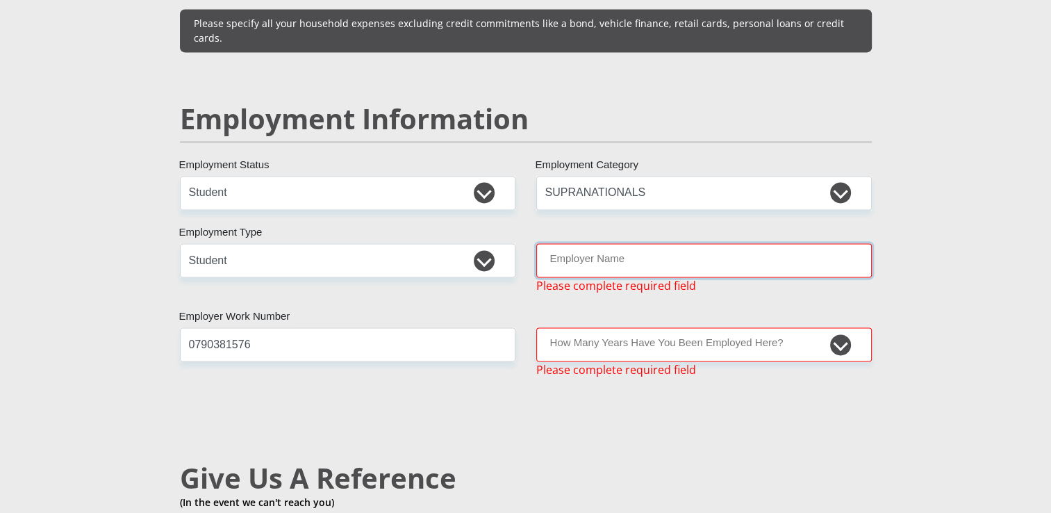
type input "n"
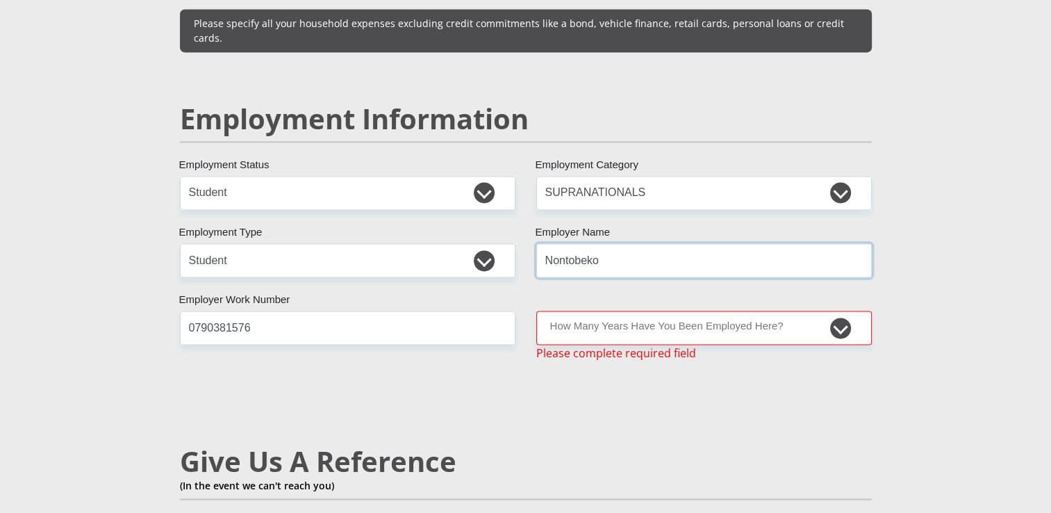
type input "Nontobeko"
click at [714, 310] on select "less than 1 year 1-3 years 3-5 years 5+ years" at bounding box center [703, 327] width 335 height 34
click at [720, 310] on select "less than 1 year 1-3 years 3-5 years 5+ years" at bounding box center [703, 327] width 335 height 34
click at [704, 310] on select "less than 1 year 1-3 years 3-5 years 5+ years" at bounding box center [703, 327] width 335 height 34
select select "6"
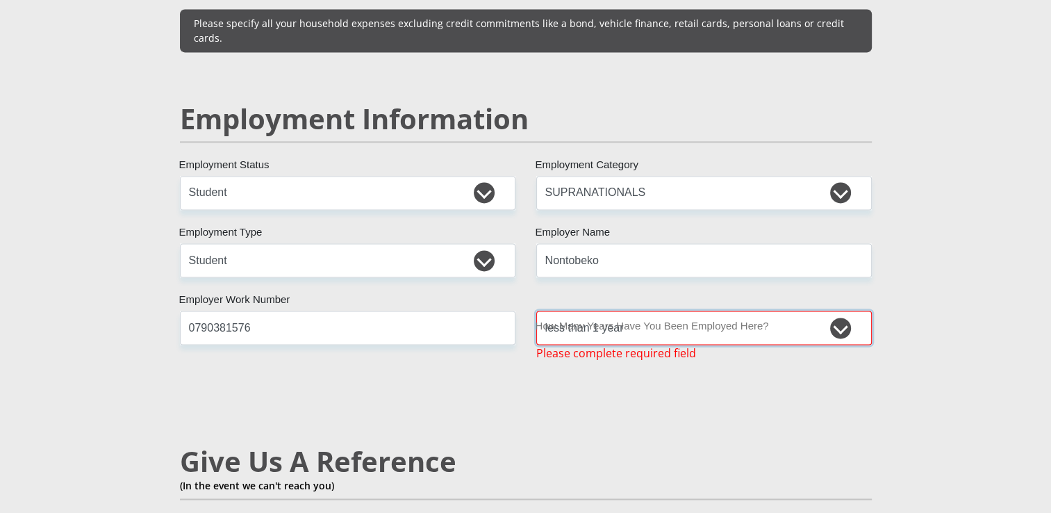
click at [536, 310] on select "less than 1 year 1-3 years 3-5 years 5+ years" at bounding box center [703, 327] width 335 height 34
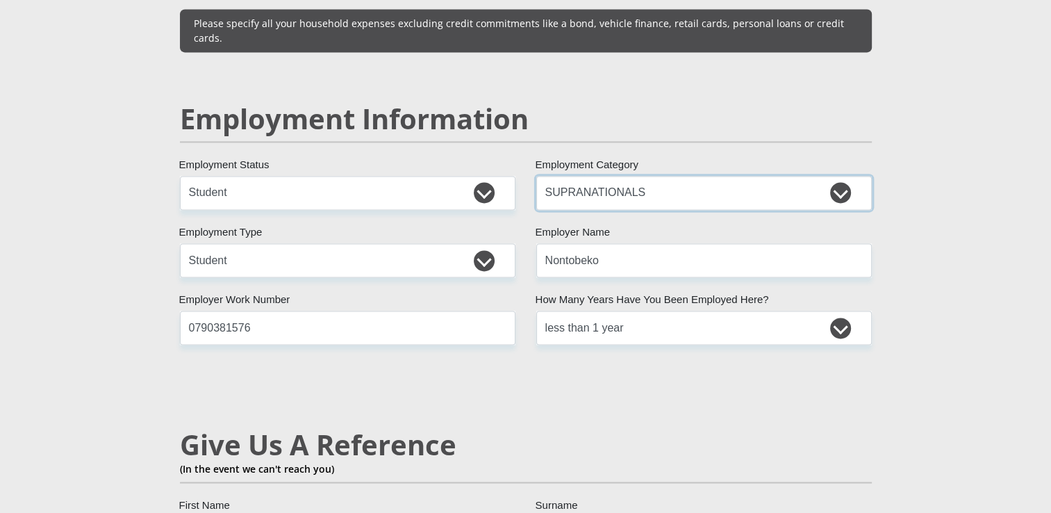
click at [766, 176] on select "AGRICULTURE ALCOHOL & TOBACCO CONSTRUCTION MATERIALS METALLURGY EQUIPMENT FOR R…" at bounding box center [703, 193] width 335 height 34
select select "67"
click at [536, 176] on select "AGRICULTURE ALCOHOL & TOBACCO CONSTRUCTION MATERIALS METALLURGY EQUIPMENT FOR R…" at bounding box center [703, 193] width 335 height 34
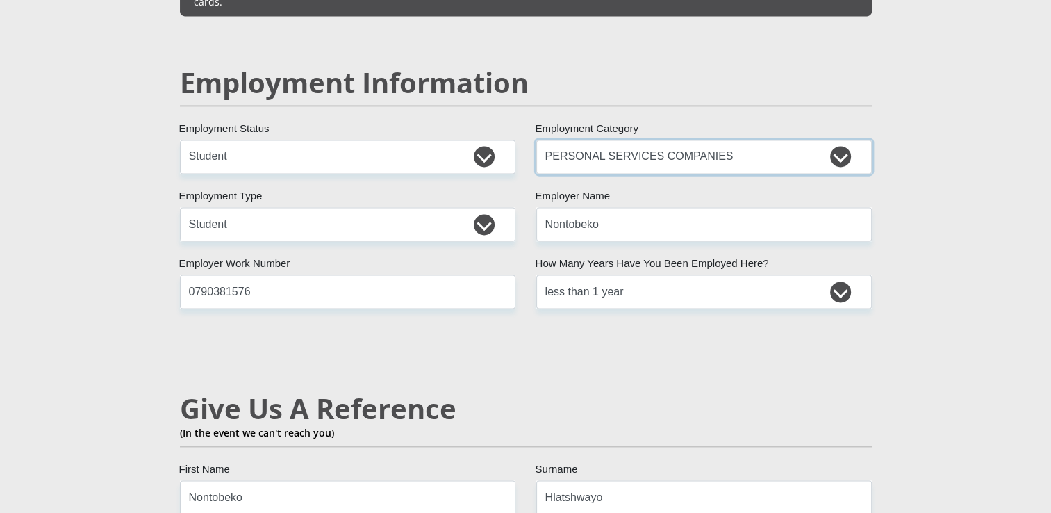
scroll to position [2089, 0]
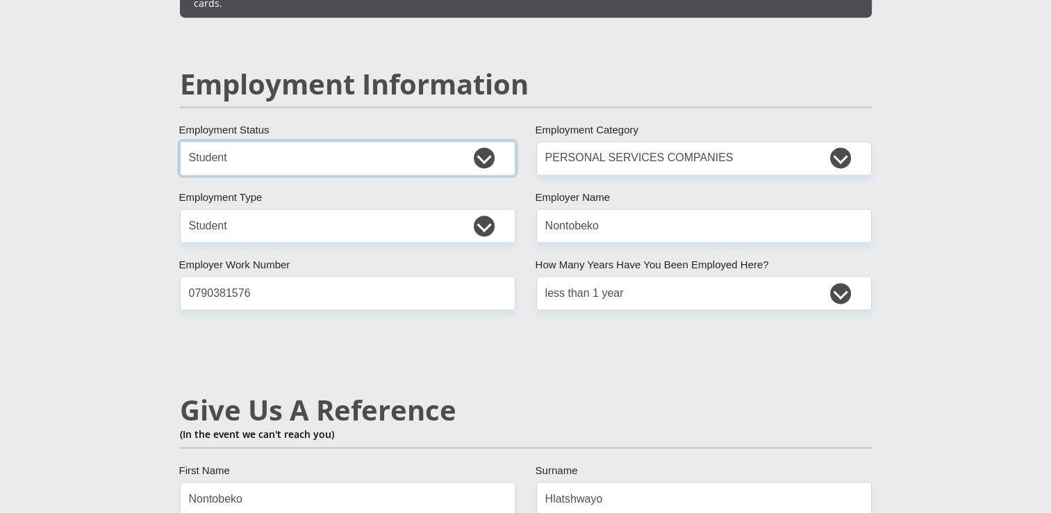
click at [392, 141] on select "Permanent/Full-time Part-time/Casual Contract Worker Self-Employed Housewife Re…" at bounding box center [347, 158] width 335 height 34
click at [735, 141] on select "AGRICULTURE ALCOHOL & TOBACCO CONSTRUCTION MATERIALS METALLURGY EQUIPMENT FOR R…" at bounding box center [703, 158] width 335 height 34
click at [824, 67] on h2 "Employment Information" at bounding box center [526, 83] width 692 height 33
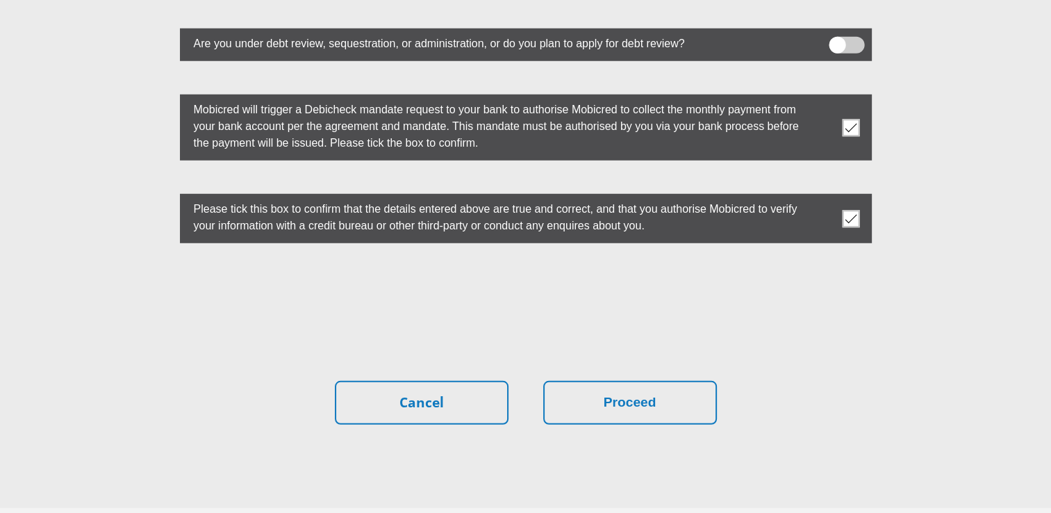
scroll to position [3905, 0]
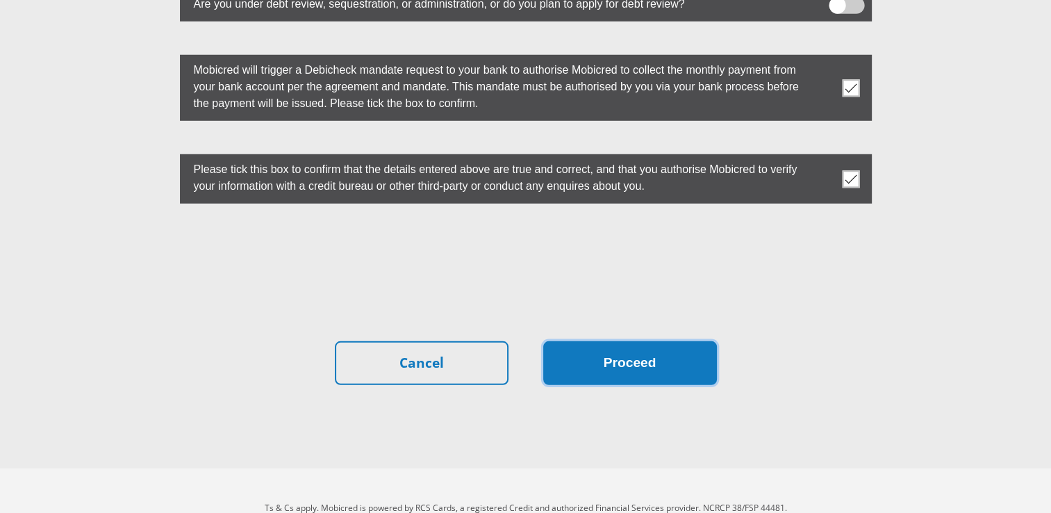
click at [642, 341] on button "Proceed" at bounding box center [630, 363] width 174 height 44
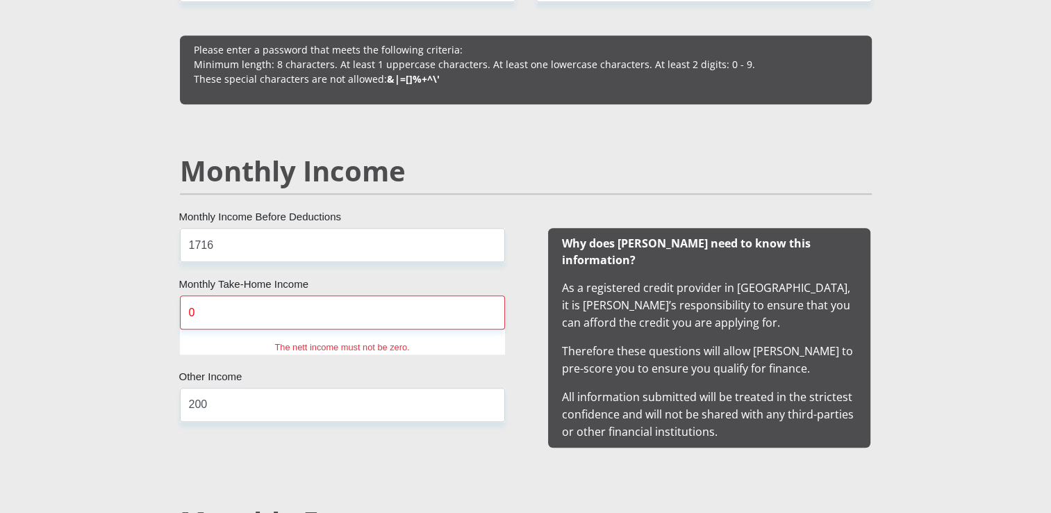
scroll to position [1308, 0]
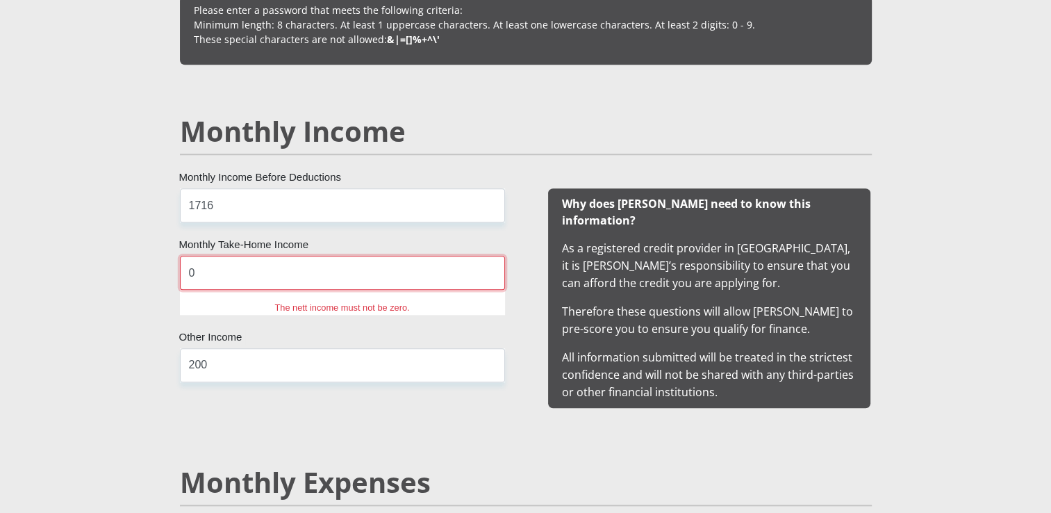
click at [247, 274] on input "0" at bounding box center [342, 273] width 325 height 34
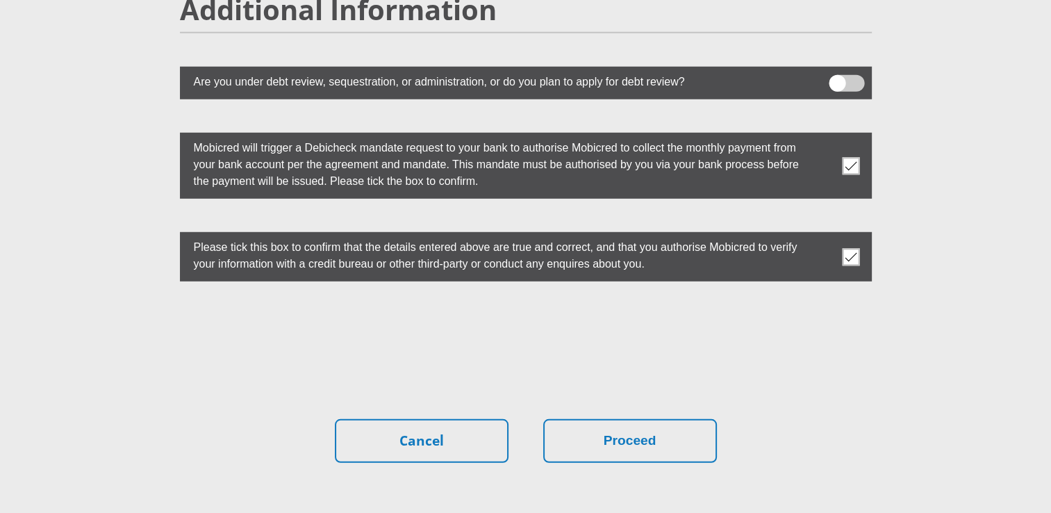
scroll to position [4009, 0]
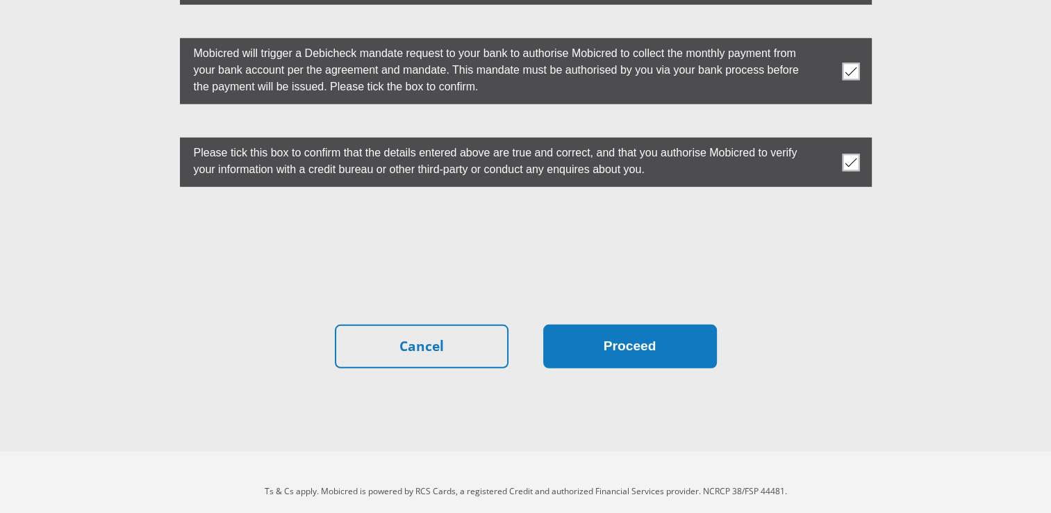
type input "100"
click at [575, 344] on button "Proceed" at bounding box center [630, 346] width 174 height 44
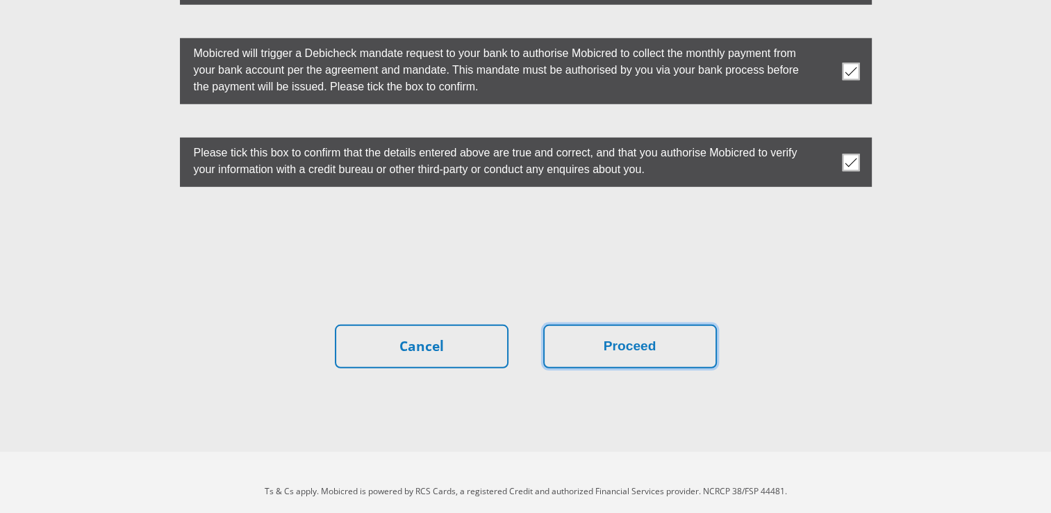
scroll to position [0, 0]
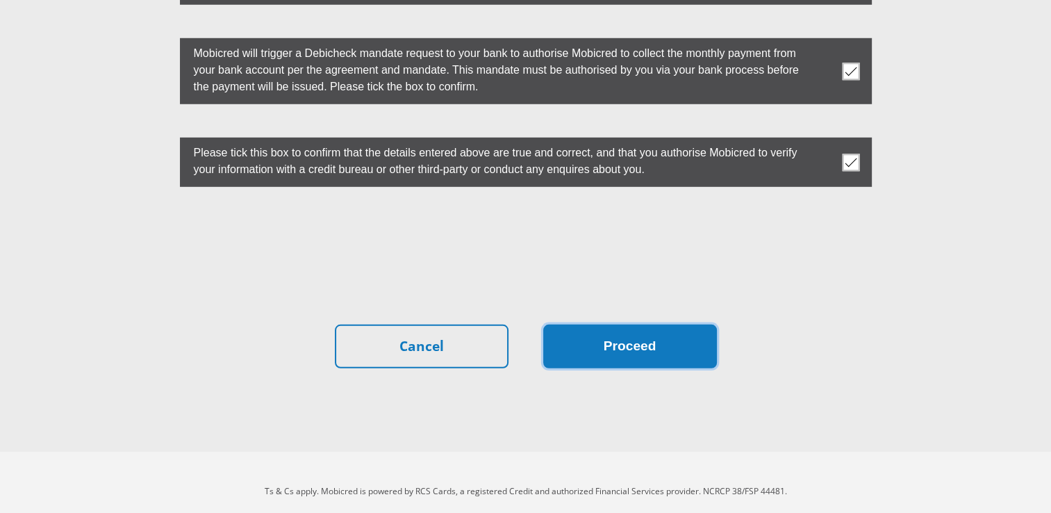
click at [597, 339] on button "Proceed" at bounding box center [630, 346] width 174 height 44
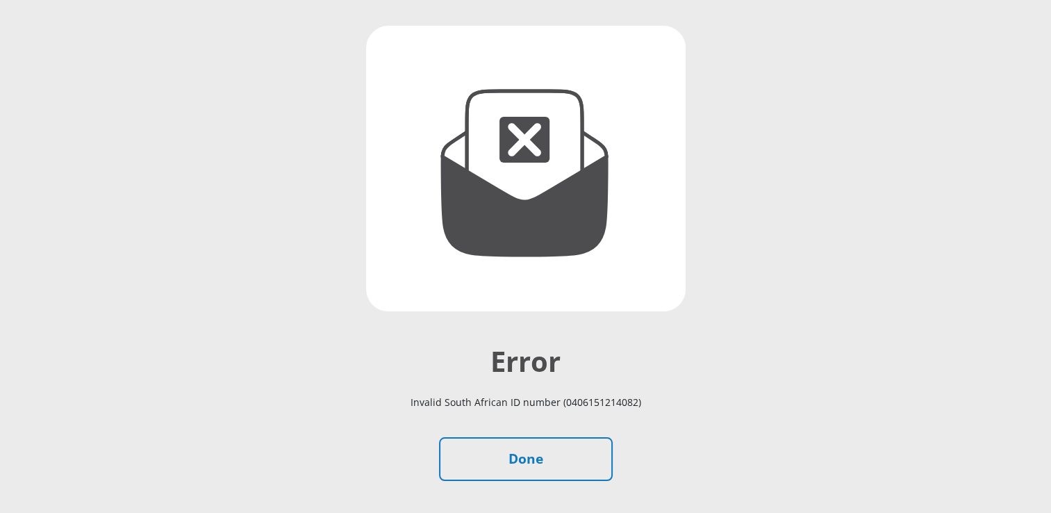
scroll to position [231, 0]
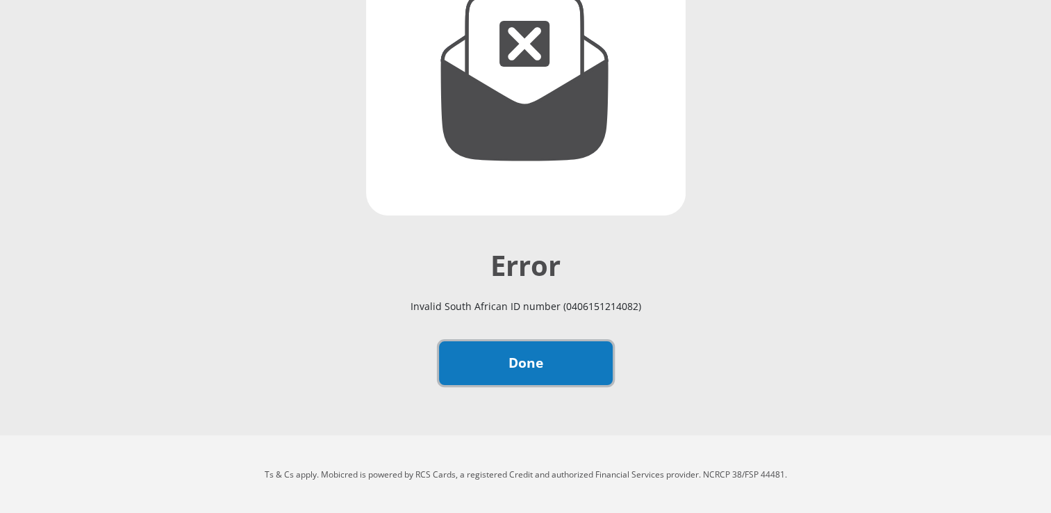
click at [581, 364] on link "Done" at bounding box center [526, 363] width 174 height 44
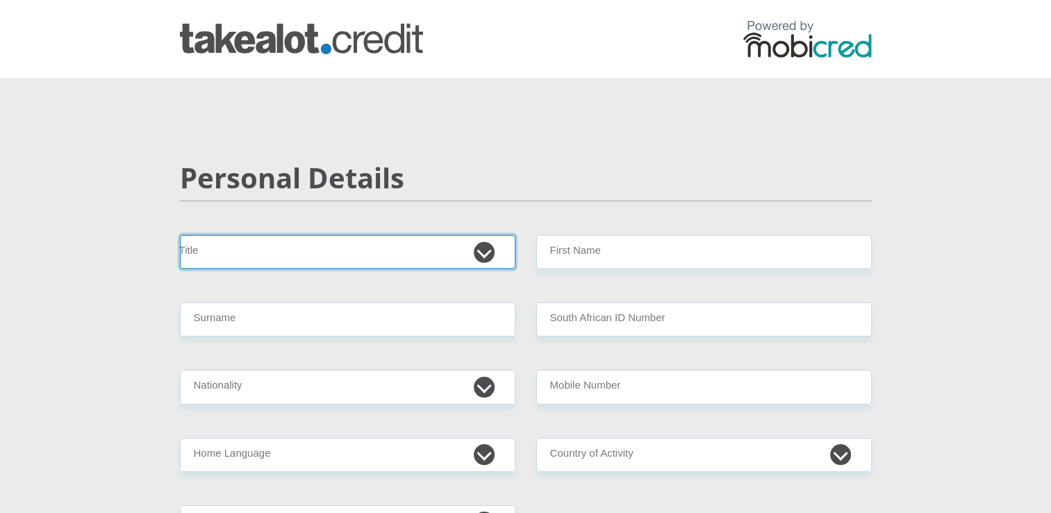
click at [397, 251] on select "Mr Ms Mrs Dr [PERSON_NAME]" at bounding box center [347, 252] width 335 height 34
select select "Ms"
click at [180, 235] on select "Mr Ms Mrs Dr [PERSON_NAME]" at bounding box center [347, 252] width 335 height 34
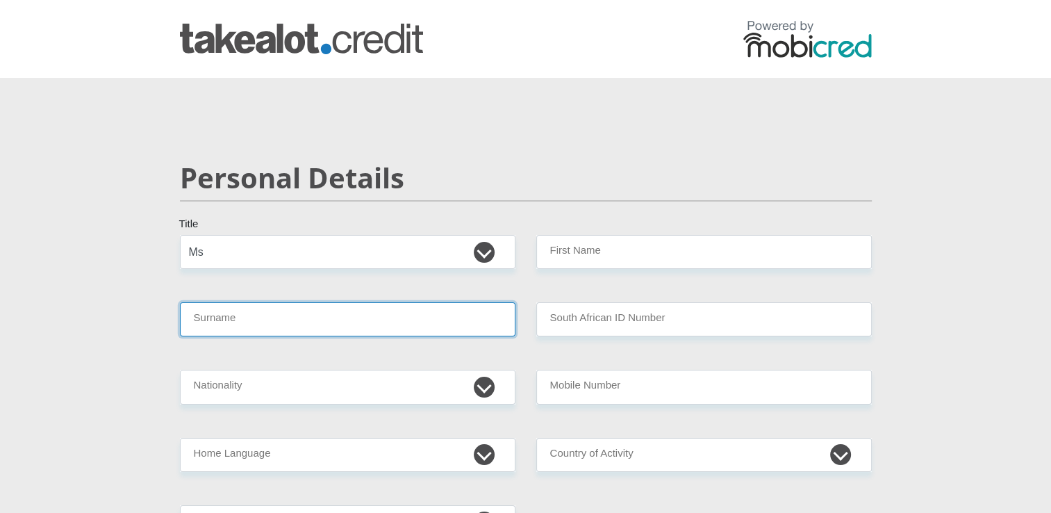
click at [394, 315] on input "Surname" at bounding box center [347, 319] width 335 height 34
type input "Hlatshwayo"
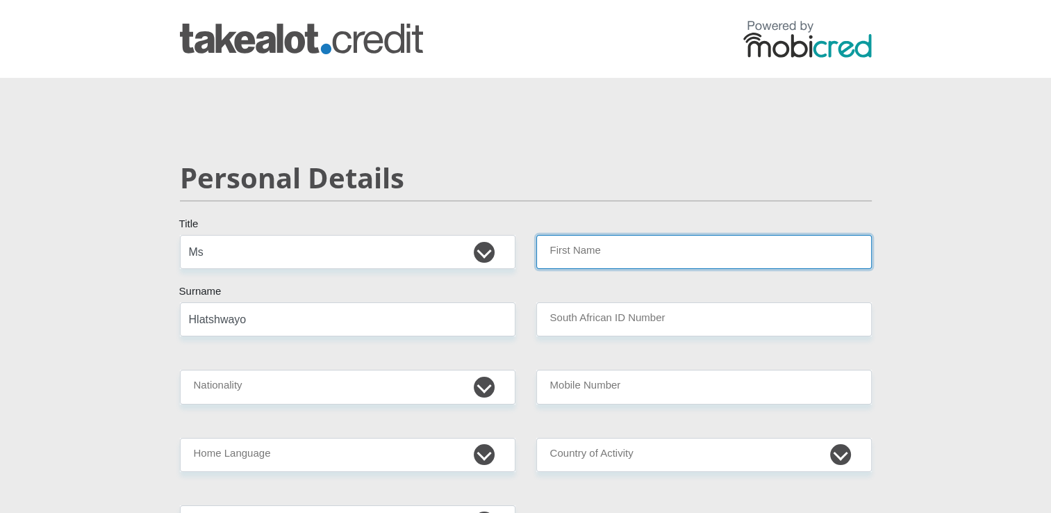
type input "Nontobeko"
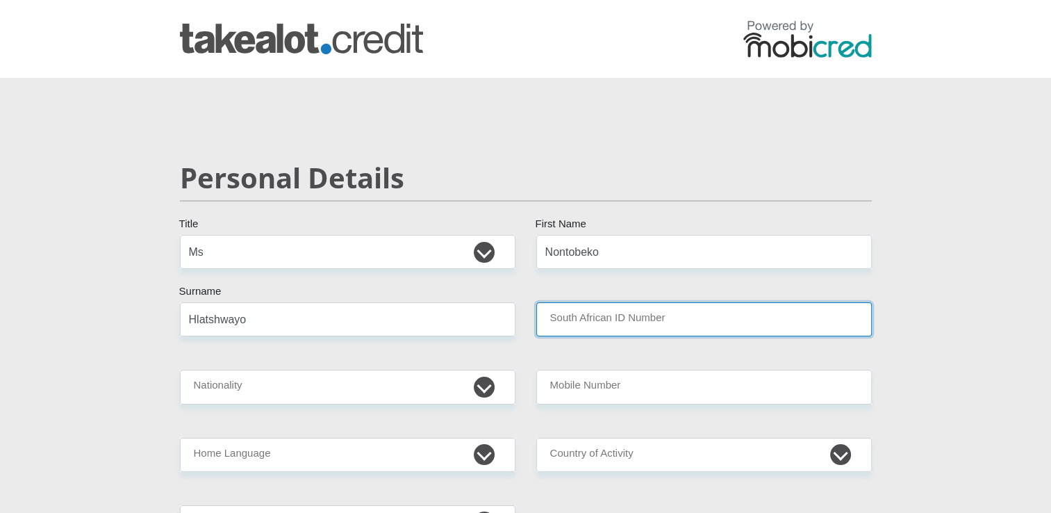
type input "0406151214082"
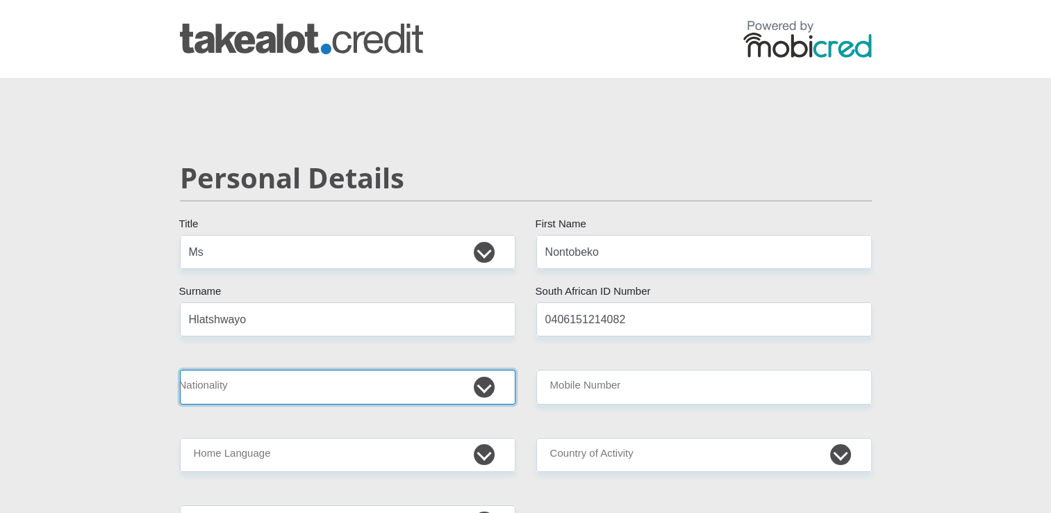
select select "ZAF"
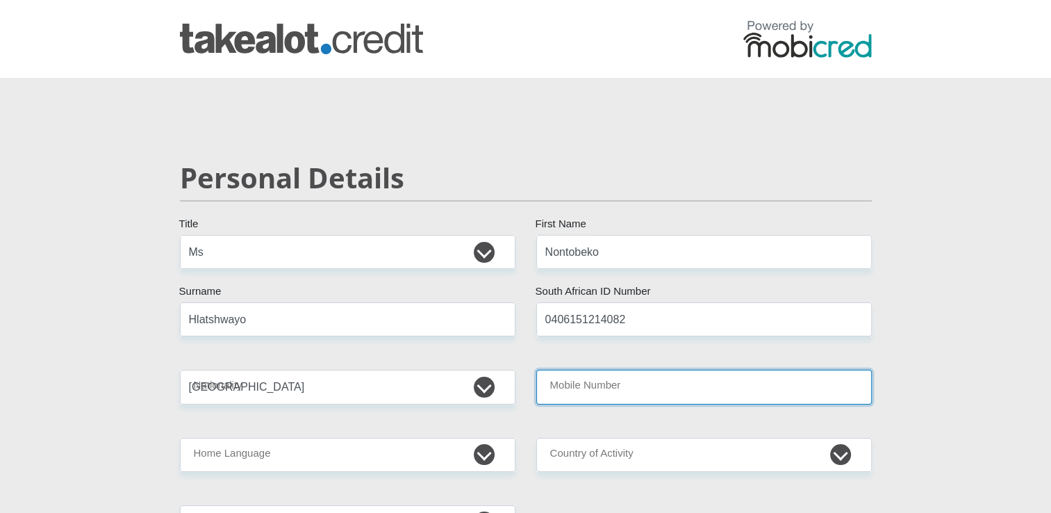
type input "0790381576"
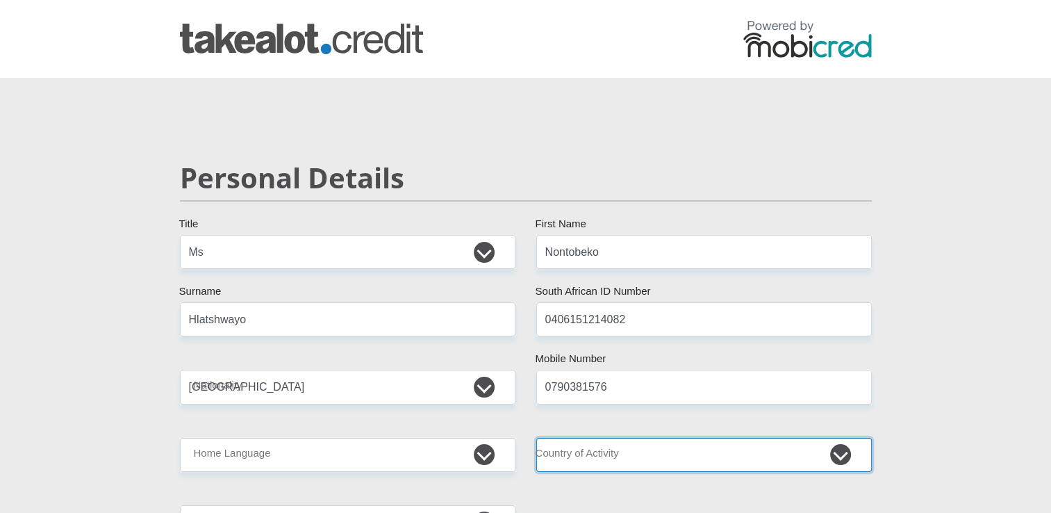
select select "ZAF"
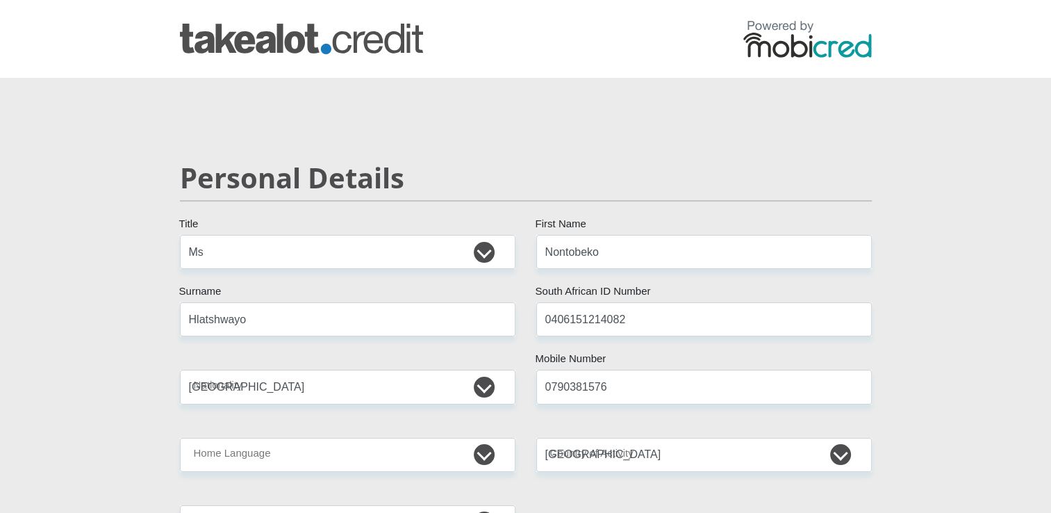
type input "[PERSON_NAME] streets"
type input "[GEOGRAPHIC_DATA]"
type input "0082"
select select "Gauteng"
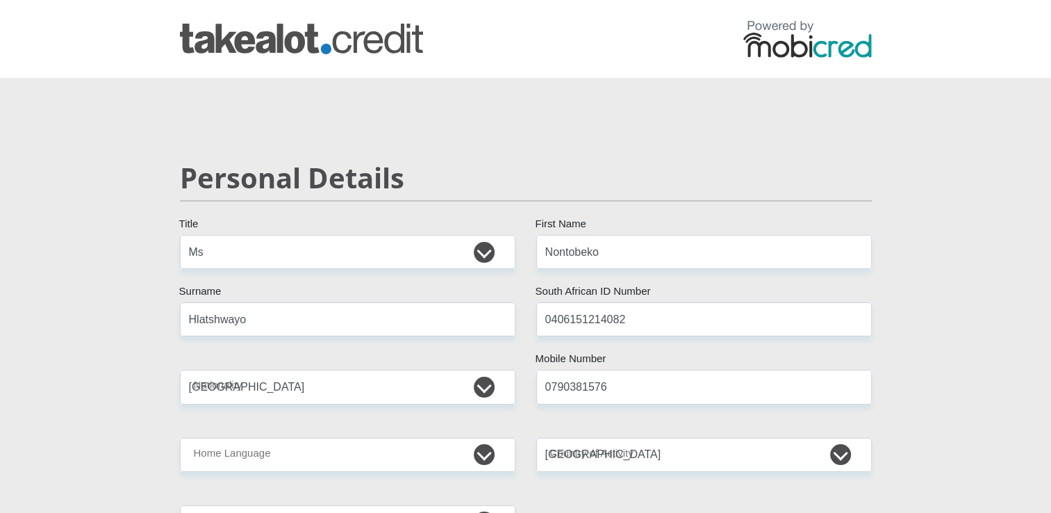
type input "[EMAIL_ADDRESS][DOMAIN_NAME]"
type input "Ntobe123#"
type input "1716"
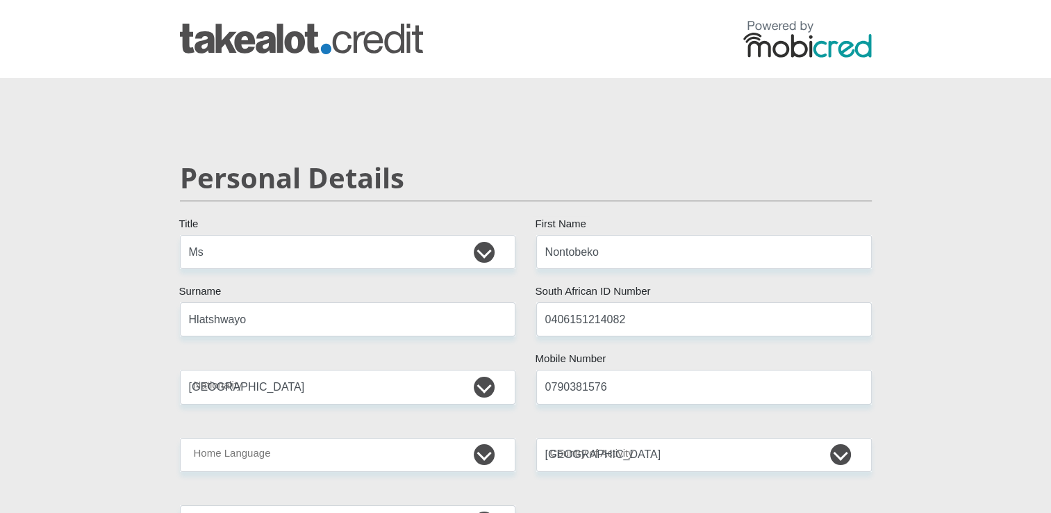
type input "100"
type input "200"
type input "0"
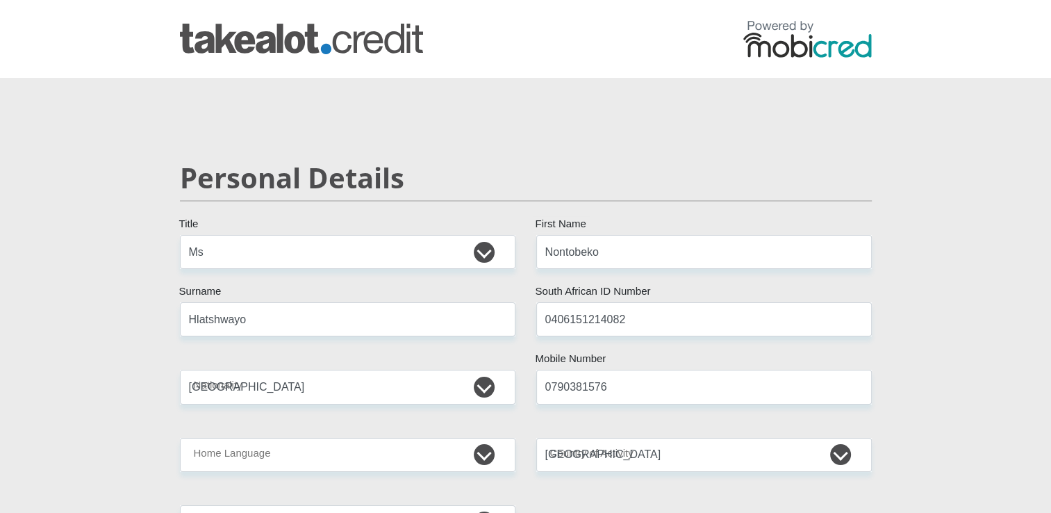
type input "600"
type input "0"
type input "Nontobeko"
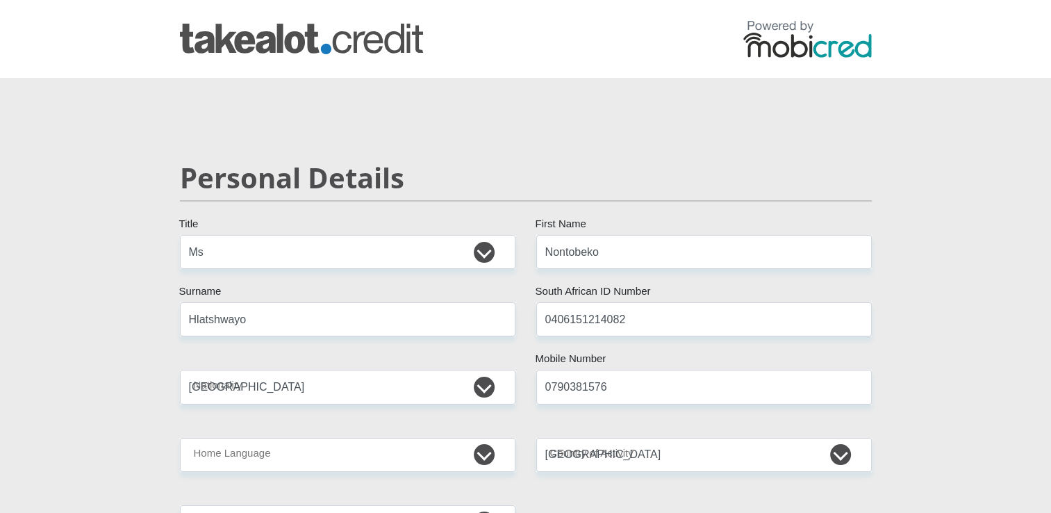
type input "0790381576"
type input "Nontobeko"
type input "Hlatshwayo"
type input "1997536755"
type input "470010"
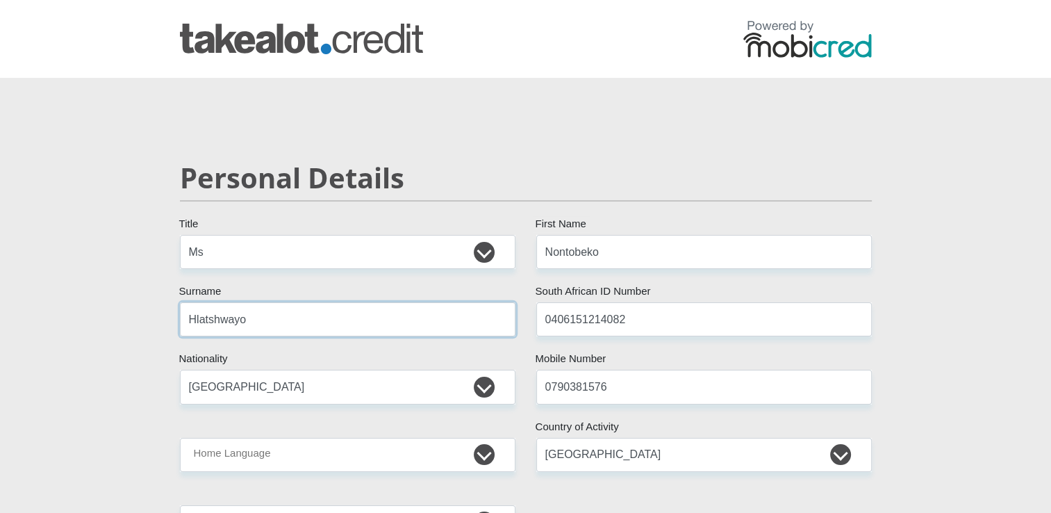
type input "CAPITEC BANK LIMITED"
type input "CAPITEC BANK CPC"
click at [622, 317] on input "0406151214082" at bounding box center [703, 319] width 335 height 34
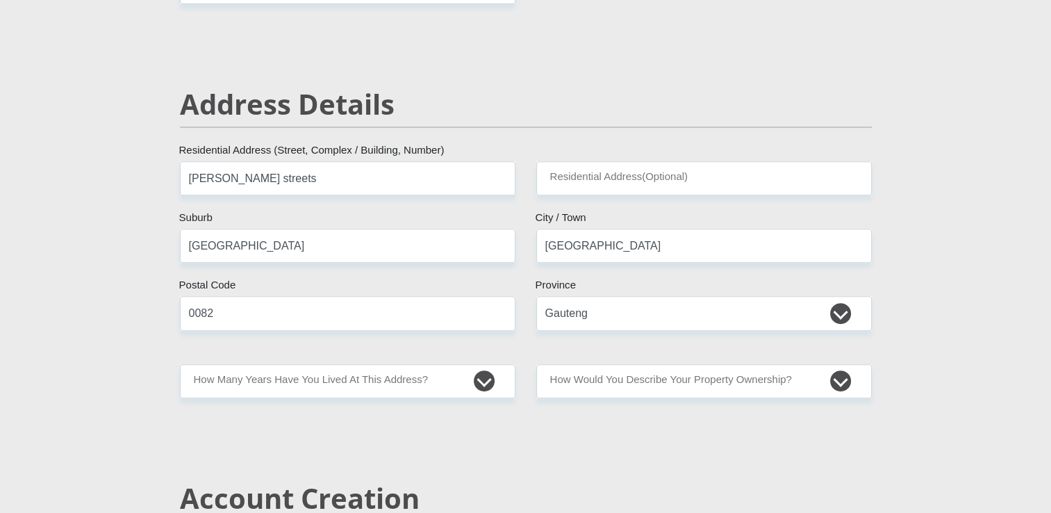
scroll to position [540, 0]
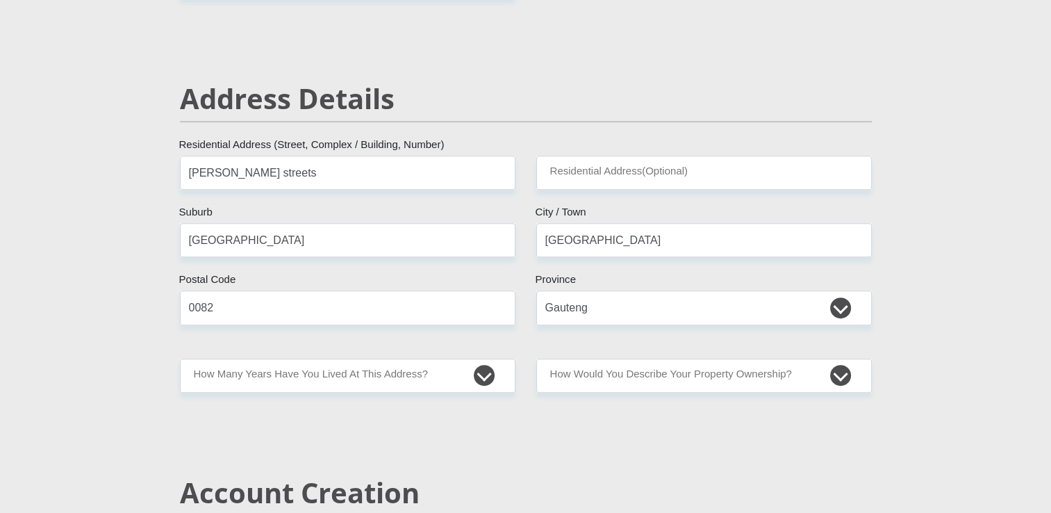
type input "0406151214086"
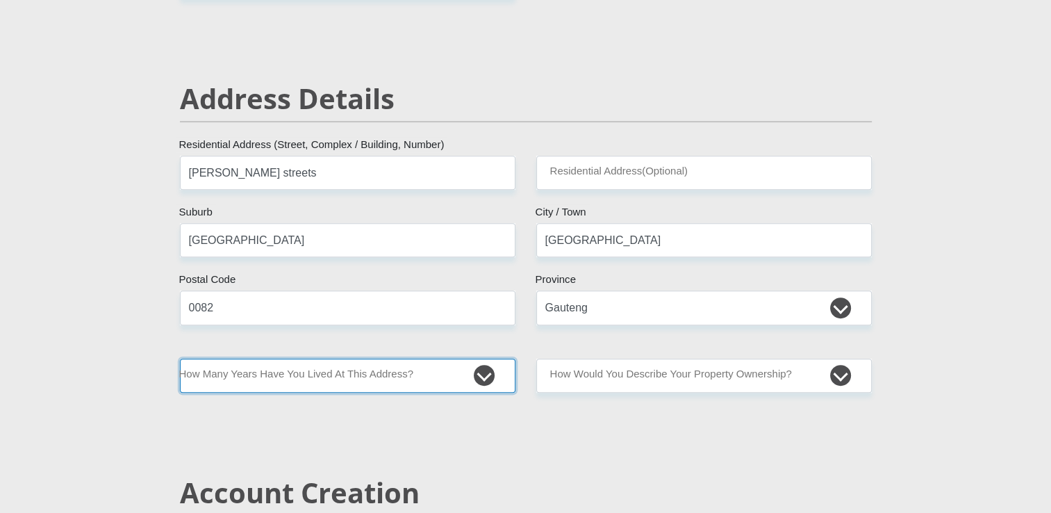
click at [412, 368] on select "less than 1 year 1-3 years 3-5 years 5+ years" at bounding box center [347, 375] width 335 height 34
select select "2"
click at [180, 358] on select "less than 1 year 1-3 years 3-5 years 5+ years" at bounding box center [347, 375] width 335 height 34
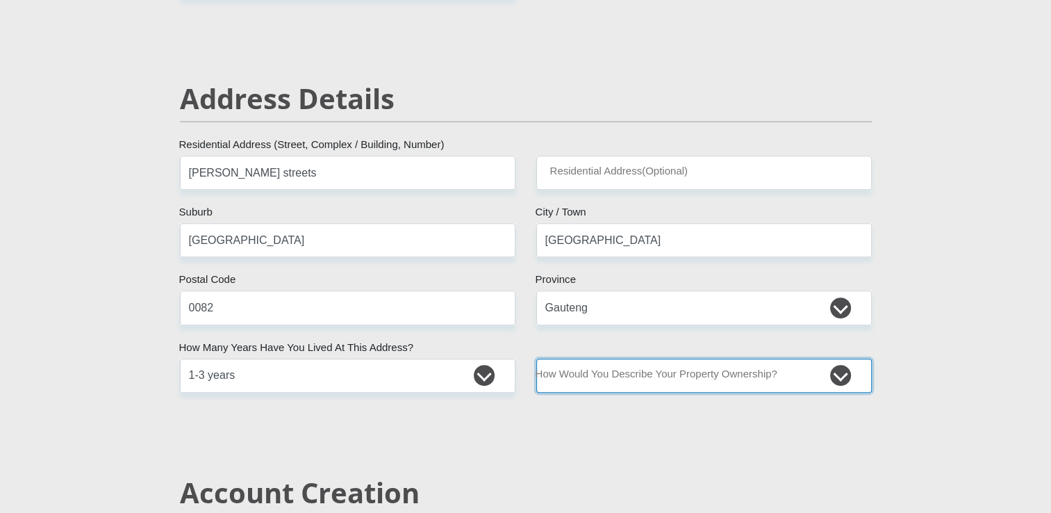
click at [578, 383] on select "Owned Rented Family Owned Company Dwelling" at bounding box center [703, 375] width 335 height 34
select select "Owned"
click at [536, 358] on select "Owned Rented Family Owned Company Dwelling" at bounding box center [703, 375] width 335 height 34
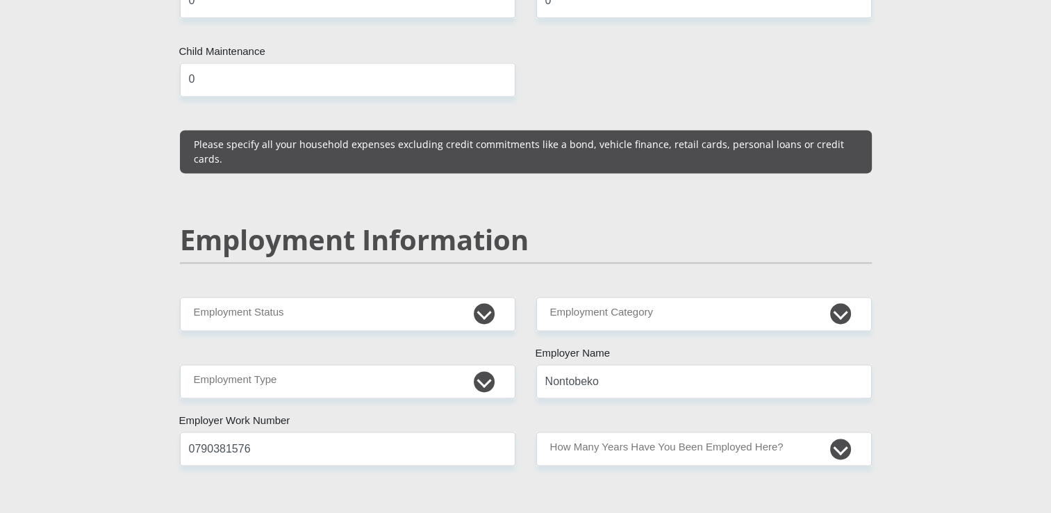
scroll to position [1934, 0]
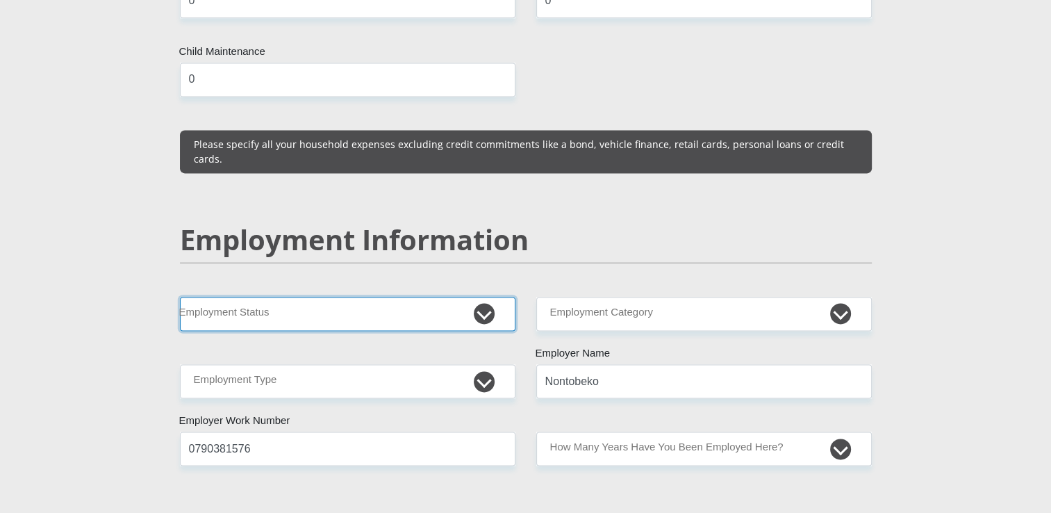
click at [419, 297] on select "Permanent/Full-time Part-time/Casual [DEMOGRAPHIC_DATA] Worker Self-Employed Ho…" at bounding box center [347, 314] width 335 height 34
select select "7"
click at [180, 297] on select "Permanent/Full-time Part-time/Casual [DEMOGRAPHIC_DATA] Worker Self-Employed Ho…" at bounding box center [347, 314] width 335 height 34
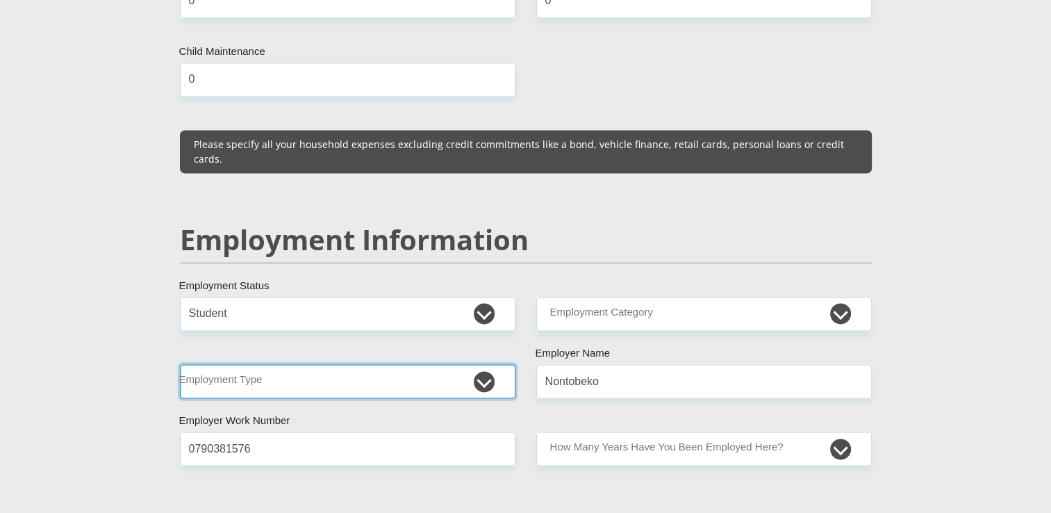
click at [383, 364] on select "College/Lecturer Craft Seller Creative Driver Executive Farmer Forces - Non Com…" at bounding box center [347, 381] width 335 height 34
click at [180, 364] on select "College/Lecturer Craft Seller Creative Driver Executive Farmer Forces - Non Com…" at bounding box center [347, 381] width 335 height 34
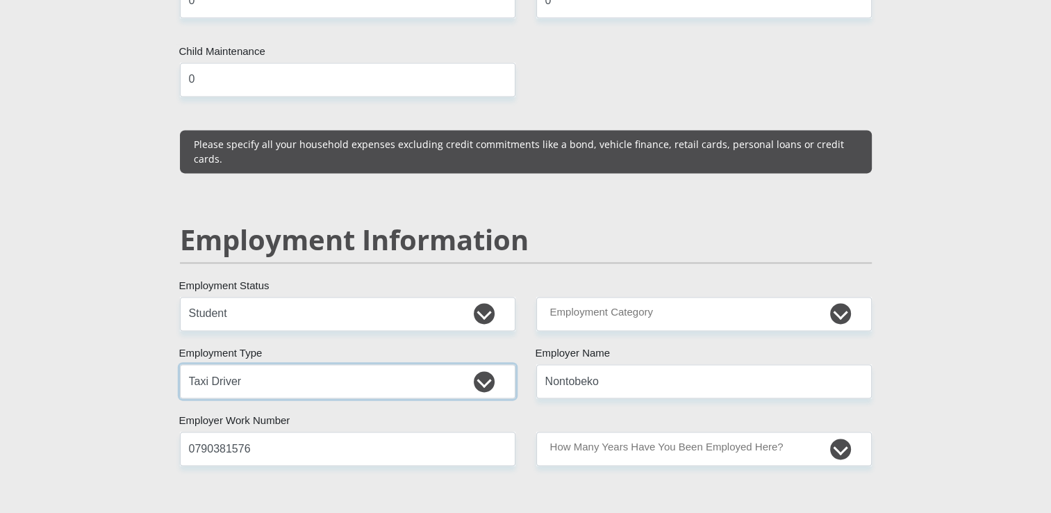
click at [358, 364] on select "College/Lecturer Craft Seller Creative Driver Executive Farmer Forces - Non Com…" at bounding box center [347, 381] width 335 height 34
select select "Student"
click at [180, 364] on select "College/Lecturer Craft Seller Creative Driver Executive Farmer Forces - Non Com…" at bounding box center [347, 381] width 335 height 34
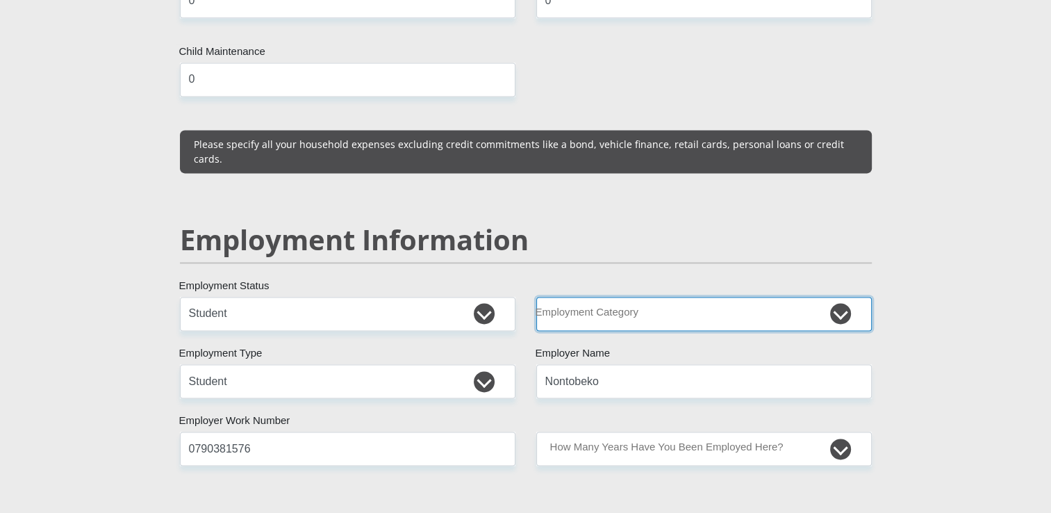
click at [585, 297] on select "AGRICULTURE ALCOHOL & TOBACCO CONSTRUCTION MATERIALS METALLURGY EQUIPMENT FOR R…" at bounding box center [703, 314] width 335 height 34
click at [536, 297] on select "AGRICULTURE ALCOHOL & TOBACCO CONSTRUCTION MATERIALS METALLURGY EQUIPMENT FOR R…" at bounding box center [703, 314] width 335 height 34
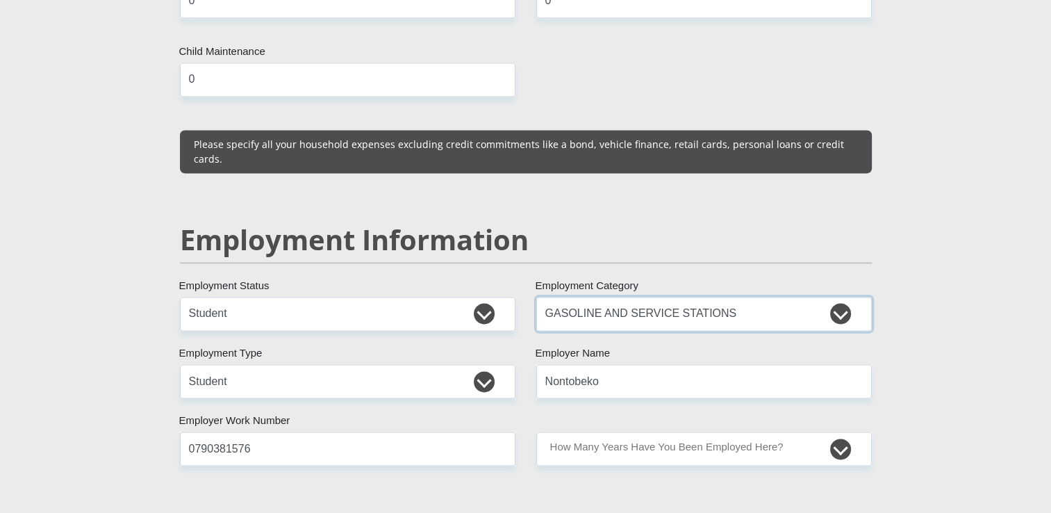
click at [747, 297] on select "AGRICULTURE ALCOHOL & TOBACCO CONSTRUCTION MATERIALS METALLURGY EQUIPMENT FOR R…" at bounding box center [703, 314] width 335 height 34
select select "52"
click at [536, 297] on select "AGRICULTURE ALCOHOL & TOBACCO CONSTRUCTION MATERIALS METALLURGY EQUIPMENT FOR R…" at bounding box center [703, 314] width 335 height 34
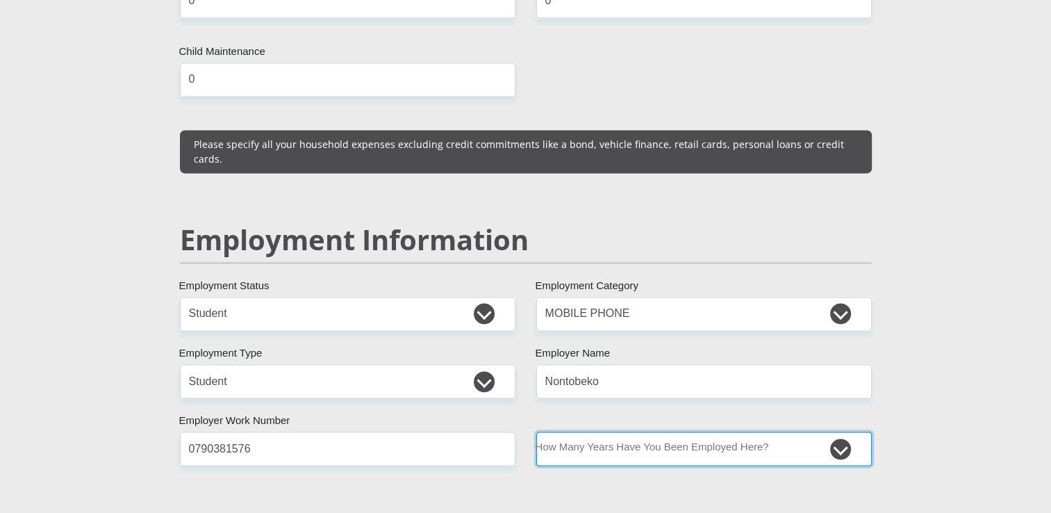
click at [689, 431] on select "less than 1 year 1-3 years 3-5 years 5+ years" at bounding box center [703, 448] width 335 height 34
click at [536, 431] on select "less than 1 year 1-3 years 3-5 years 5+ years" at bounding box center [703, 448] width 335 height 34
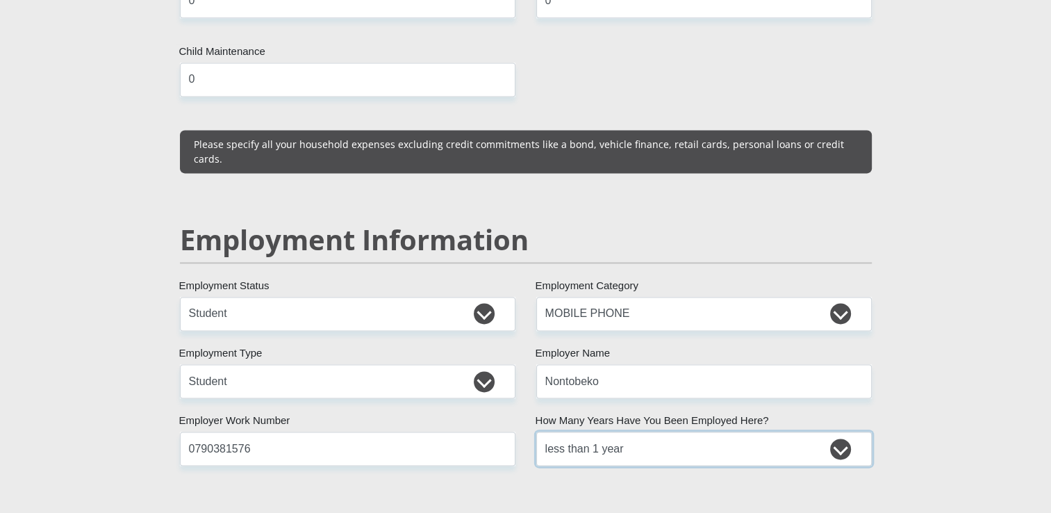
click at [669, 431] on select "less than 1 year 1-3 years 3-5 years 5+ years" at bounding box center [703, 448] width 335 height 34
select select "24"
click at [536, 431] on select "less than 1 year 1-3 years 3-5 years 5+ years" at bounding box center [703, 448] width 335 height 34
drag, startPoint x: 645, startPoint y: 292, endPoint x: 647, endPoint y: 282, distance: 10.6
click at [647, 297] on select "AGRICULTURE ALCOHOL & TOBACCO CONSTRUCTION MATERIALS METALLURGY EQUIPMENT FOR R…" at bounding box center [703, 314] width 335 height 34
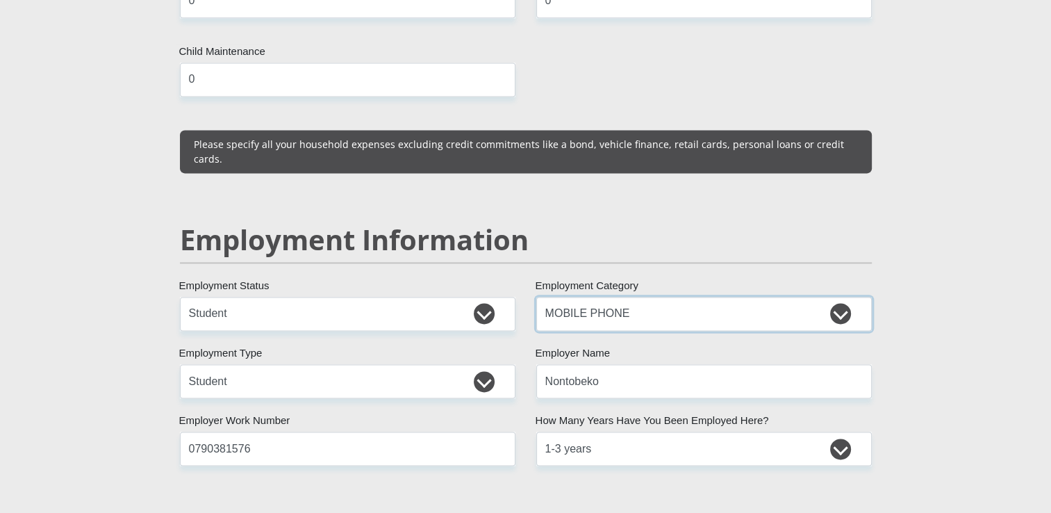
select select "44"
click at [536, 297] on select "AGRICULTURE ALCOHOL & TOBACCO CONSTRUCTION MATERIALS METALLURGY EQUIPMENT FOR R…" at bounding box center [703, 314] width 335 height 34
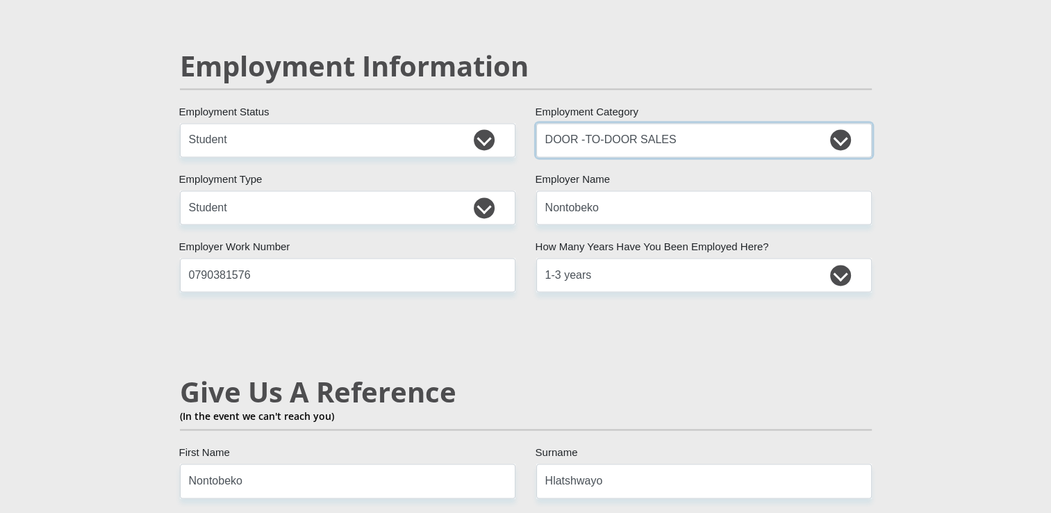
scroll to position [2105, 0]
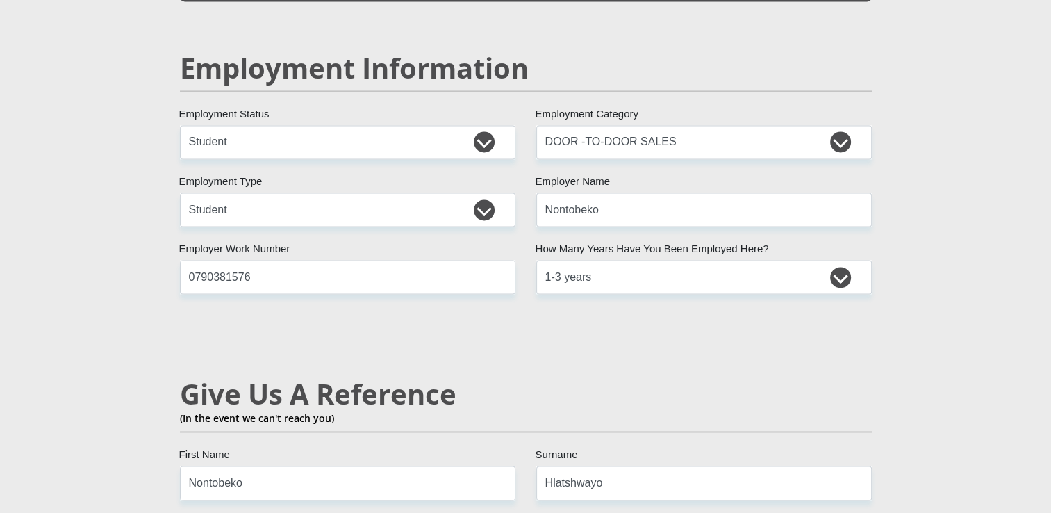
click at [632, 224] on div "Mr Ms Mrs Dr Other Title Nontobeko First Name Hlatshwayo Surname 0406151214086 …" at bounding box center [525, 110] width 713 height 3961
click at [633, 260] on select "less than 1 year 1-3 years 3-5 years 5+ years" at bounding box center [703, 277] width 335 height 34
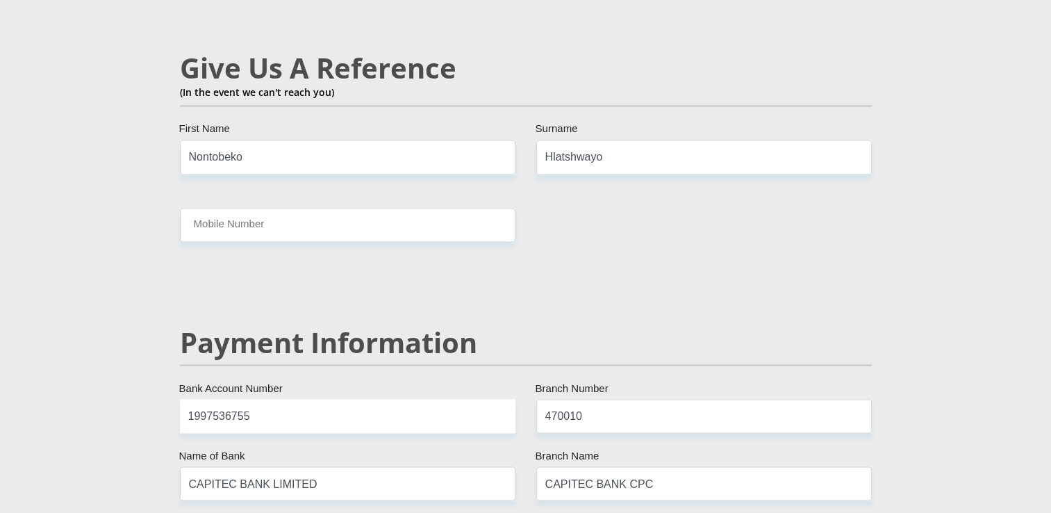
scroll to position [2438, 0]
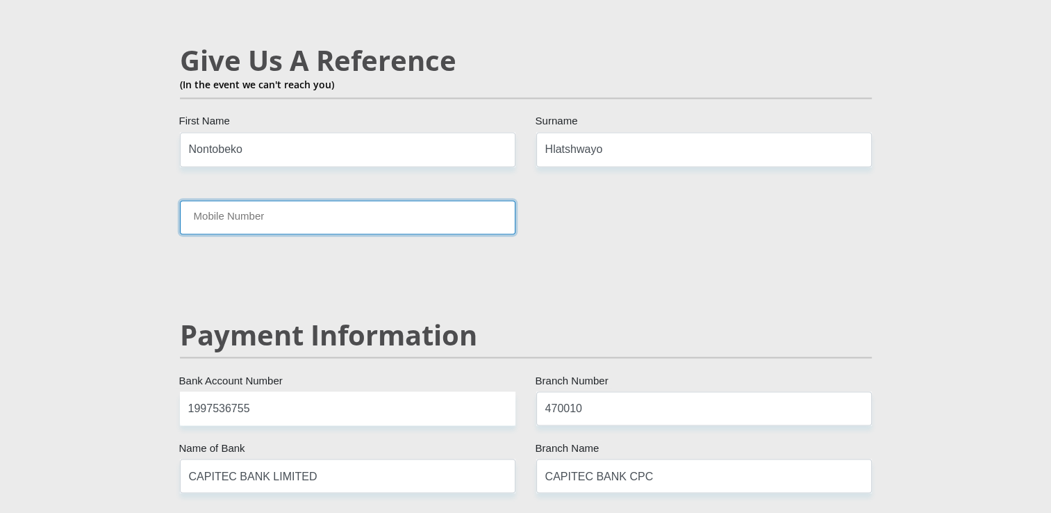
click at [458, 200] on input "Mobile Number" at bounding box center [347, 217] width 335 height 34
type input "0790381576"
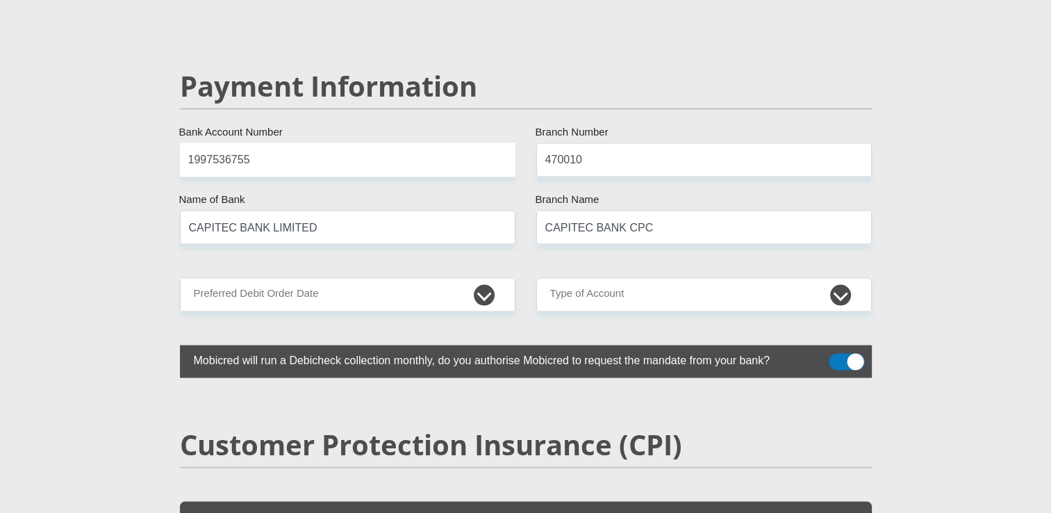
scroll to position [2686, 0]
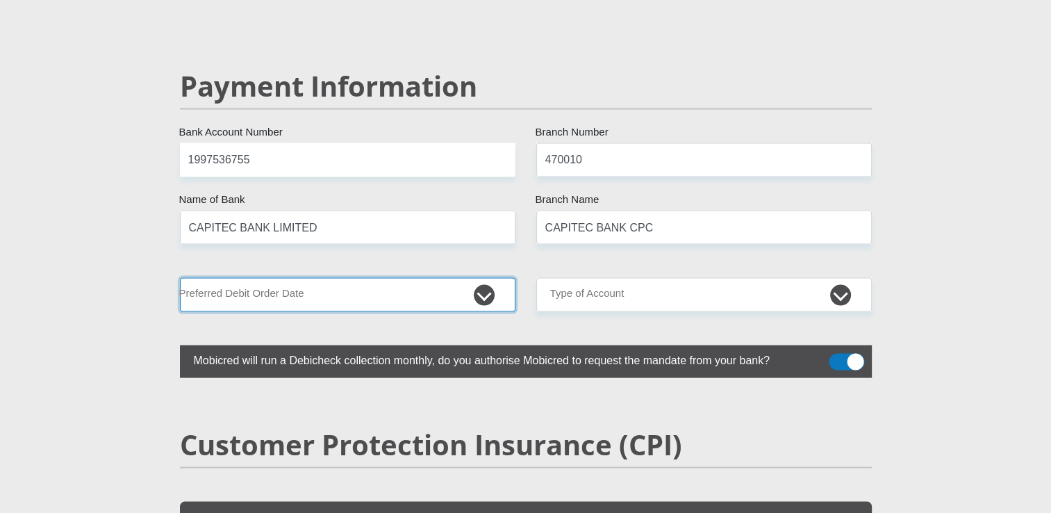
click at [280, 278] on select "1st 2nd 3rd 4th 5th 7th 18th 19th 20th 21st 22nd 23rd 24th 25th 26th 27th 28th …" at bounding box center [347, 295] width 335 height 34
select select "1"
click at [180, 278] on select "1st 2nd 3rd 4th 5th 7th 18th 19th 20th 21st 22nd 23rd 24th 25th 26th 27th 28th …" at bounding box center [347, 295] width 335 height 34
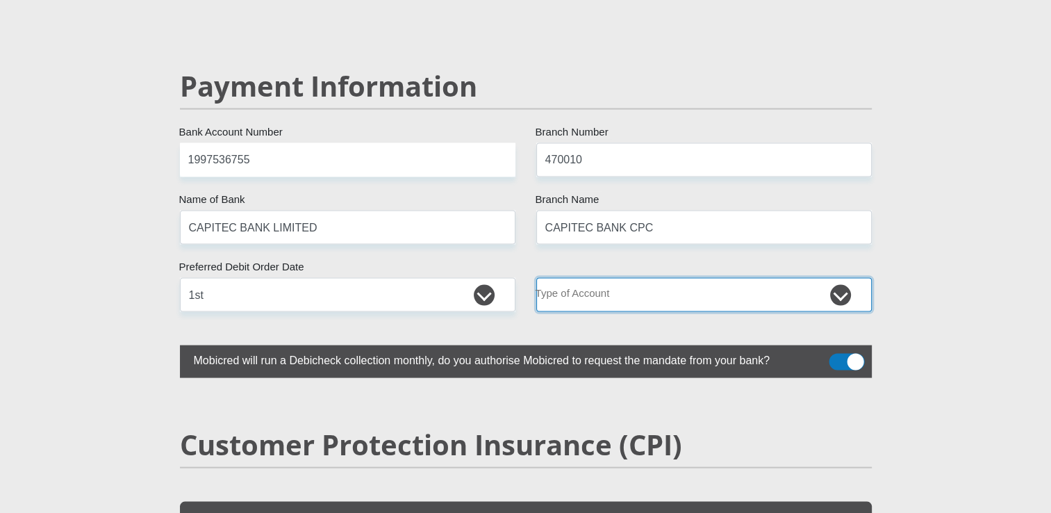
click at [563, 278] on select "Cheque Savings" at bounding box center [703, 295] width 335 height 34
select select "SAV"
click at [536, 278] on select "Cheque Savings" at bounding box center [703, 295] width 335 height 34
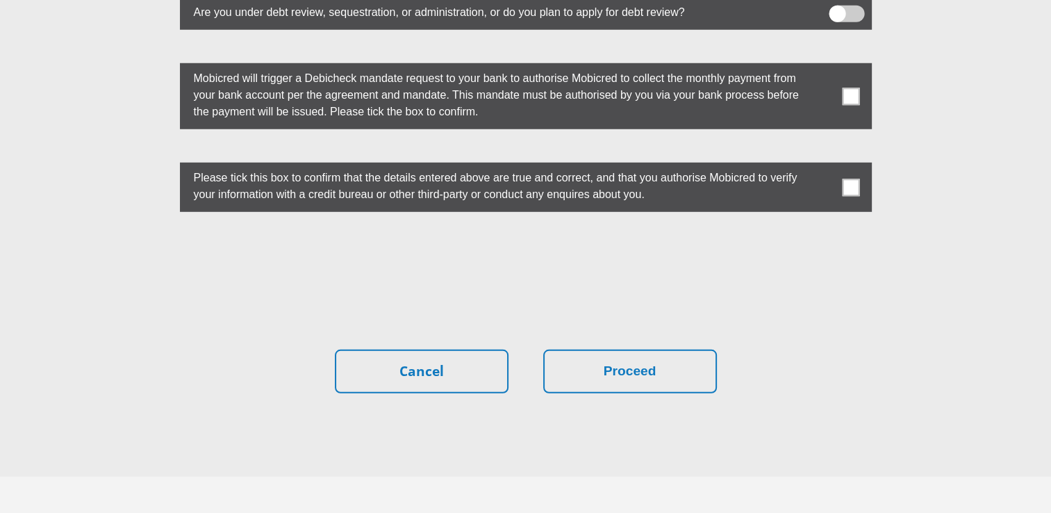
scroll to position [3905, 0]
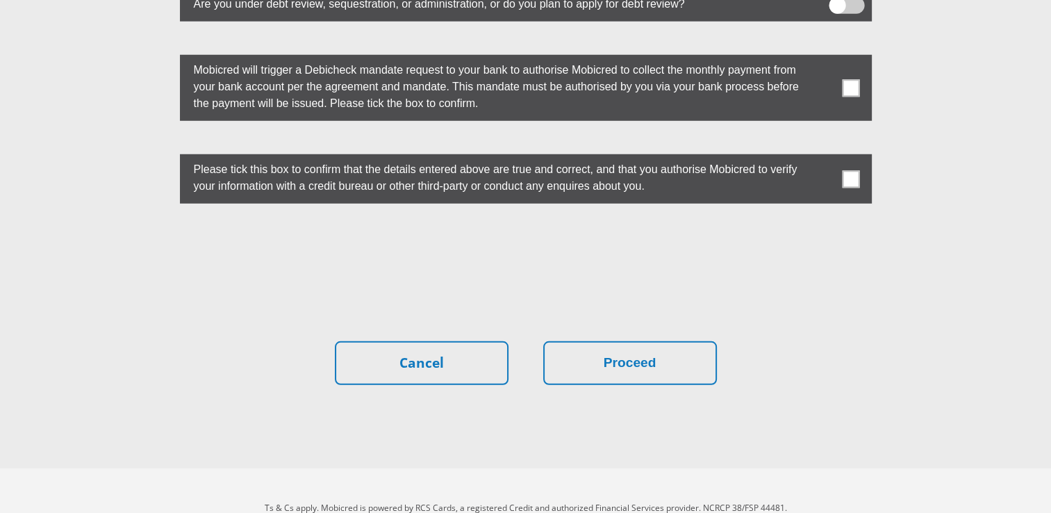
click at [850, 79] on span at bounding box center [850, 87] width 17 height 17
click at [823, 58] on input "checkbox" at bounding box center [823, 58] width 0 height 0
click at [847, 170] on span at bounding box center [850, 178] width 17 height 17
click at [823, 158] on input "checkbox" at bounding box center [823, 158] width 0 height 0
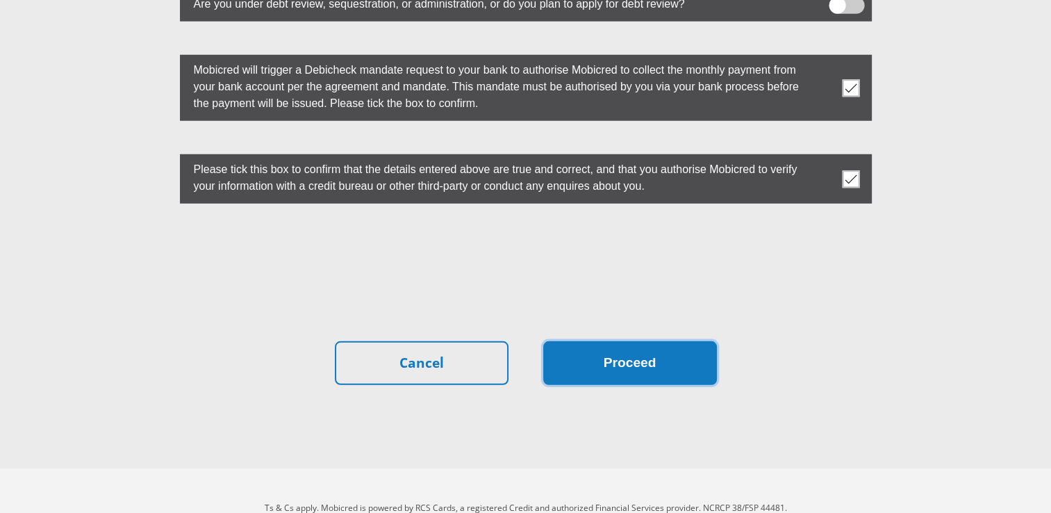
click at [643, 341] on button "Proceed" at bounding box center [630, 363] width 174 height 44
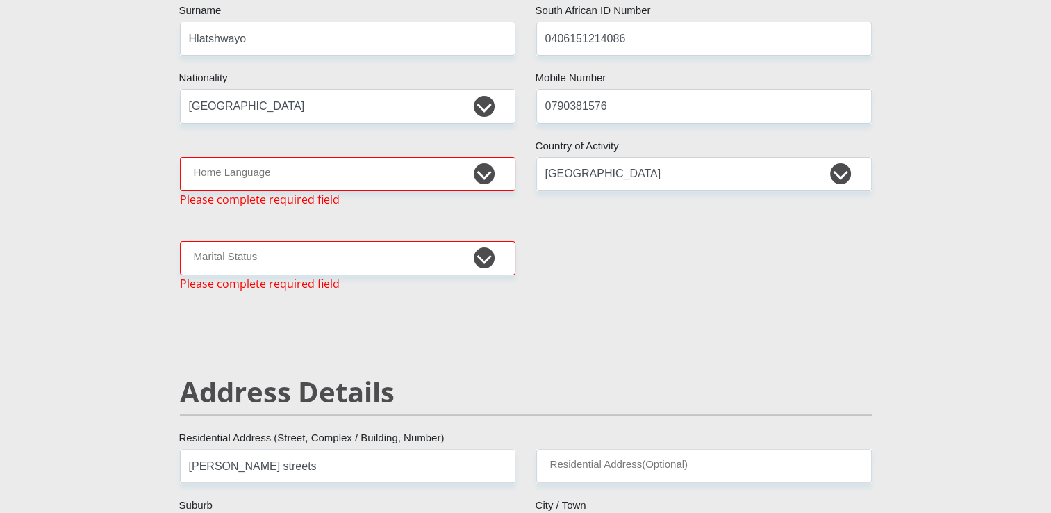
scroll to position [263, 0]
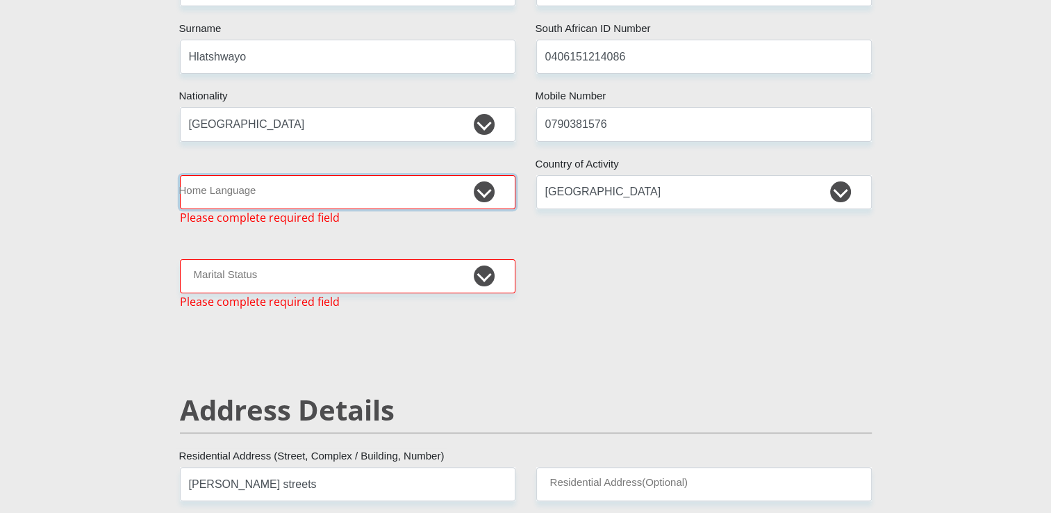
click at [420, 188] on select "Afrikaans English Sepedi South Ndebele Southern Sotho Swati Tsonga Tswana Venda…" at bounding box center [347, 192] width 335 height 34
select select "zul"
click at [180, 175] on select "Afrikaans English Sepedi South Ndebele Southern Sotho Swati Tsonga Tswana Venda…" at bounding box center [347, 192] width 335 height 34
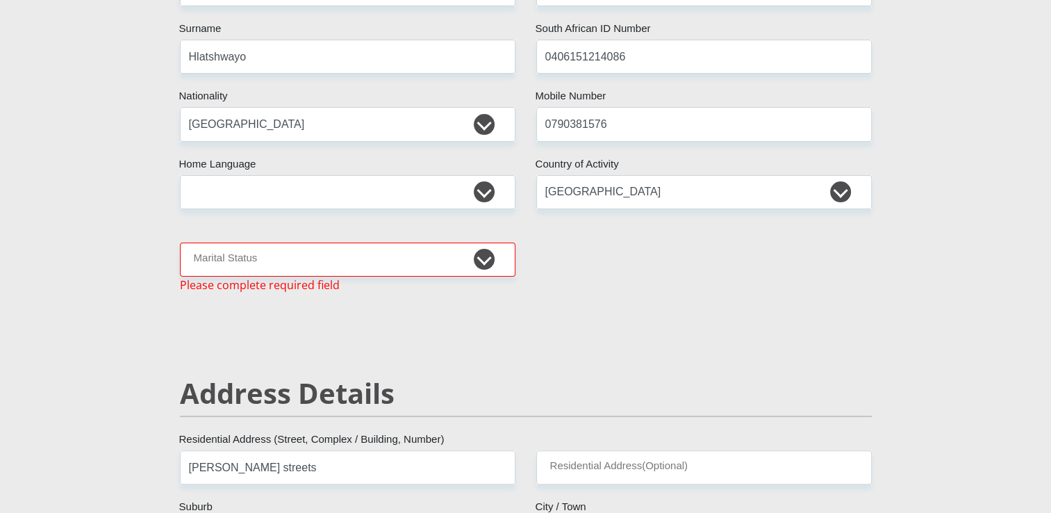
click at [401, 440] on div "Address Details" at bounding box center [525, 413] width 713 height 74
click at [364, 274] on select "Married ANC Single Divorced Widowed Married COP or Customary Law" at bounding box center [347, 259] width 335 height 34
click at [180, 242] on select "Married ANC Single Divorced Widowed Married COP or Customary Law" at bounding box center [347, 259] width 335 height 34
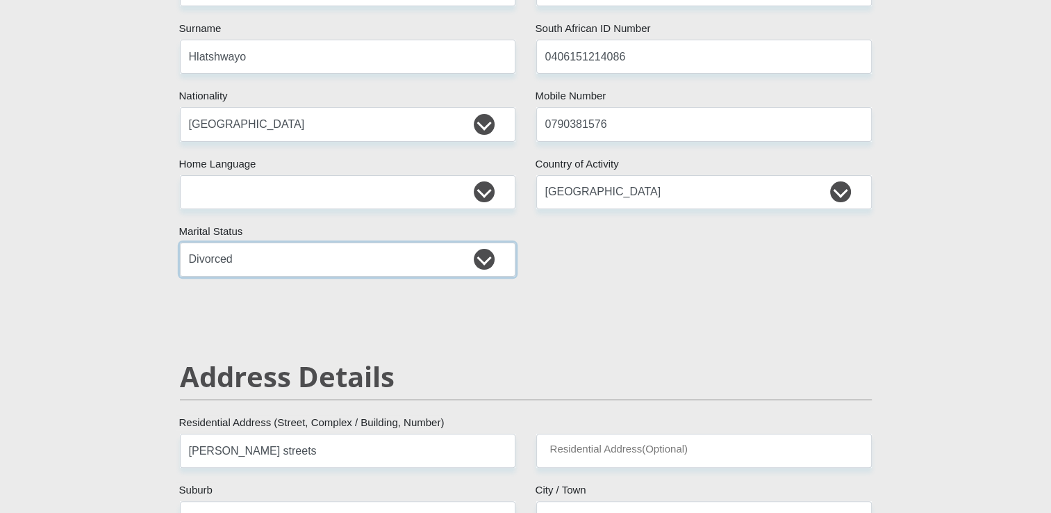
click at [403, 264] on select "Married ANC Single Divorced Widowed Married COP or Customary Law" at bounding box center [347, 259] width 335 height 34
select select "2"
click at [180, 242] on select "Married ANC Single Divorced Widowed Married COP or Customary Law" at bounding box center [347, 259] width 335 height 34
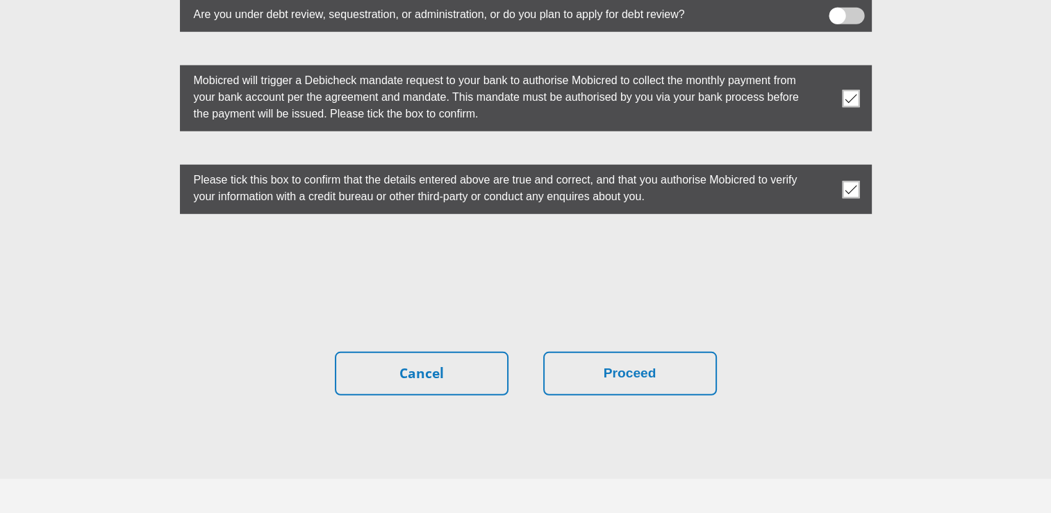
scroll to position [3905, 0]
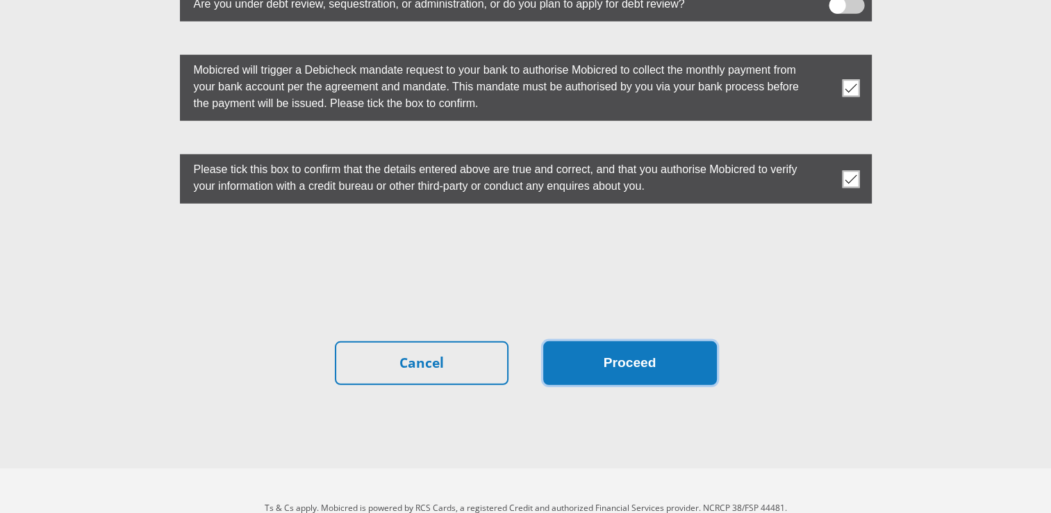
click at [610, 341] on button "Proceed" at bounding box center [630, 363] width 174 height 44
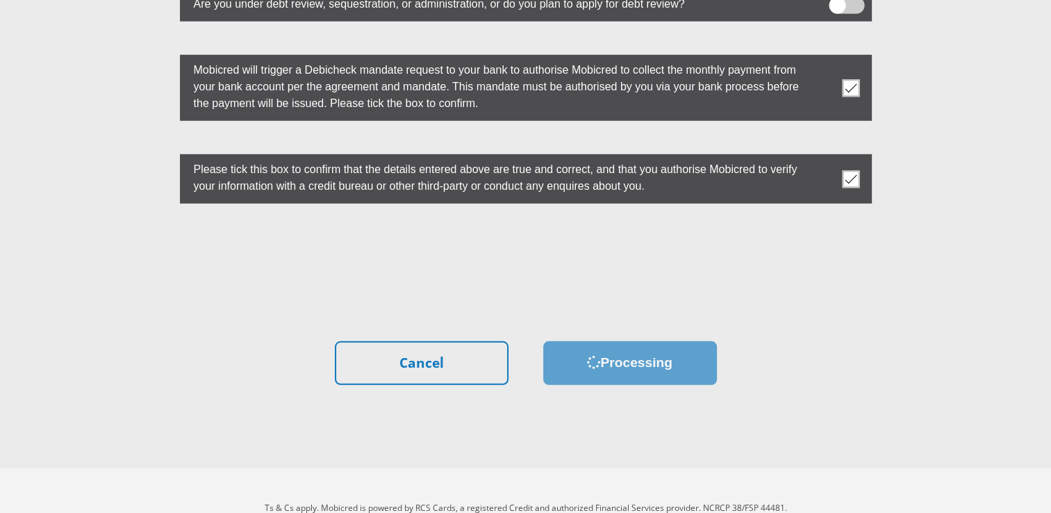
scroll to position [0, 0]
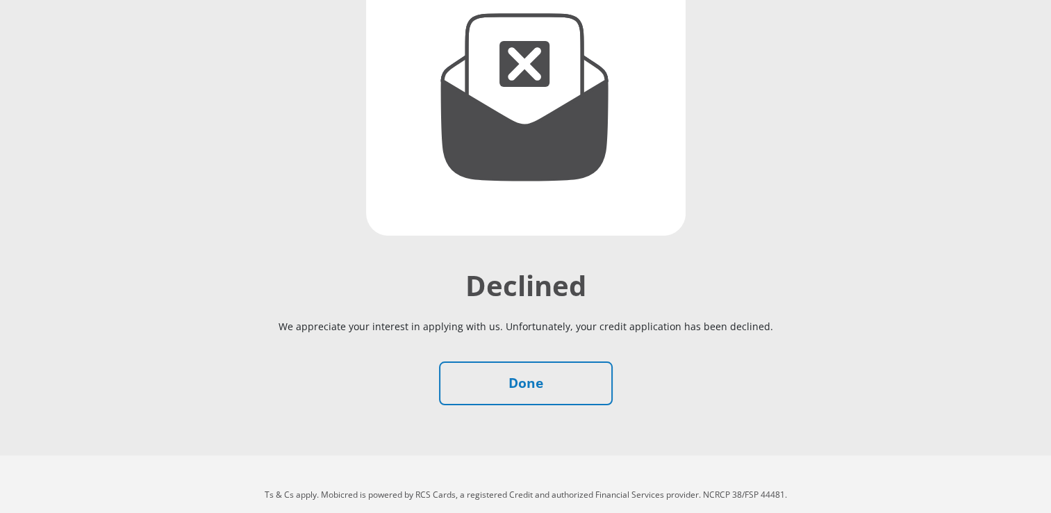
scroll to position [219, 0]
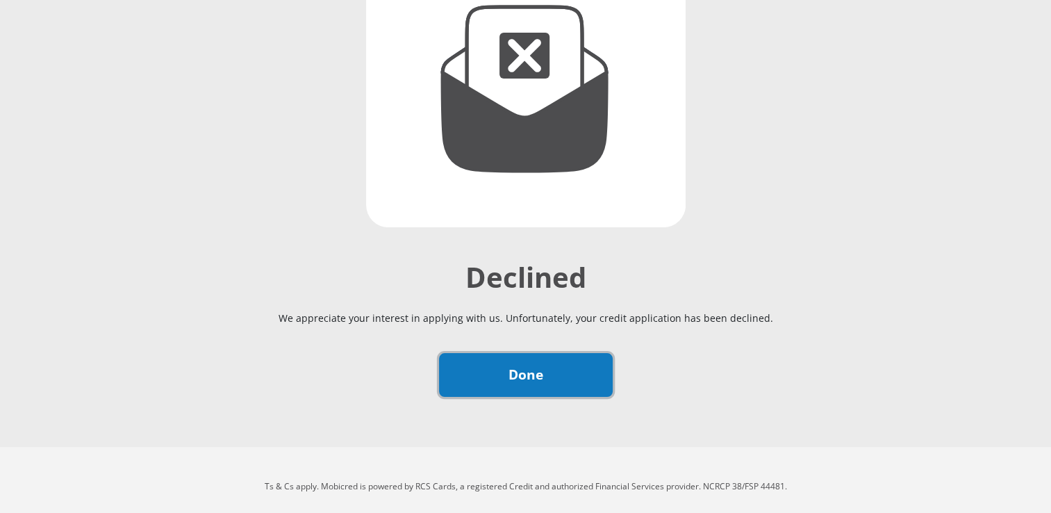
click at [549, 378] on link "Done" at bounding box center [526, 375] width 174 height 44
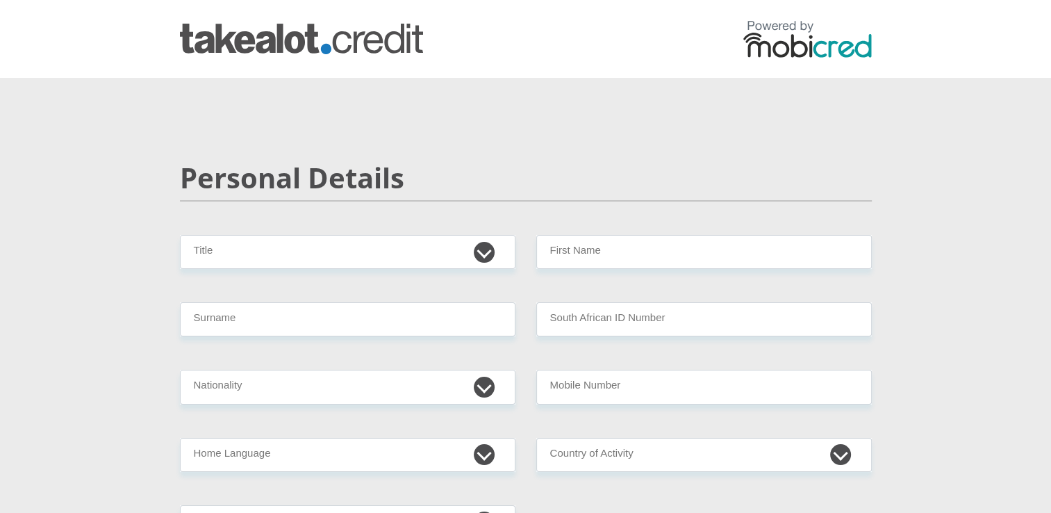
select select "Ms"
click at [180, 235] on select "Mr Ms Mrs Dr [PERSON_NAME]" at bounding box center [347, 252] width 335 height 34
click at [414, 315] on input "Surname" at bounding box center [347, 319] width 335 height 34
type input "Hlatshwayo"
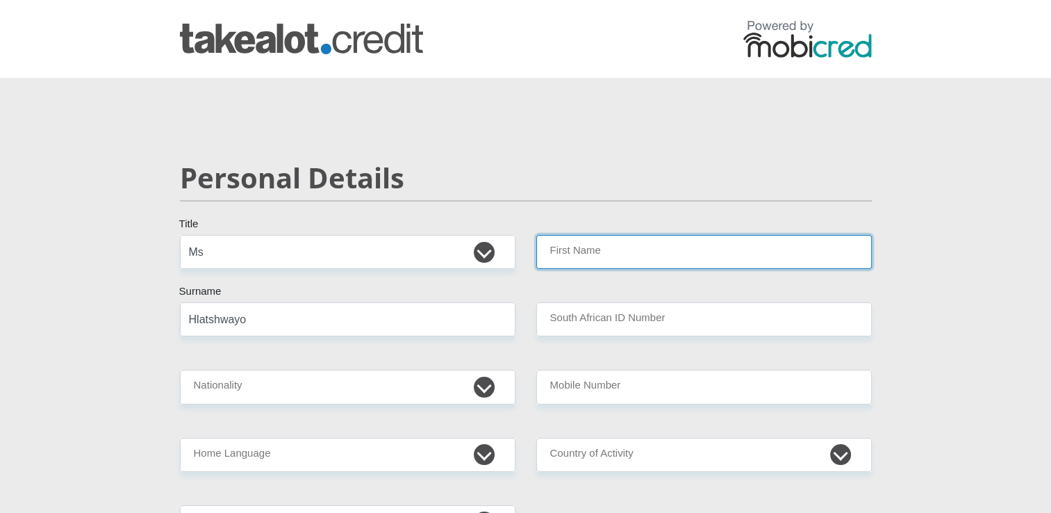
type input "Nontobeko"
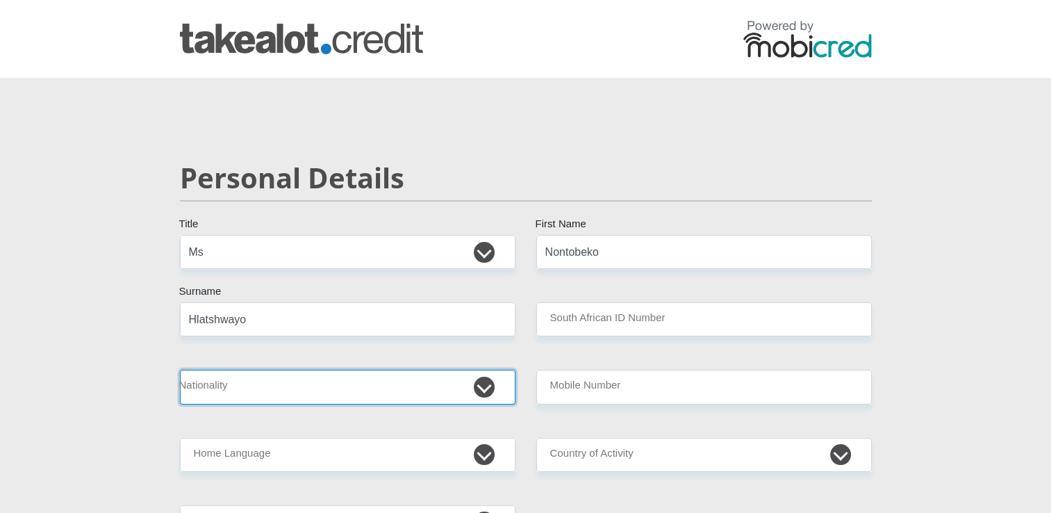
select select "ZAF"
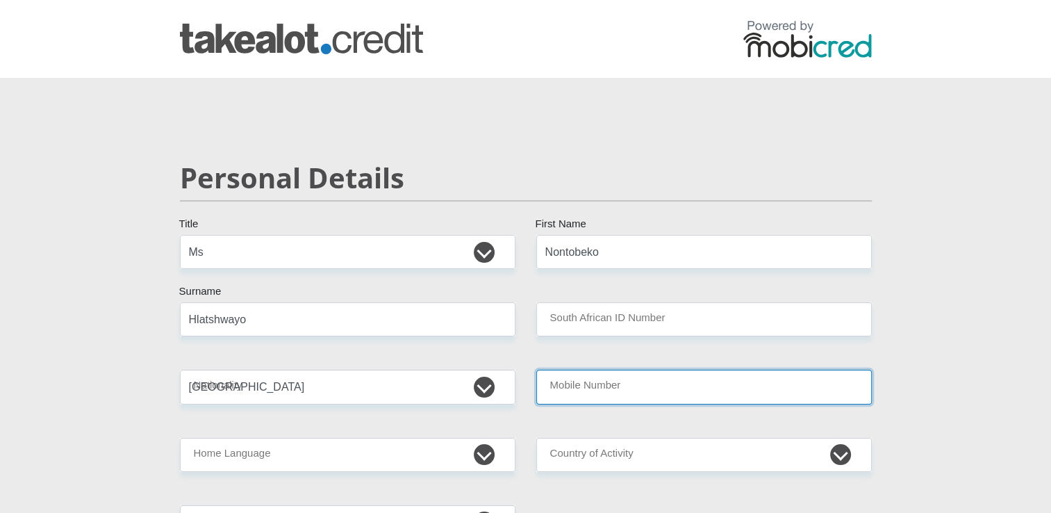
type input "0790381576"
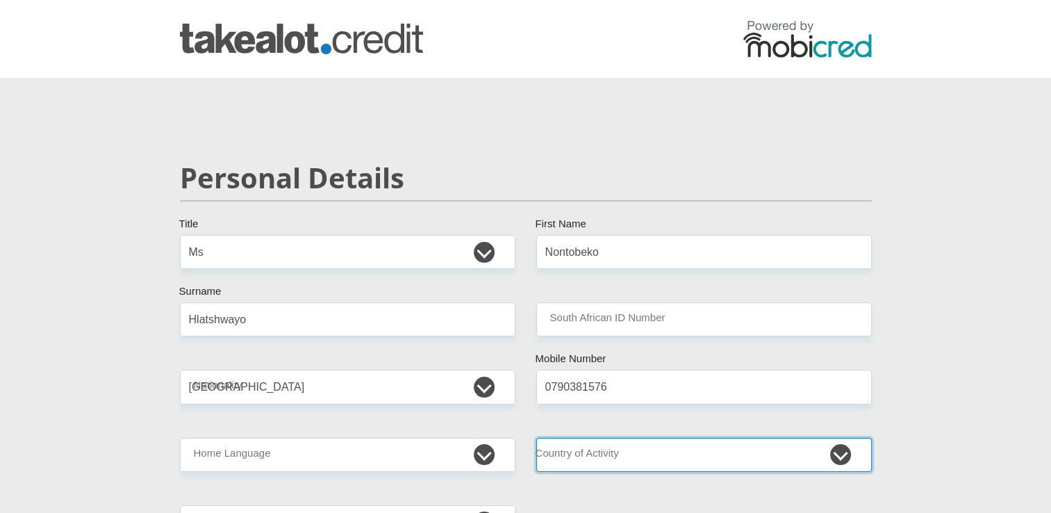
select select "ZAF"
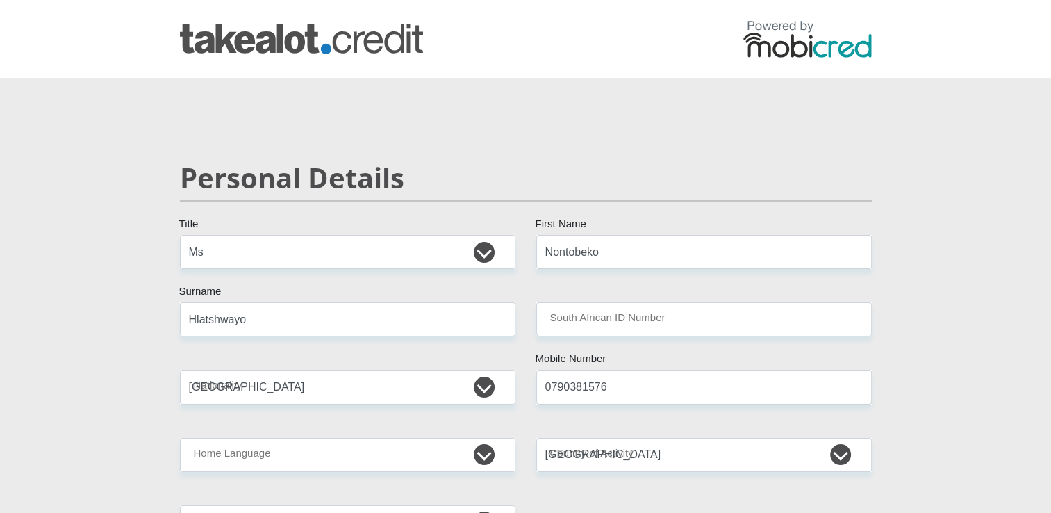
type input "[PERSON_NAME] streets"
type input "[GEOGRAPHIC_DATA]"
type input "0082"
select select "Gauteng"
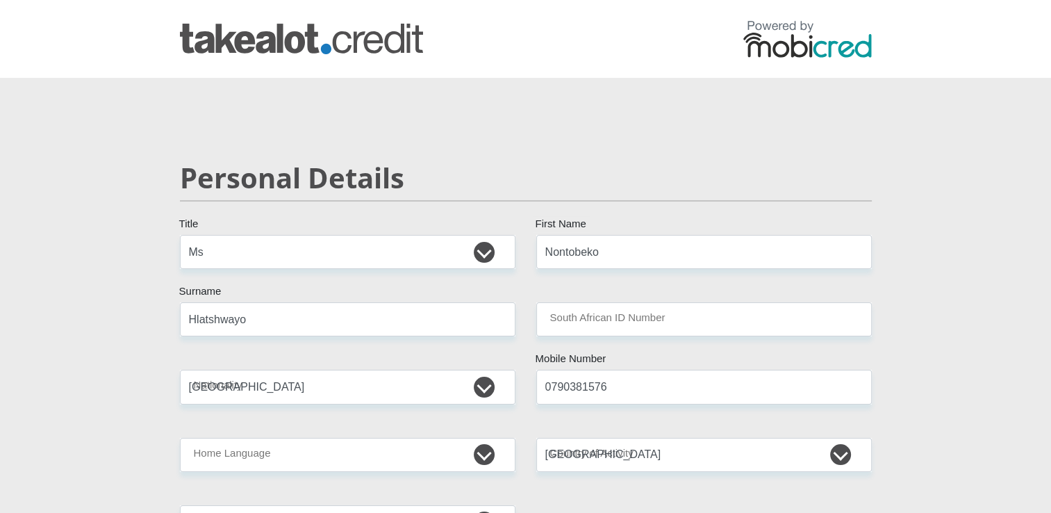
type input "[EMAIL_ADDRESS][DOMAIN_NAME]"
type input "Ntobe123#"
type input "1716"
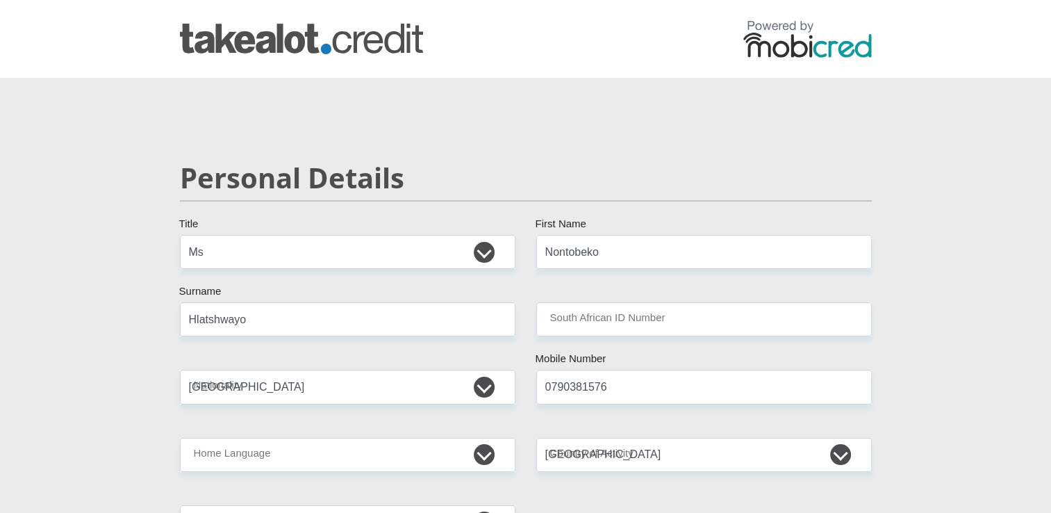
type input "100"
type input "200"
type input "0"
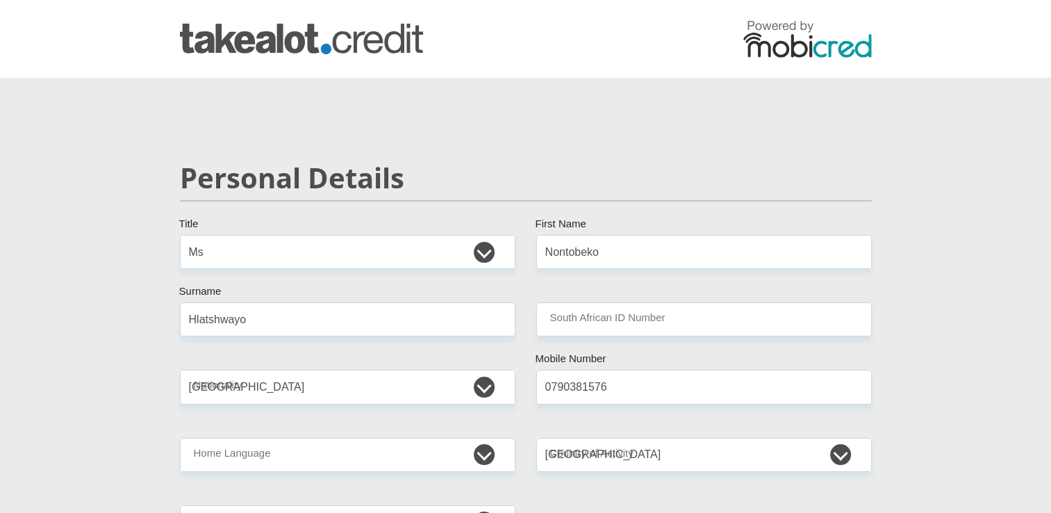
type input "600"
type input "0"
type input "Nontobeko"
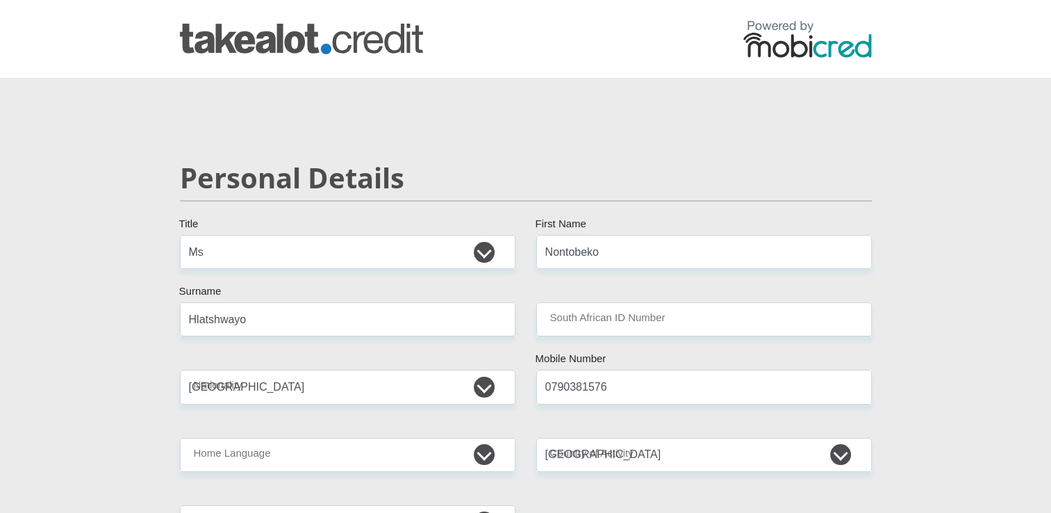
type input "0790381576"
type input "Nontobeko"
type input "Hlatshwayo"
type input "1997536755"
type input "470010"
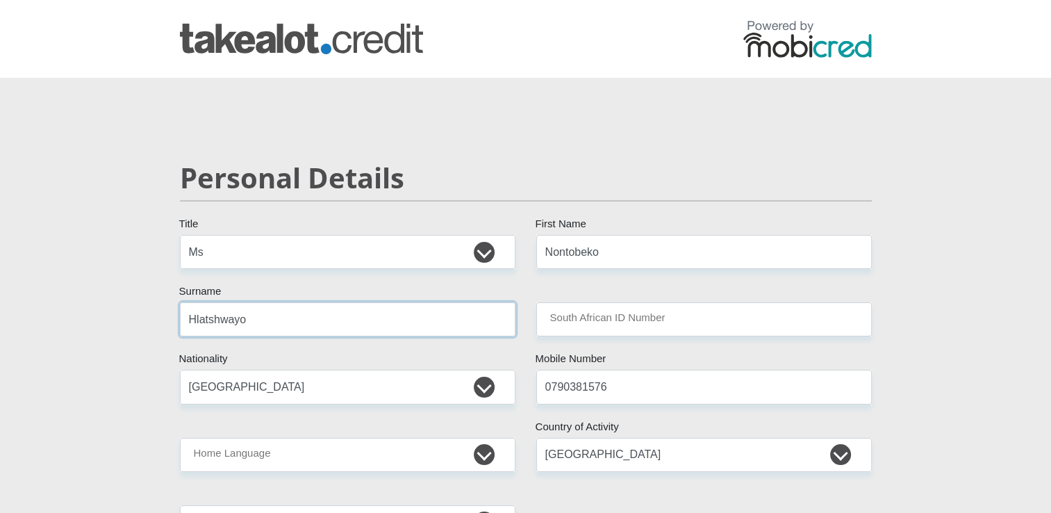
type input "CAPITEC BANK LIMITED"
type input "CAPITEC BANK CPC"
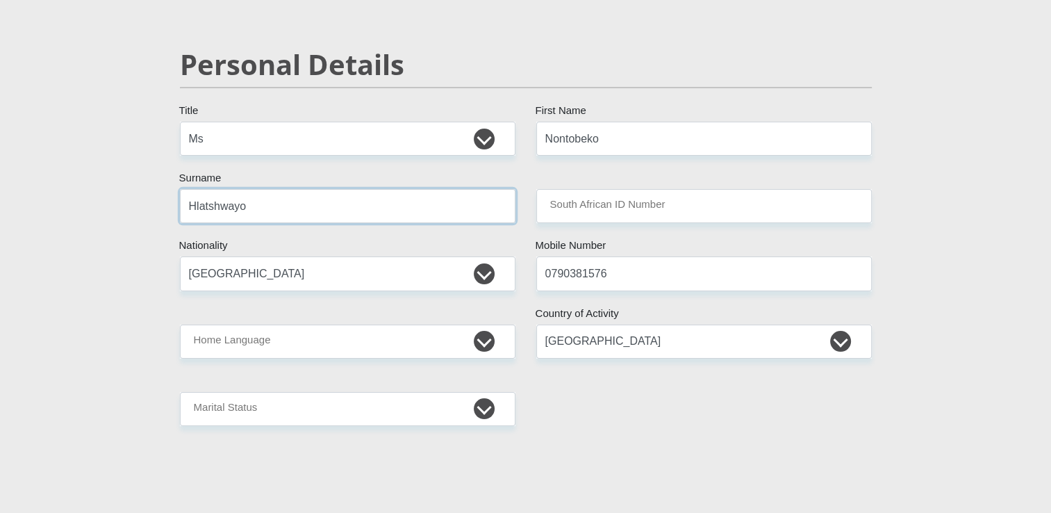
scroll to position [119, 0]
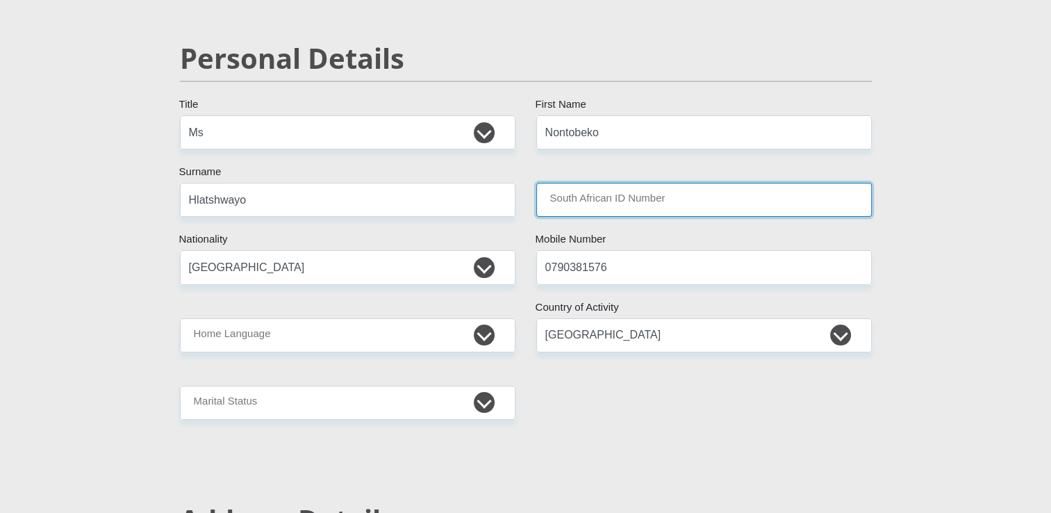
click at [546, 211] on input "South African ID Number" at bounding box center [703, 200] width 335 height 34
type input "0406151214086"
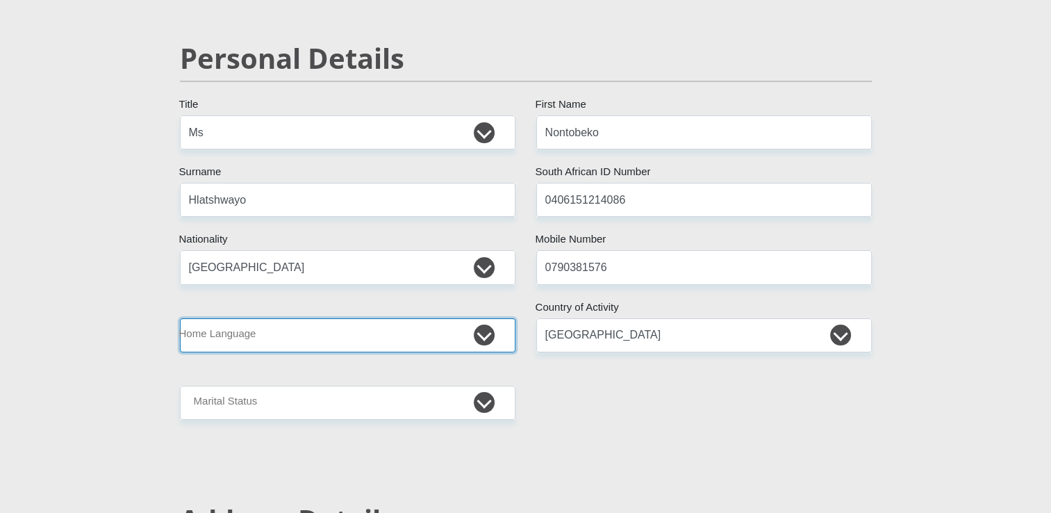
click at [425, 335] on select "Afrikaans English Sepedi South Ndebele Southern Sotho Swati Tsonga Tswana Venda…" at bounding box center [347, 335] width 335 height 34
select select "[DATE]"
click at [180, 318] on select "Afrikaans English Sepedi South Ndebele Southern Sotho Swati Tsonga Tswana Venda…" at bounding box center [347, 335] width 335 height 34
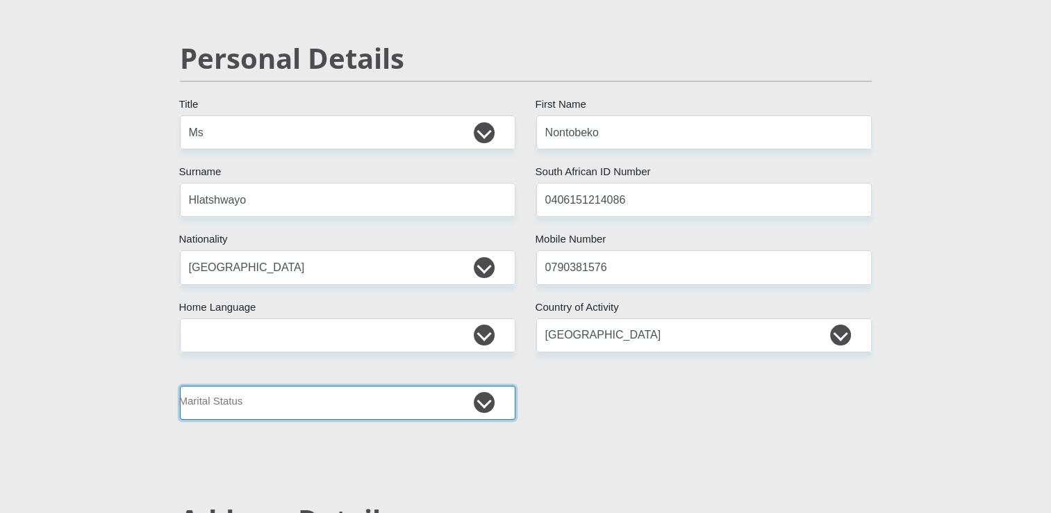
click at [387, 402] on select "Married ANC Single Divorced Widowed Married COP or Customary Law" at bounding box center [347, 402] width 335 height 34
select select "2"
click at [180, 385] on select "Married ANC Single Divorced Widowed Married COP or Customary Law" at bounding box center [347, 402] width 335 height 34
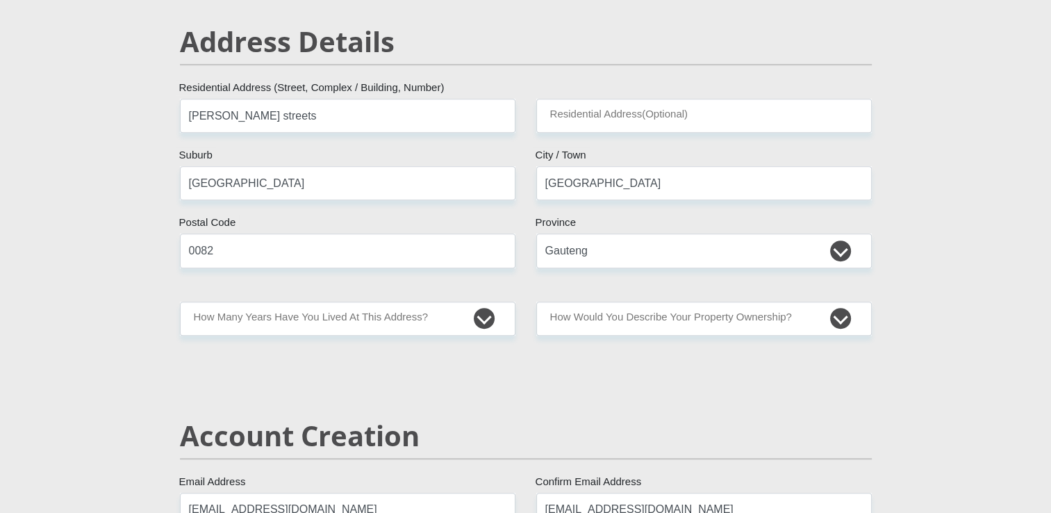
scroll to position [600, 0]
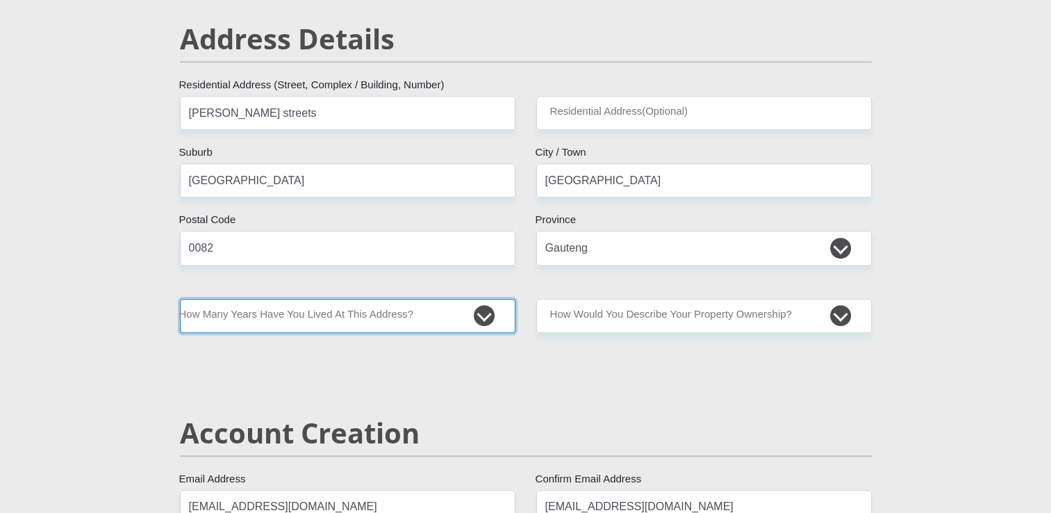
click at [345, 322] on select "less than 1 year 1-3 years 3-5 years 5+ years" at bounding box center [347, 316] width 335 height 34
select select "2"
click at [180, 299] on select "less than 1 year 1-3 years 3-5 years 5+ years" at bounding box center [347, 316] width 335 height 34
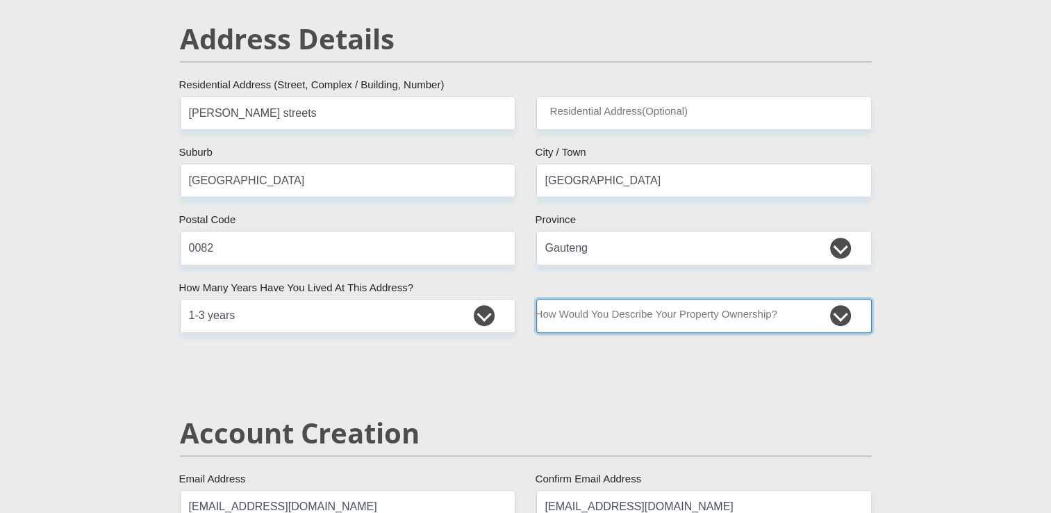
click at [573, 322] on select "Owned Rented Family Owned Company Dwelling" at bounding box center [703, 316] width 335 height 34
select select "Owned"
click at [536, 299] on select "Owned Rented Family Owned Company Dwelling" at bounding box center [703, 316] width 335 height 34
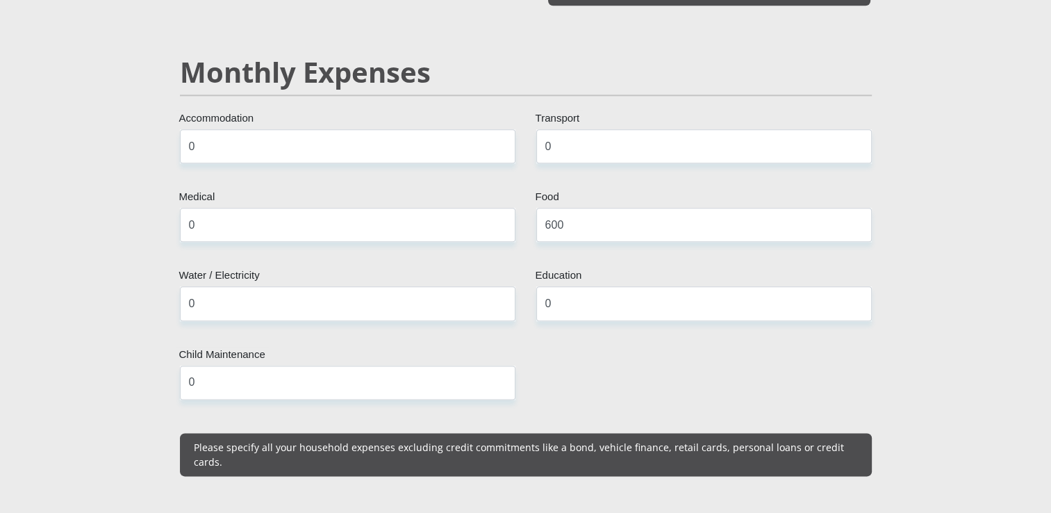
scroll to position [1632, 0]
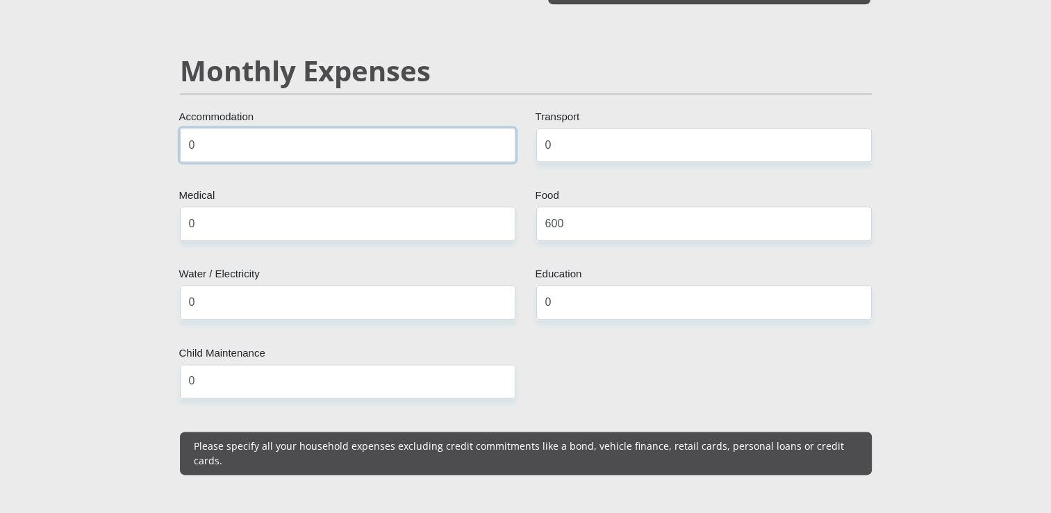
click at [338, 128] on input "0" at bounding box center [347, 145] width 335 height 34
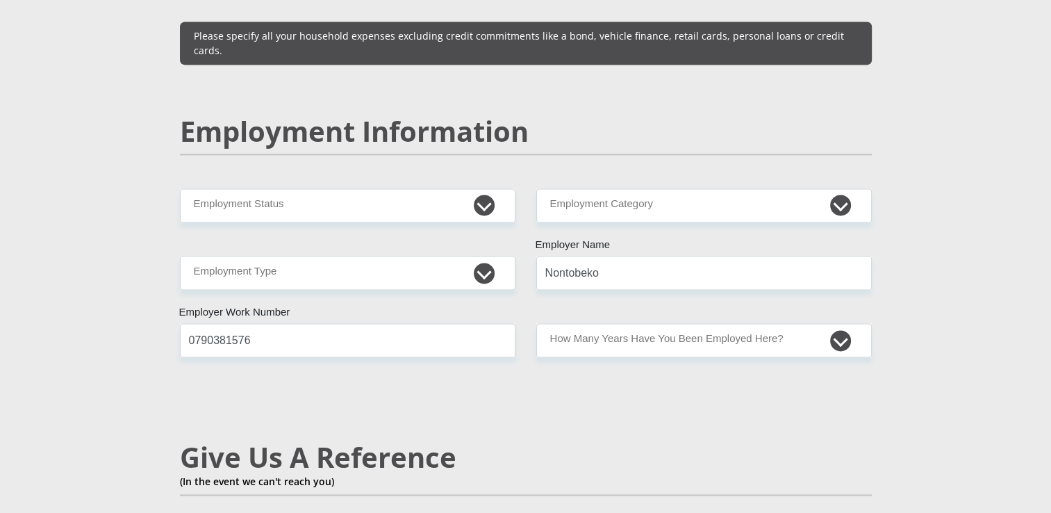
scroll to position [2045, 0]
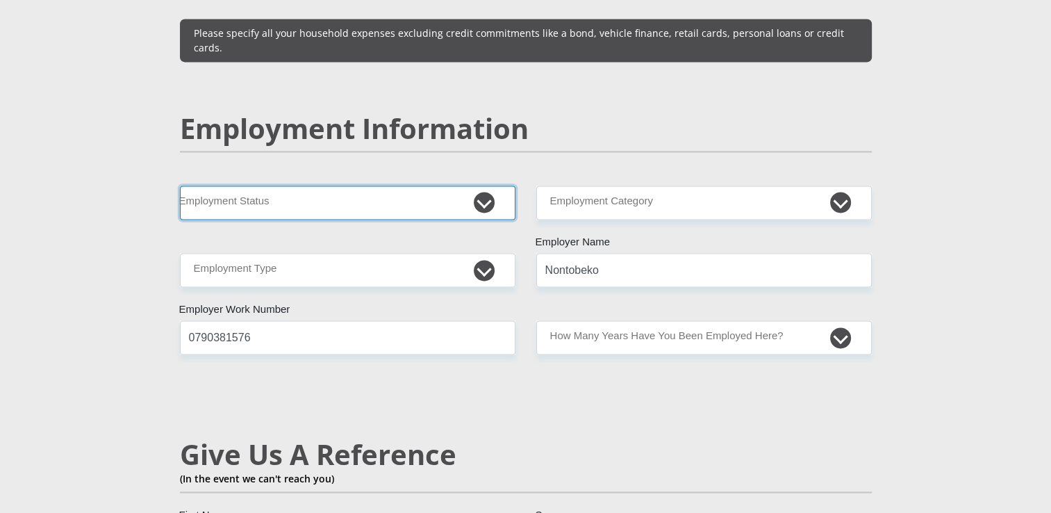
click at [347, 185] on select "Permanent/Full-time Part-time/Casual [DEMOGRAPHIC_DATA] Worker Self-Employed Ho…" at bounding box center [347, 202] width 335 height 34
select select "7"
click at [180, 185] on select "Permanent/Full-time Part-time/Casual [DEMOGRAPHIC_DATA] Worker Self-Employed Ho…" at bounding box center [347, 202] width 335 height 34
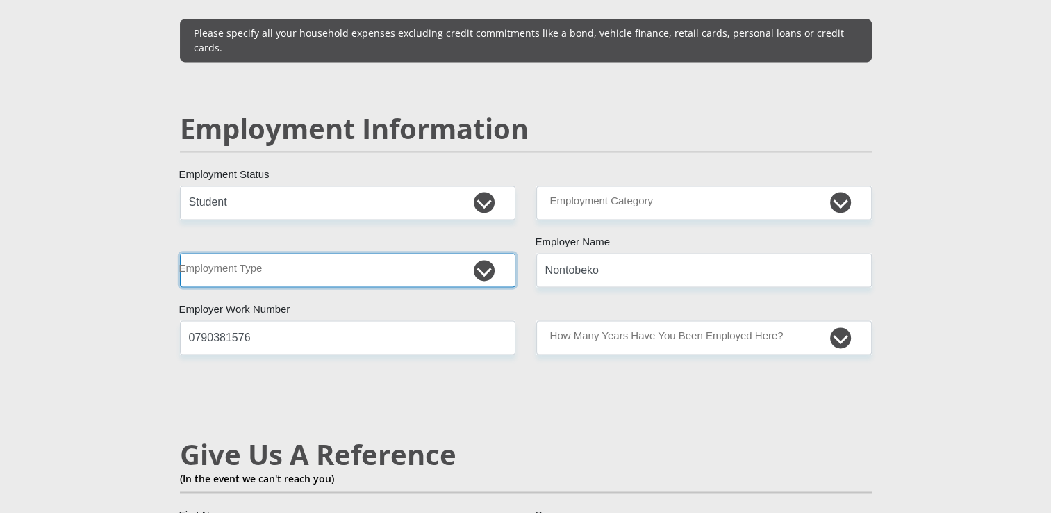
click at [335, 253] on select "College/Lecturer Craft Seller Creative Driver Executive Farmer Forces - Non Com…" at bounding box center [347, 270] width 335 height 34
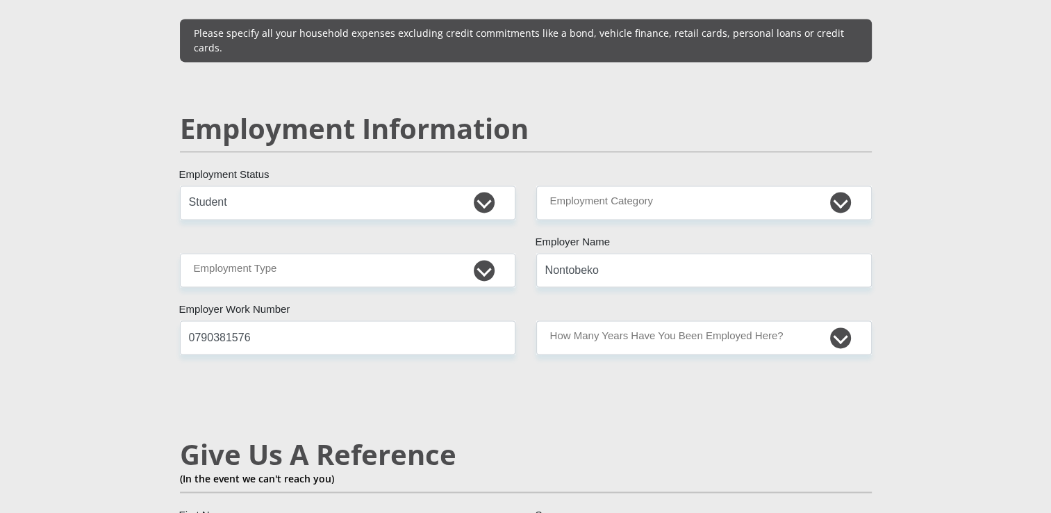
click at [79, 204] on section "Personal Details Mr Ms Mrs Dr [PERSON_NAME] Title Nontobeko First Name Hlatshwa…" at bounding box center [525, 181] width 1051 height 4296
click at [323, 185] on select "Permanent/Full-time Part-time/Casual [DEMOGRAPHIC_DATA] Worker Self-Employed Ho…" at bounding box center [347, 202] width 335 height 34
click at [180, 185] on select "Permanent/Full-time Part-time/Casual Contract Worker Self-Employed Housewife Re…" at bounding box center [347, 202] width 335 height 34
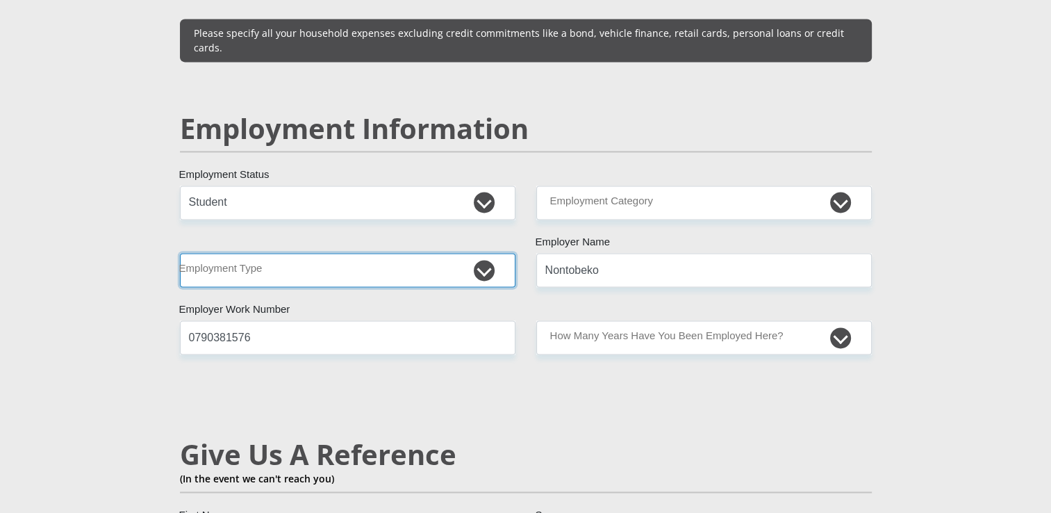
click at [340, 253] on select "College/Lecturer Craft Seller Creative Driver Executive Farmer Forces - Non Com…" at bounding box center [347, 270] width 335 height 34
select select "Student"
click at [180, 253] on select "College/Lecturer Craft Seller Creative Driver Executive Farmer Forces - Non Com…" at bounding box center [347, 270] width 335 height 34
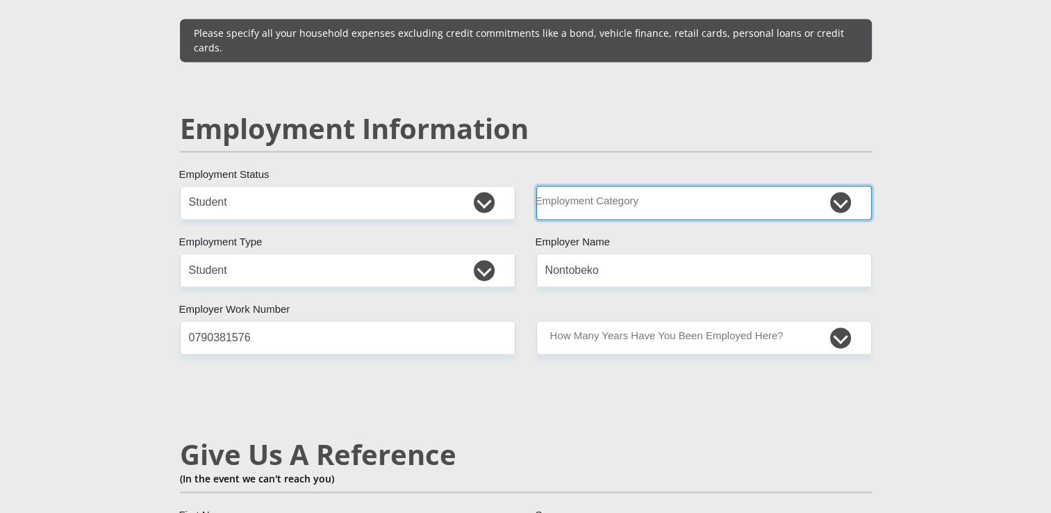
click at [560, 185] on select "AGRICULTURE ALCOHOL & TOBACCO CONSTRUCTION MATERIALS METALLURGY EQUIPMENT FOR R…" at bounding box center [703, 202] width 335 height 34
select select "29"
click at [536, 185] on select "AGRICULTURE ALCOHOL & TOBACCO CONSTRUCTION MATERIALS METALLURGY EQUIPMENT FOR R…" at bounding box center [703, 202] width 335 height 34
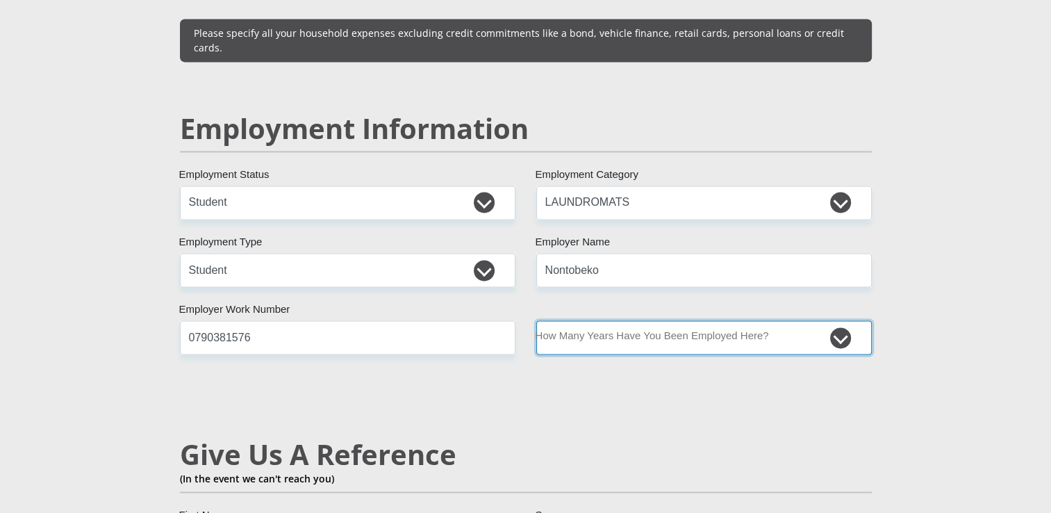
click at [647, 320] on select "less than 1 year 1-3 years 3-5 years 5+ years" at bounding box center [703, 337] width 335 height 34
select select "24"
click at [536, 320] on select "less than 1 year 1-3 years 3-5 years 5+ years" at bounding box center [703, 337] width 335 height 34
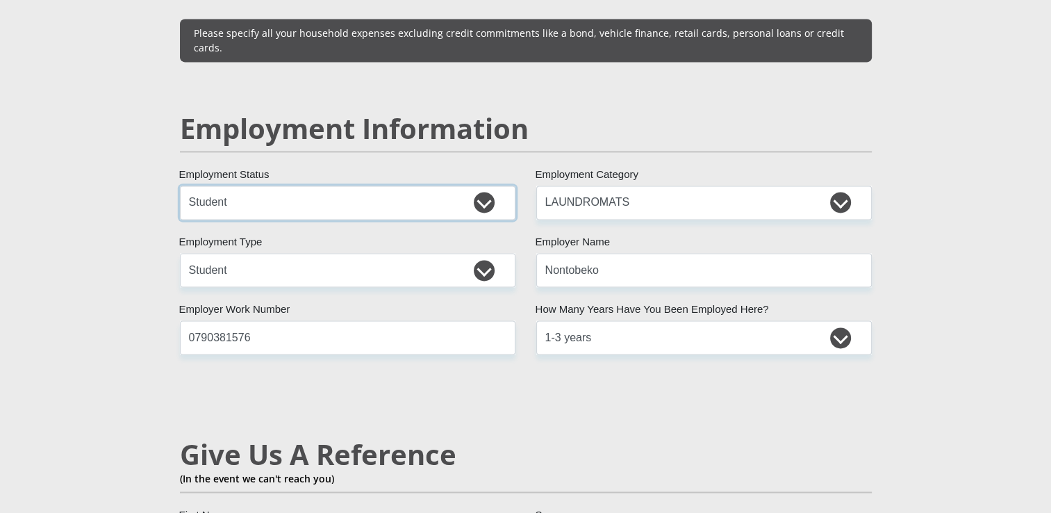
click at [350, 185] on select "Permanent/Full-time Part-time/Casual Contract Worker Self-Employed Housewife Re…" at bounding box center [347, 202] width 335 height 34
select select "4"
click at [180, 185] on select "Permanent/Full-time Part-time/Casual Contract Worker Self-Employed Housewife Re…" at bounding box center [347, 202] width 335 height 34
click at [340, 253] on select "College/Lecturer Craft Seller Creative Driver Executive Farmer Forces - Non Com…" at bounding box center [347, 270] width 335 height 34
select select "Outside Worker"
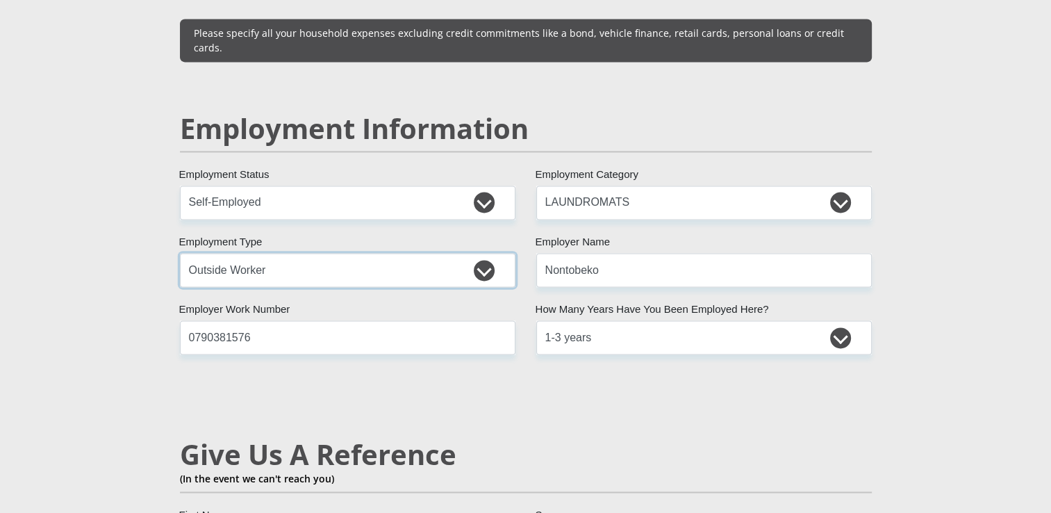
click at [180, 253] on select "College/Lecturer Craft Seller Creative Driver Executive Farmer Forces - Non Com…" at bounding box center [347, 270] width 335 height 34
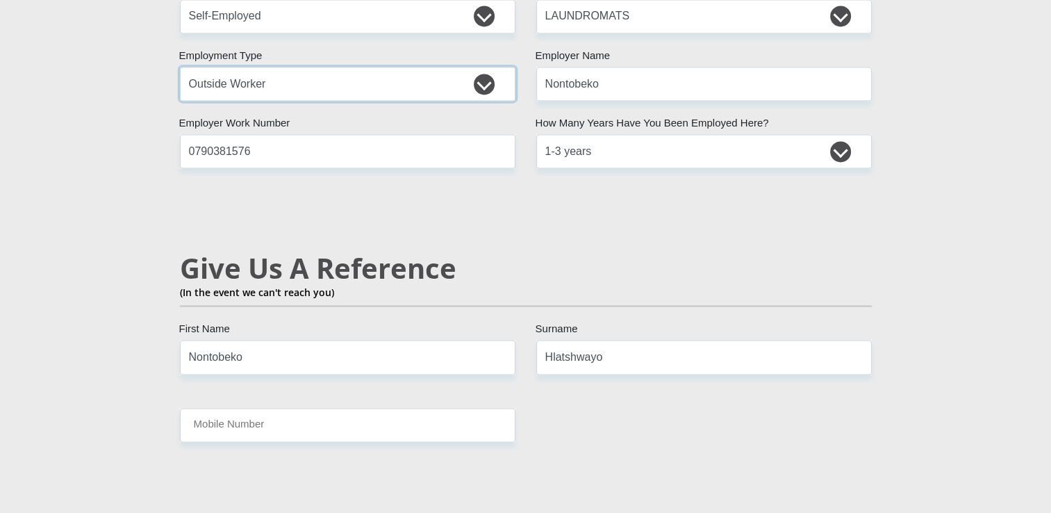
scroll to position [2315, 0]
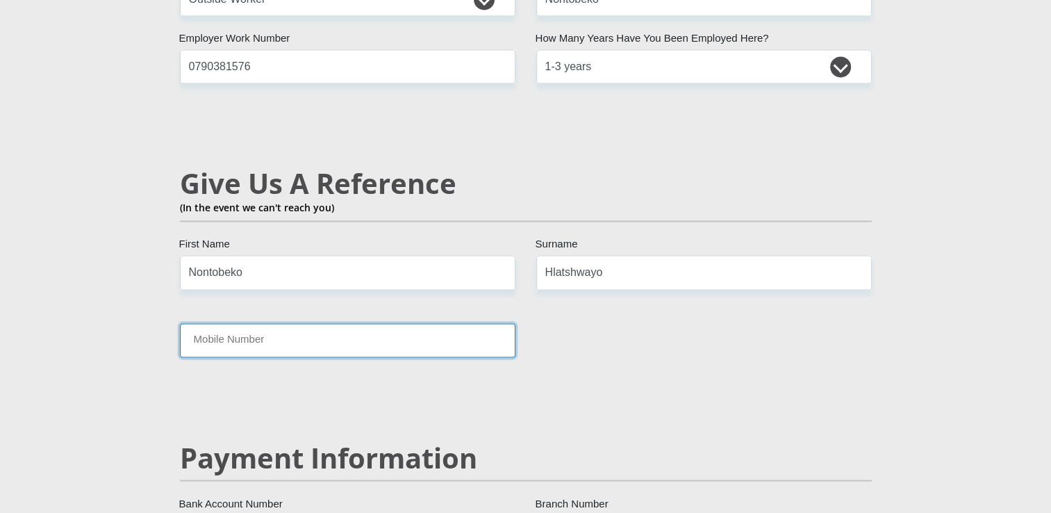
click at [331, 323] on input "Mobile Number" at bounding box center [347, 340] width 335 height 34
type input "0790381576"
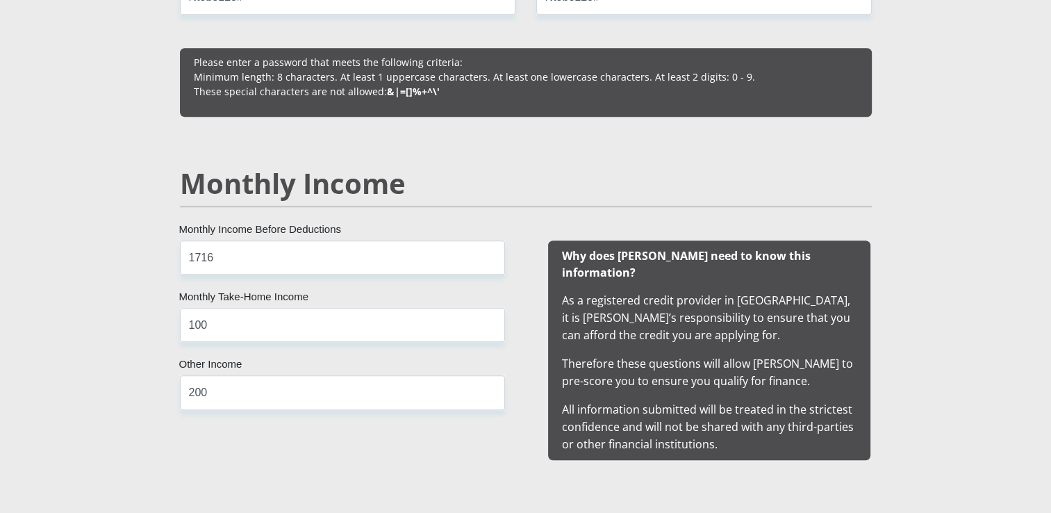
scroll to position [1175, 0]
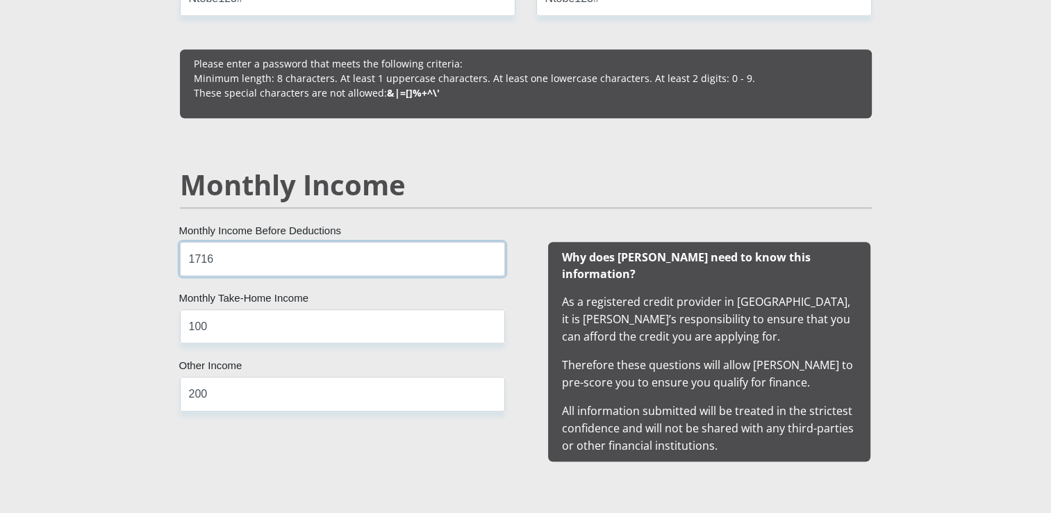
click at [313, 253] on input "1716" at bounding box center [342, 259] width 325 height 34
type input "1"
type input "2500"
click at [308, 321] on input "100" at bounding box center [342, 326] width 325 height 34
type input "1"
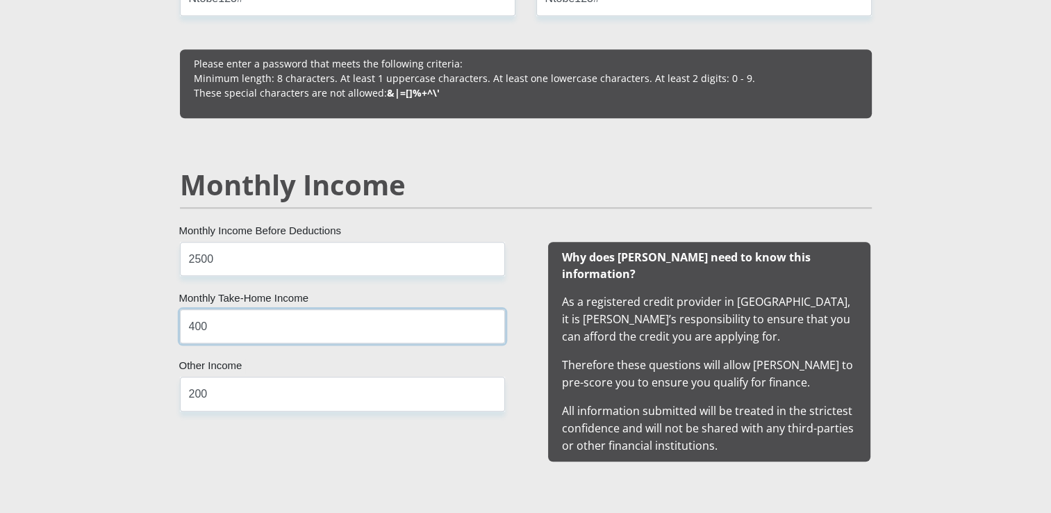
type input "400"
click at [251, 388] on input "200" at bounding box center [342, 393] width 325 height 34
type input "2"
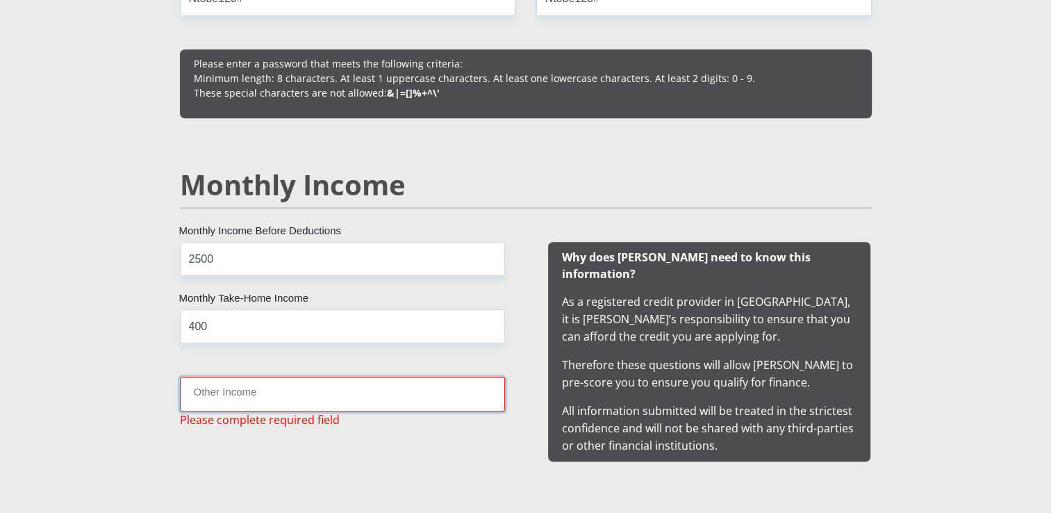
type input "5"
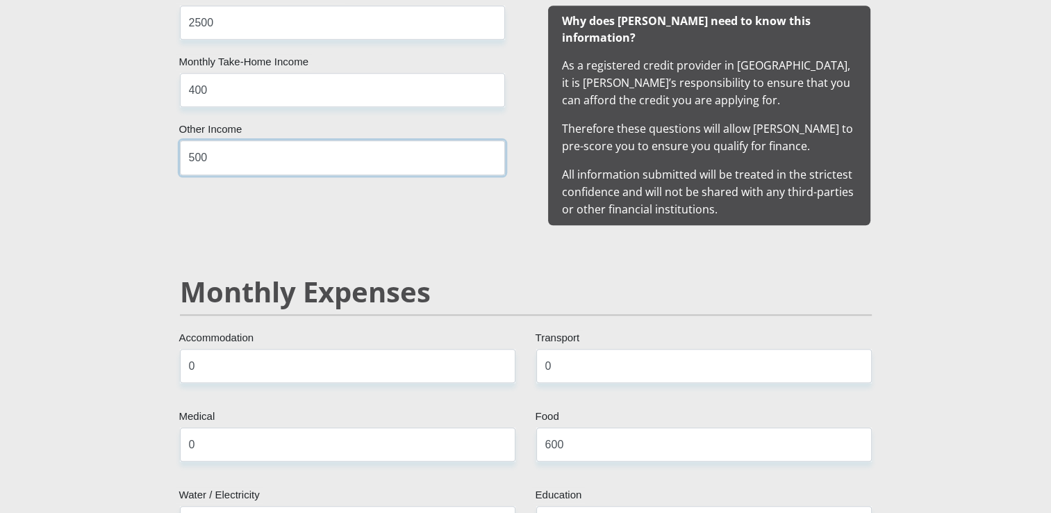
scroll to position [1409, 0]
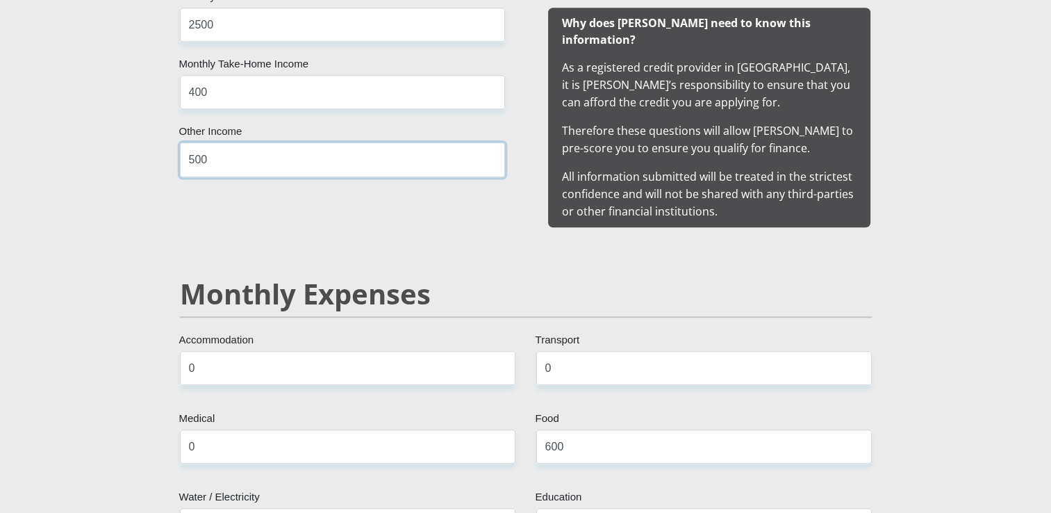
type input "500"
click at [264, 351] on input "0" at bounding box center [347, 368] width 335 height 34
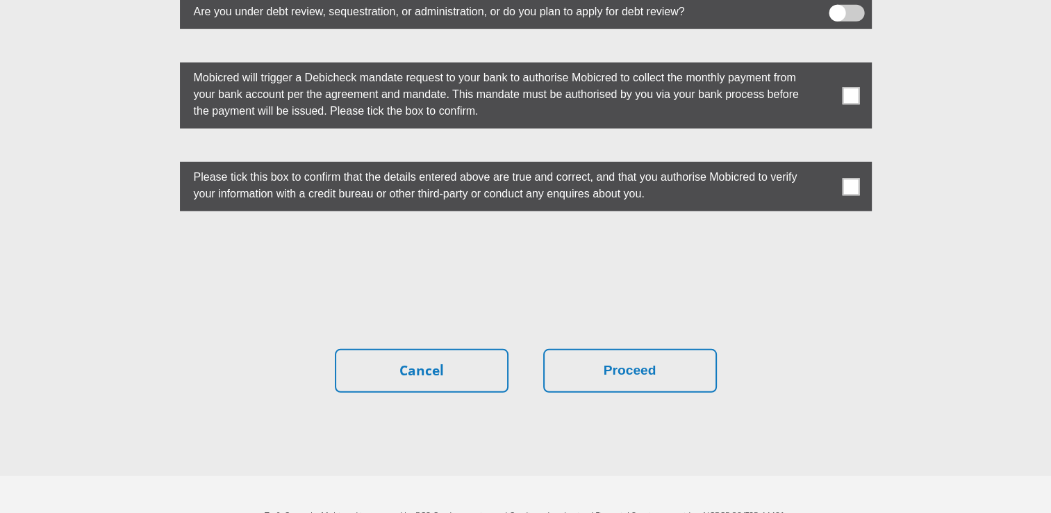
scroll to position [3905, 0]
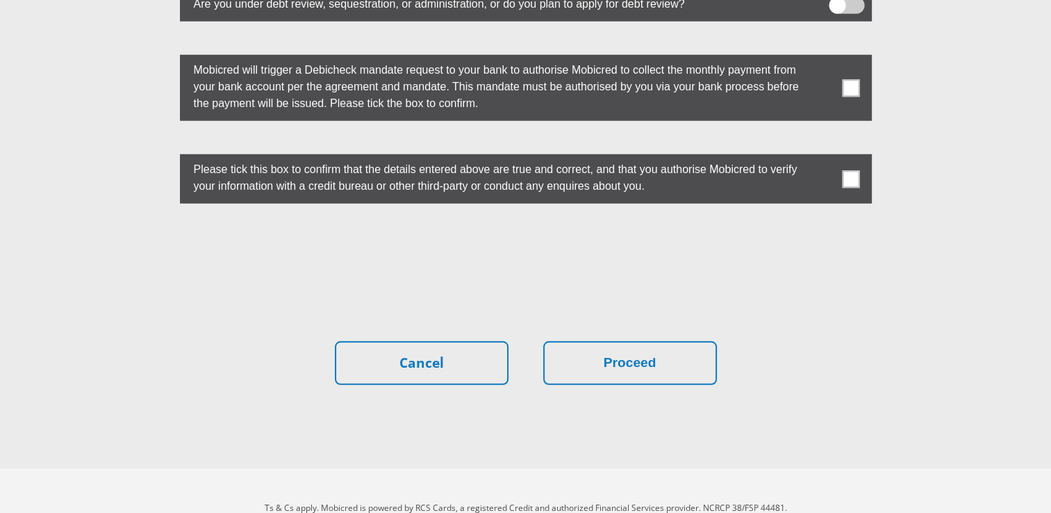
click at [856, 79] on span at bounding box center [850, 87] width 17 height 17
click at [823, 58] on input "checkbox" at bounding box center [823, 58] width 0 height 0
click at [849, 170] on span at bounding box center [850, 178] width 17 height 17
click at [823, 158] on input "checkbox" at bounding box center [823, 158] width 0 height 0
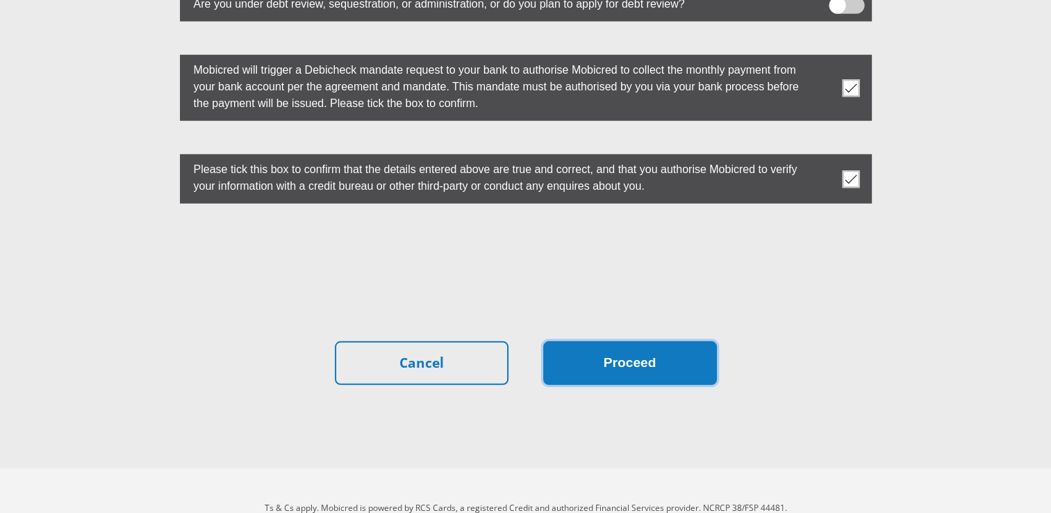
click at [608, 341] on button "Proceed" at bounding box center [630, 363] width 174 height 44
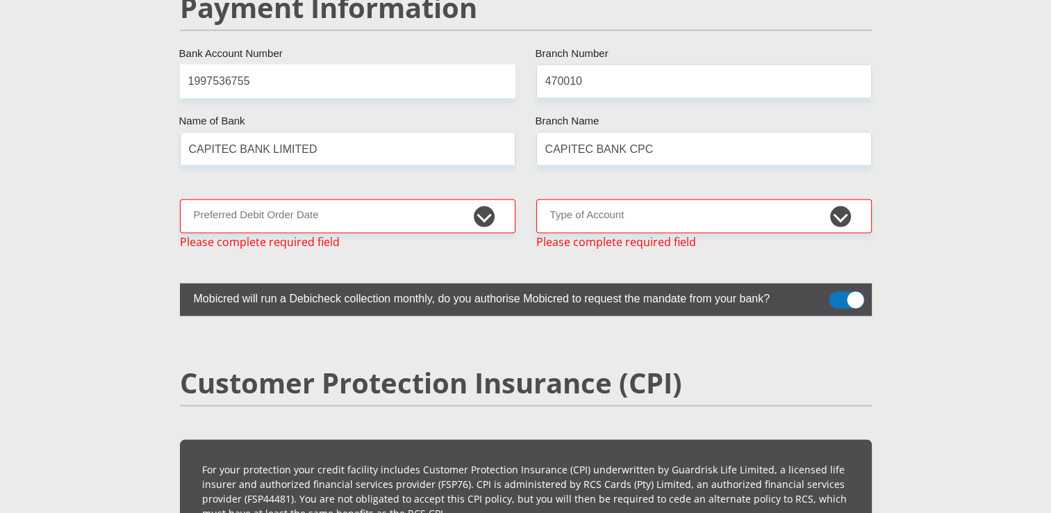
scroll to position [2756, 0]
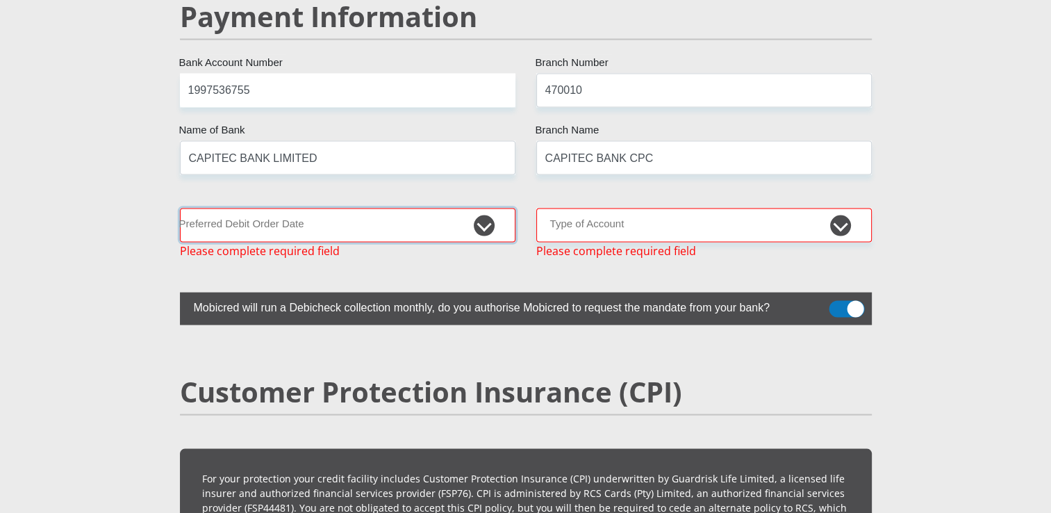
click at [375, 208] on select "1st 2nd 3rd 4th 5th 7th 18th 19th 20th 21st 22nd 23rd 24th 25th 26th 27th 28th …" at bounding box center [347, 225] width 335 height 34
select select "1"
click at [180, 208] on select "1st 2nd 3rd 4th 5th 7th 18th 19th 20th 21st 22nd 23rd 24th 25th 26th 27th 28th …" at bounding box center [347, 225] width 335 height 34
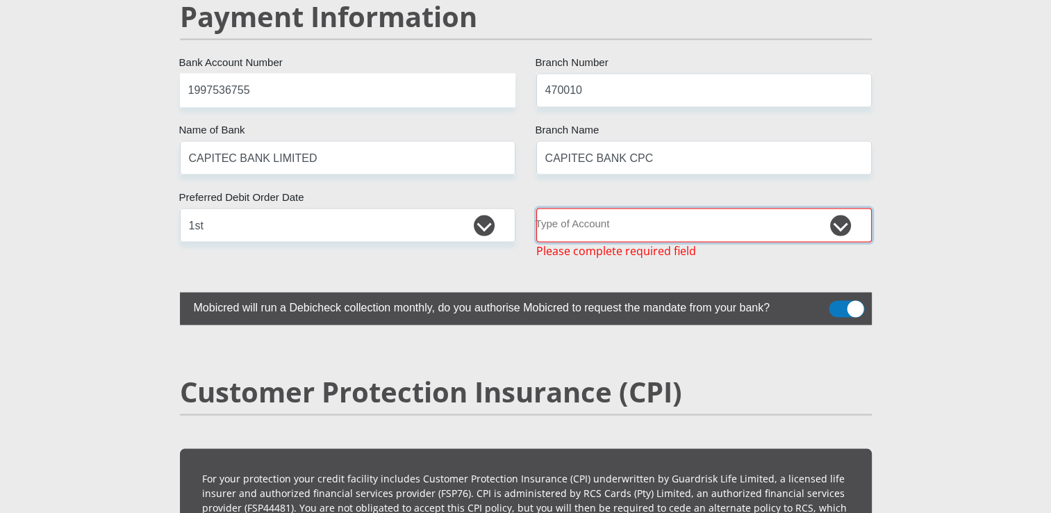
click at [589, 208] on select "Cheque Savings" at bounding box center [703, 225] width 335 height 34
select select "SAV"
click at [536, 208] on select "Cheque Savings" at bounding box center [703, 225] width 335 height 34
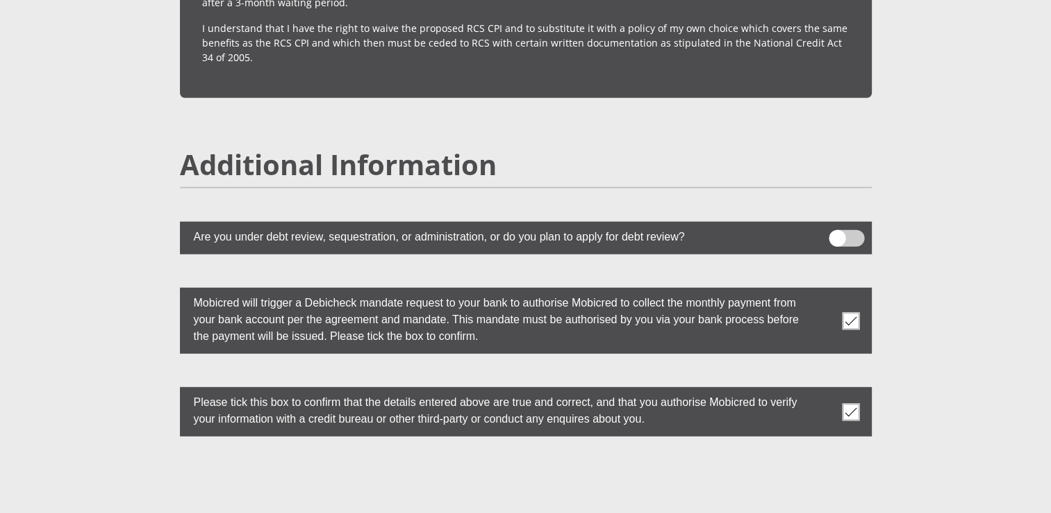
scroll to position [3905, 0]
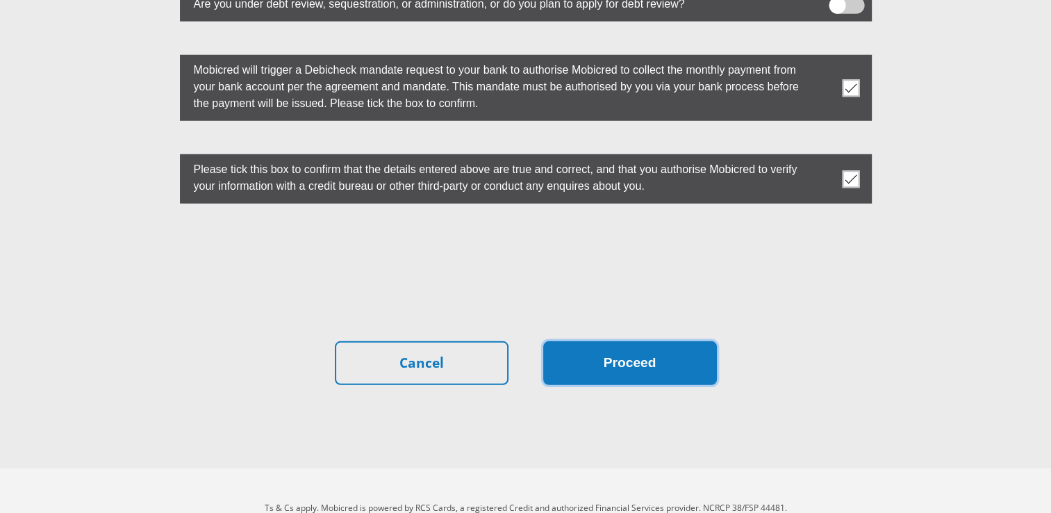
click at [671, 341] on button "Proceed" at bounding box center [630, 363] width 174 height 44
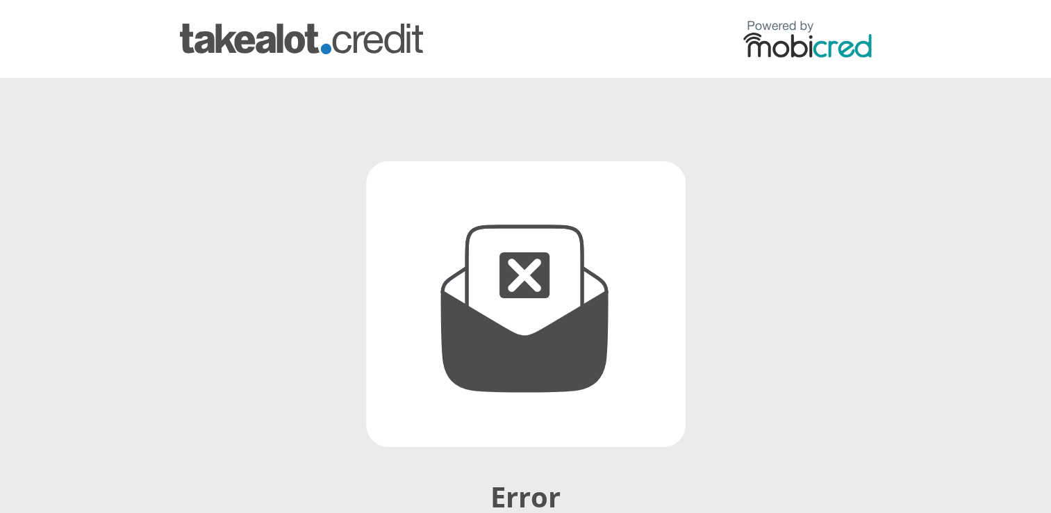
scroll to position [231, 0]
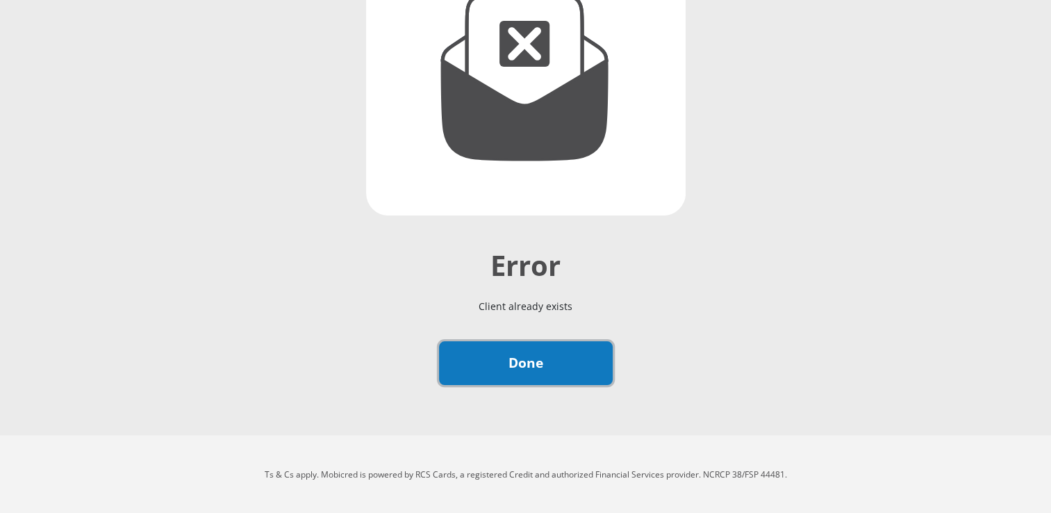
click at [540, 379] on link "Done" at bounding box center [526, 363] width 174 height 44
